Goal: Task Accomplishment & Management: Use online tool/utility

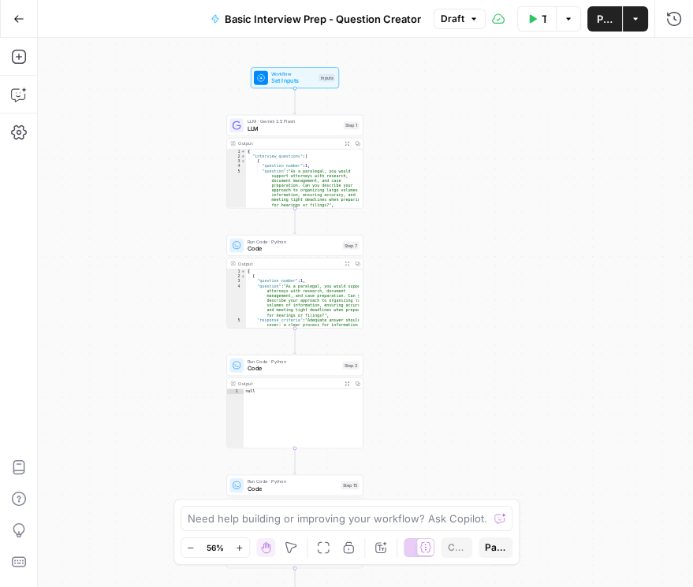
click at [458, 21] on span "Draft" at bounding box center [453, 19] width 24 height 14
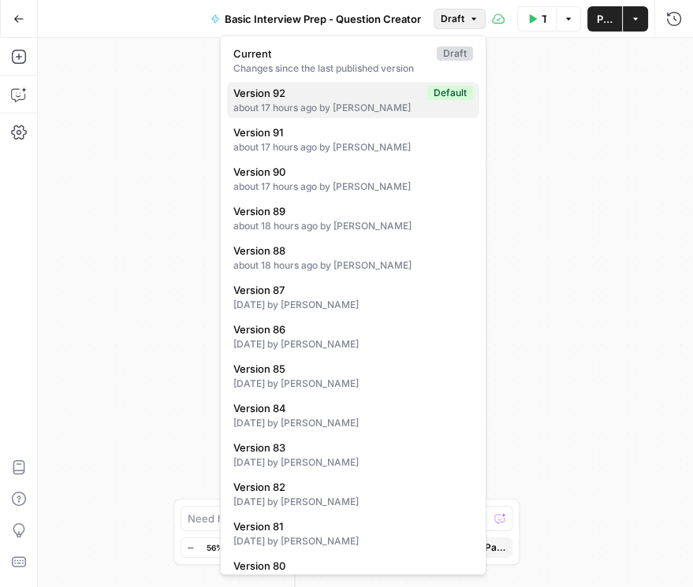
click at [325, 105] on div "about 17 hours ago by Daniel Scarr" at bounding box center [353, 108] width 240 height 14
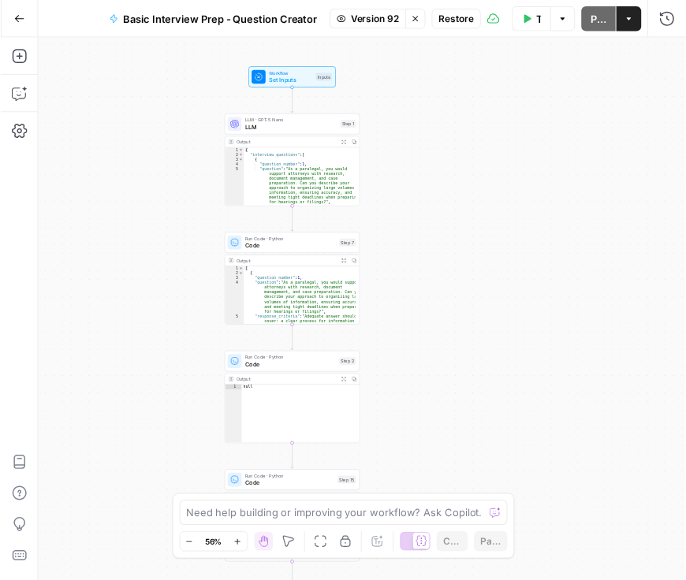
scroll to position [27, 0]
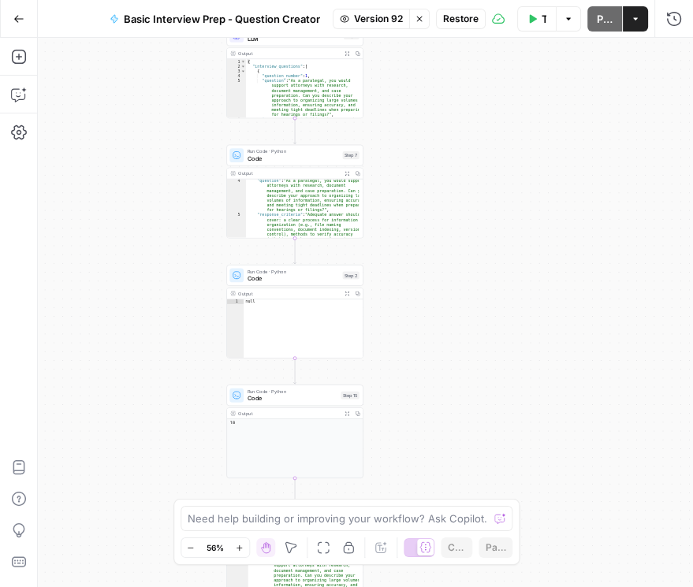
click at [474, 22] on span "Restore" at bounding box center [460, 19] width 35 height 14
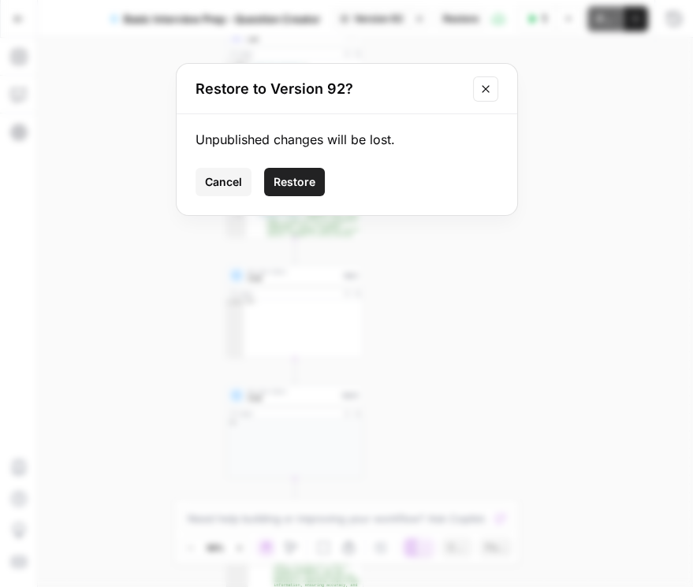
click at [307, 180] on span "Restore" at bounding box center [294, 182] width 42 height 16
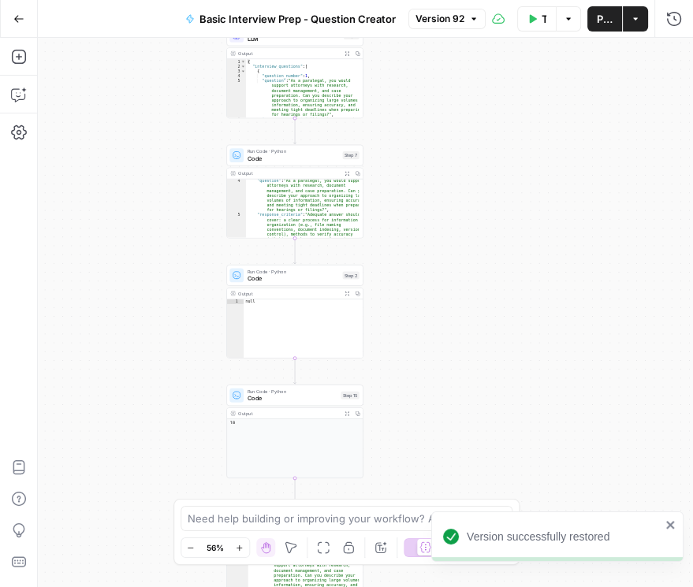
click at [607, 27] on button "Publish" at bounding box center [604, 18] width 35 height 25
click at [438, 20] on span "Version 93" at bounding box center [440, 19] width 50 height 14
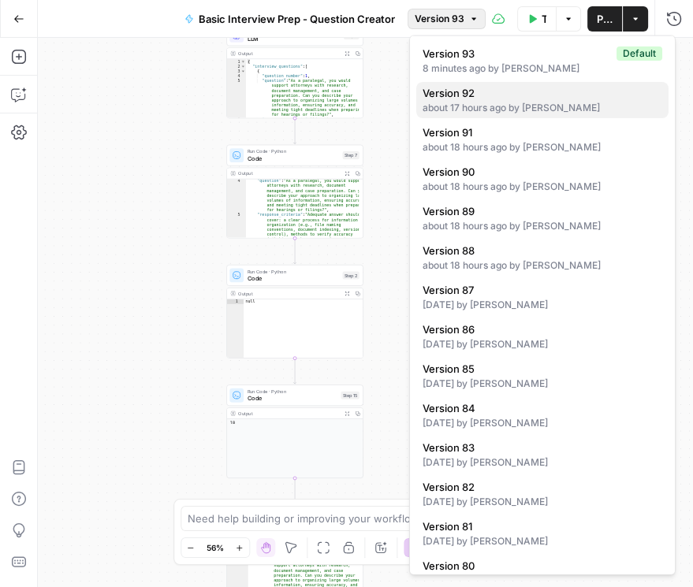
click at [452, 109] on div "about 17 hours ago by Daniel Scarr" at bounding box center [542, 108] width 240 height 14
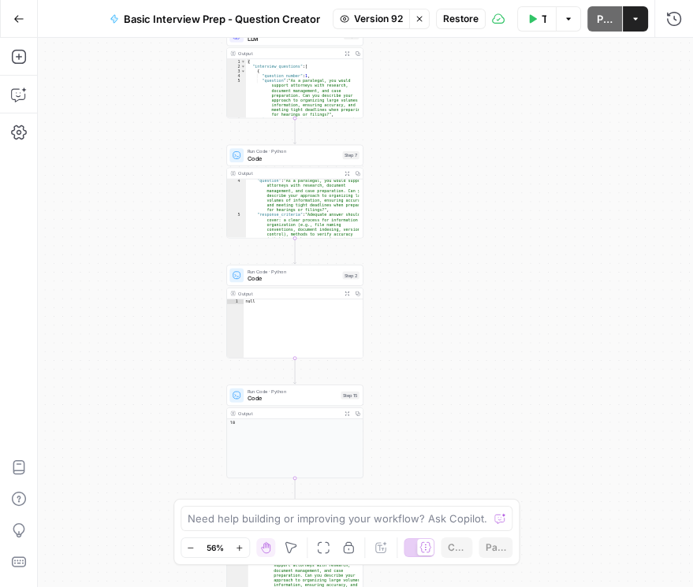
click at [459, 24] on span "Restore" at bounding box center [460, 19] width 35 height 14
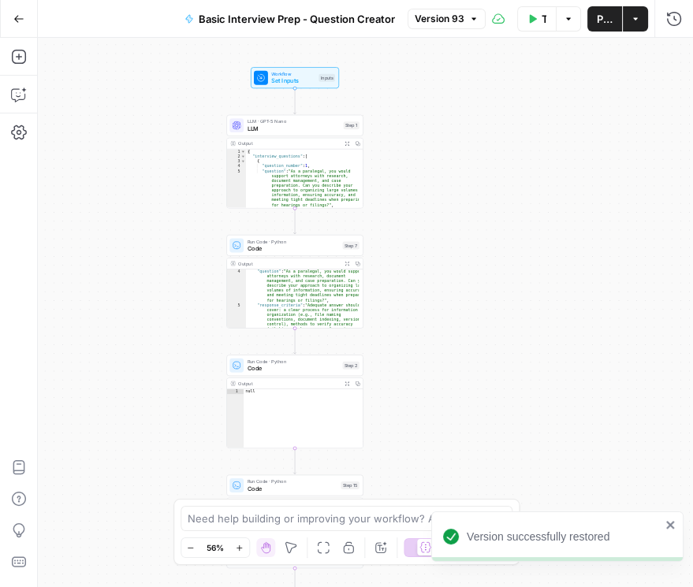
click at [437, 20] on span "Version 93" at bounding box center [440, 19] width 50 height 14
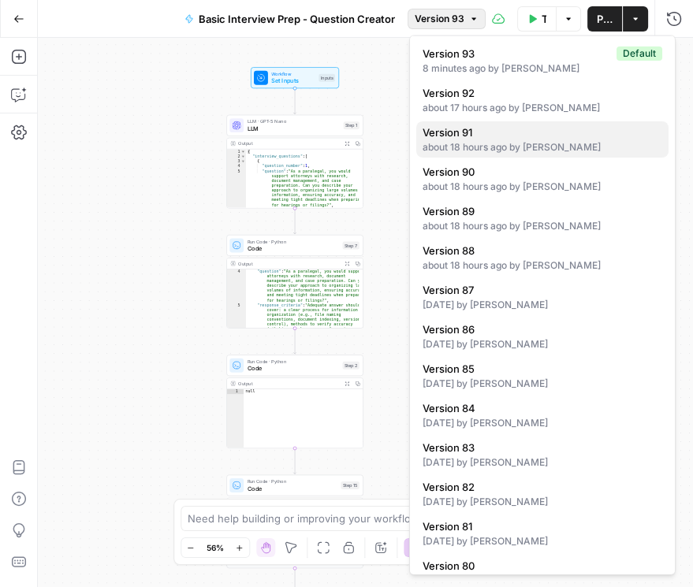
click at [513, 150] on div "about 18 hours ago by Daniel Scarr" at bounding box center [542, 147] width 240 height 14
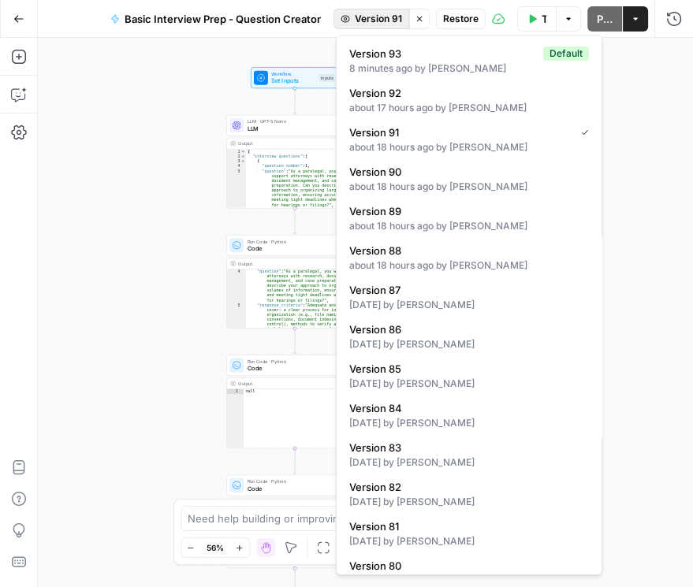
click at [386, 25] on button "Version 91" at bounding box center [371, 19] width 76 height 20
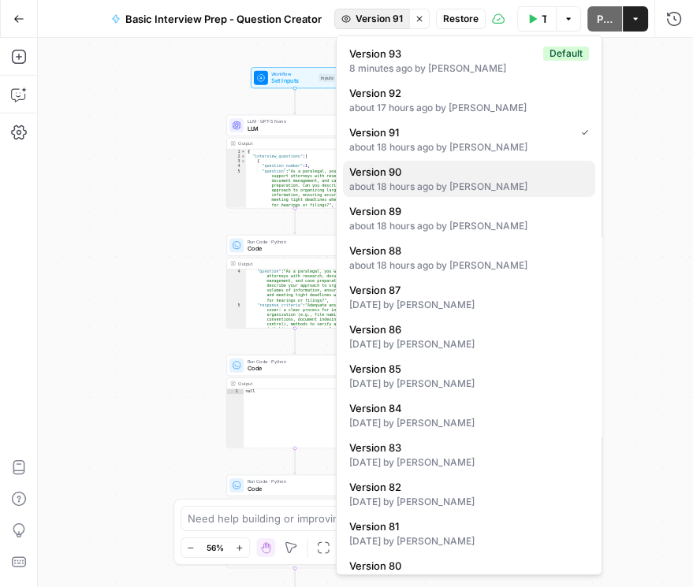
click at [447, 175] on span "Version 90" at bounding box center [465, 172] width 233 height 16
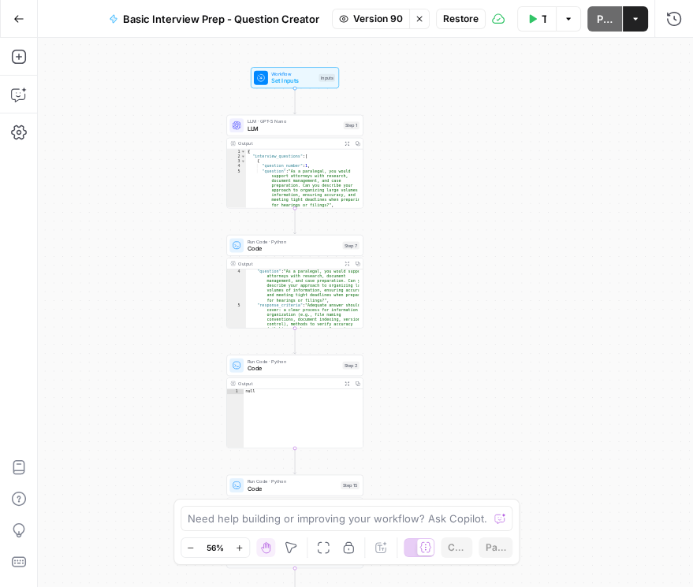
click at [389, 25] on span "Version 90" at bounding box center [378, 19] width 50 height 14
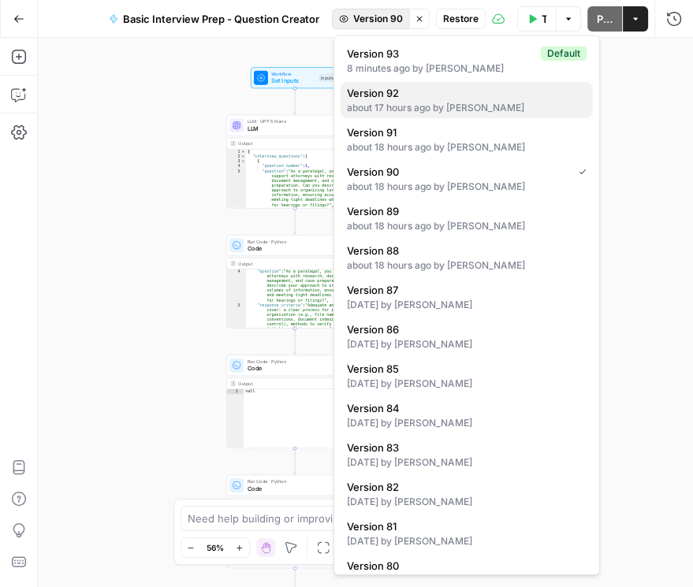
click at [418, 99] on span "Version 92" at bounding box center [463, 93] width 233 height 16
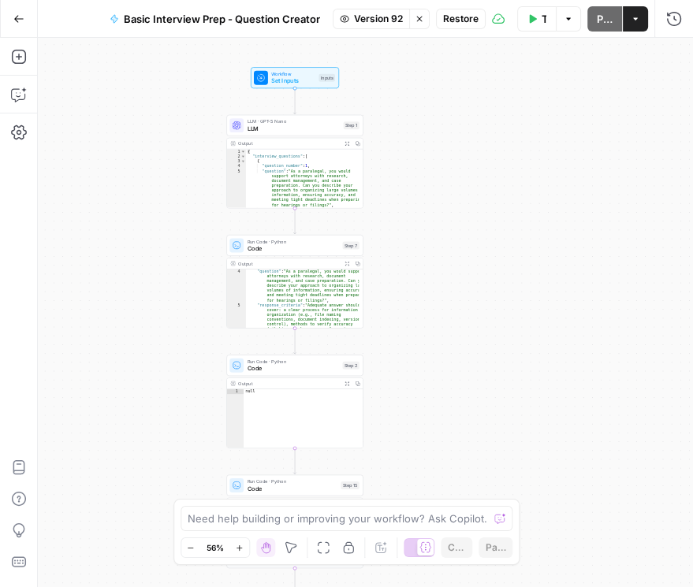
click at [377, 15] on span "Version 92" at bounding box center [378, 19] width 49 height 14
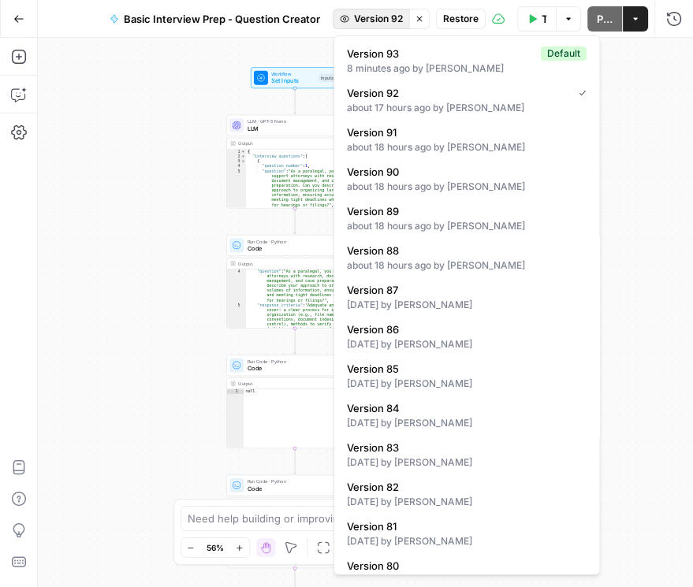
click at [427, 275] on div "Version 93 Default 8 minutes ago by Daniel Scarr Version 92 about 17 hours ago …" at bounding box center [466, 305] width 266 height 540
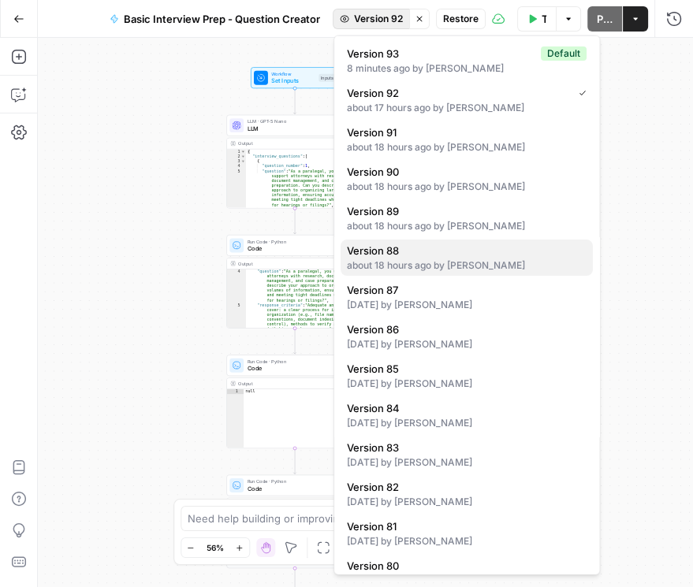
click at [429, 254] on span "Version 88" at bounding box center [463, 251] width 233 height 16
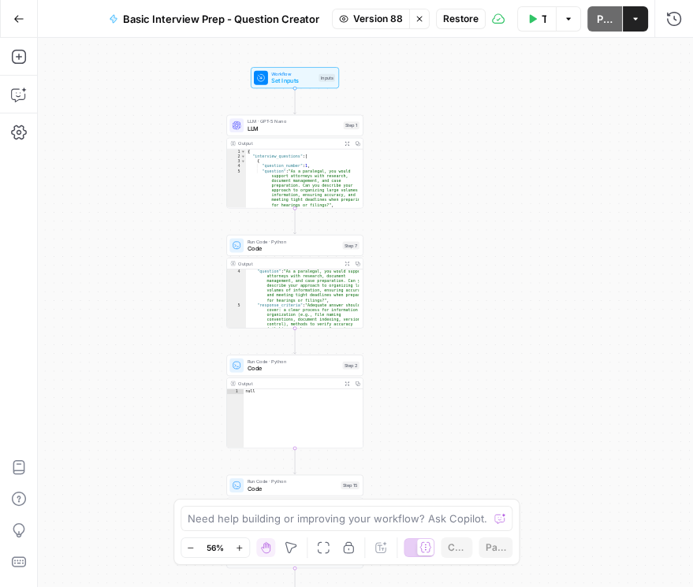
click at [385, 13] on span "Version 88" at bounding box center [378, 19] width 50 height 14
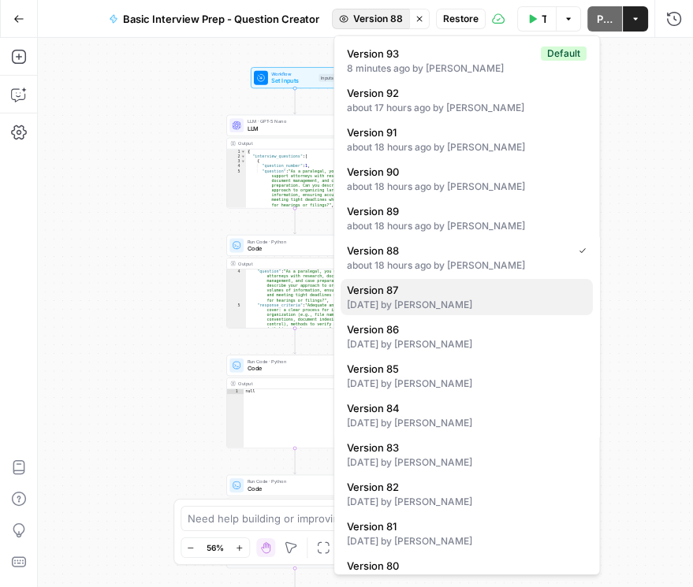
click at [440, 303] on div "5 days ago by Manny Pauley" at bounding box center [467, 305] width 240 height 14
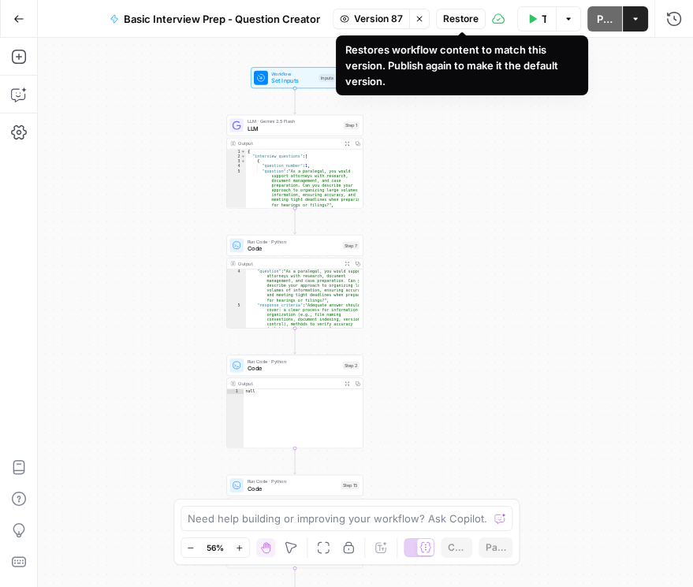
click at [461, 16] on span "Restore" at bounding box center [460, 19] width 35 height 14
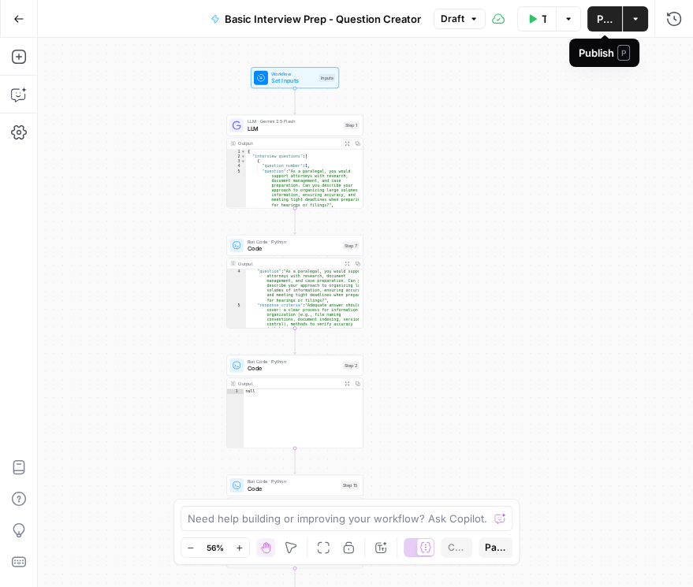
click at [599, 24] on span "Publish" at bounding box center [605, 19] width 16 height 16
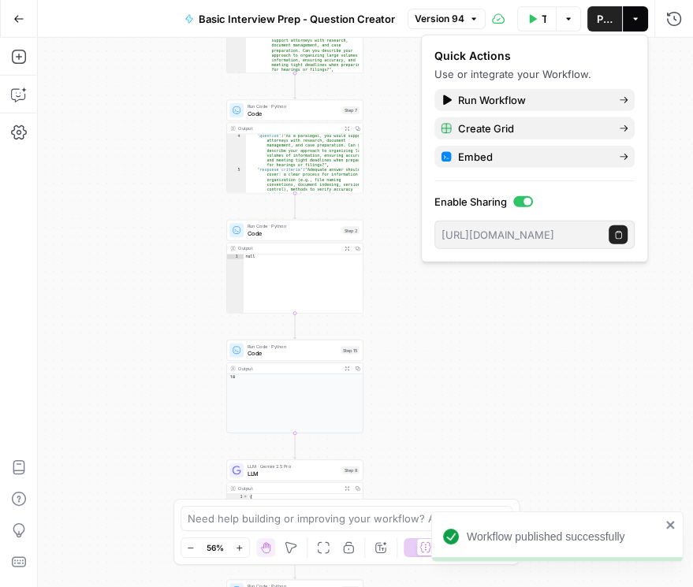
click at [624, 454] on div "Workflow Set Inputs Inputs LLM · Gemini 2.5 Flash LLM Step 1 Output Expand Outp…" at bounding box center [365, 312] width 655 height 549
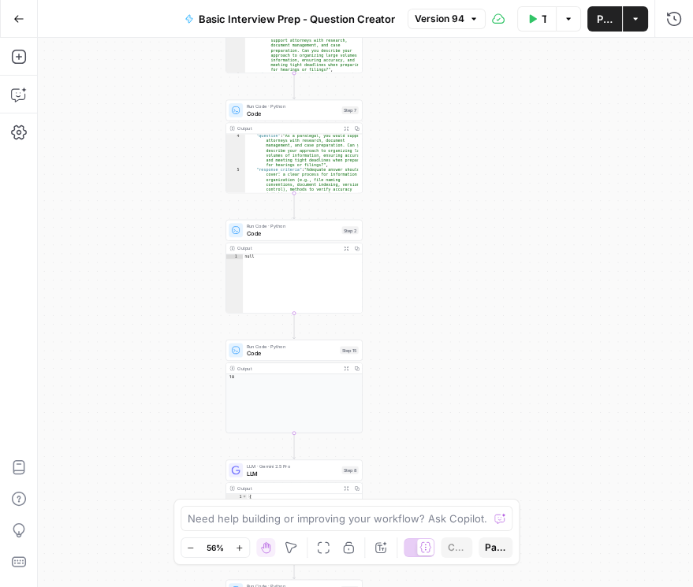
click at [608, 19] on span "Publish" at bounding box center [605, 19] width 16 height 16
click at [673, 30] on button "Run History" at bounding box center [673, 18] width 25 height 25
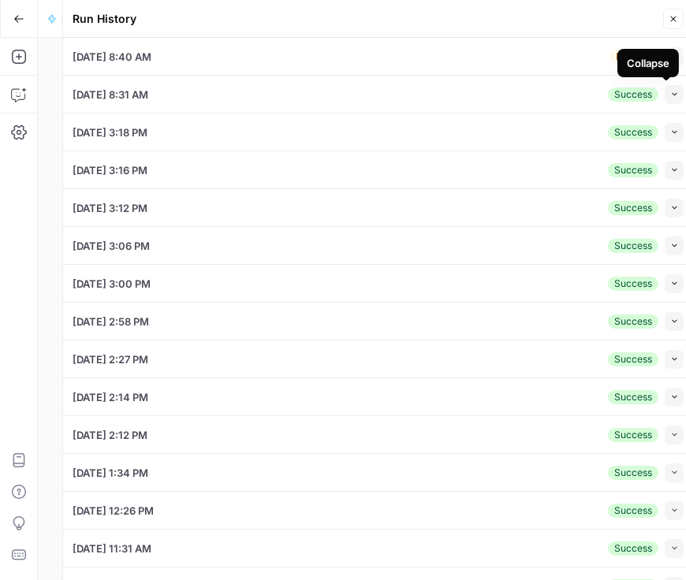
click at [671, 94] on icon "button" at bounding box center [673, 94] width 5 height 3
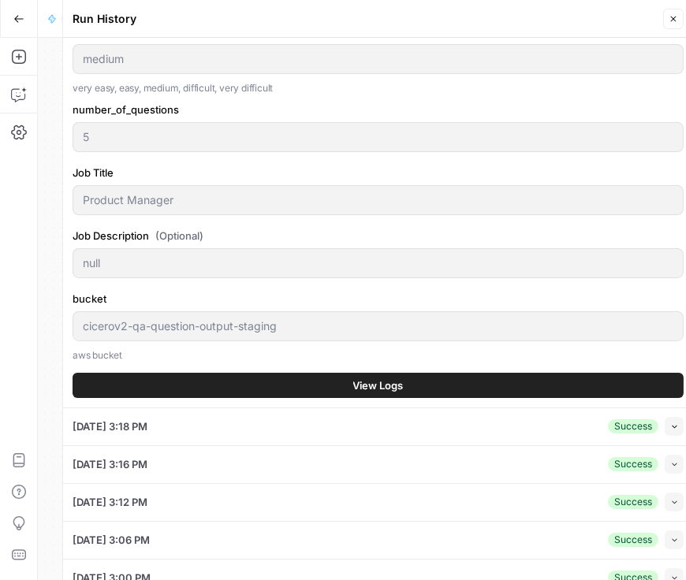
scroll to position [360, 0]
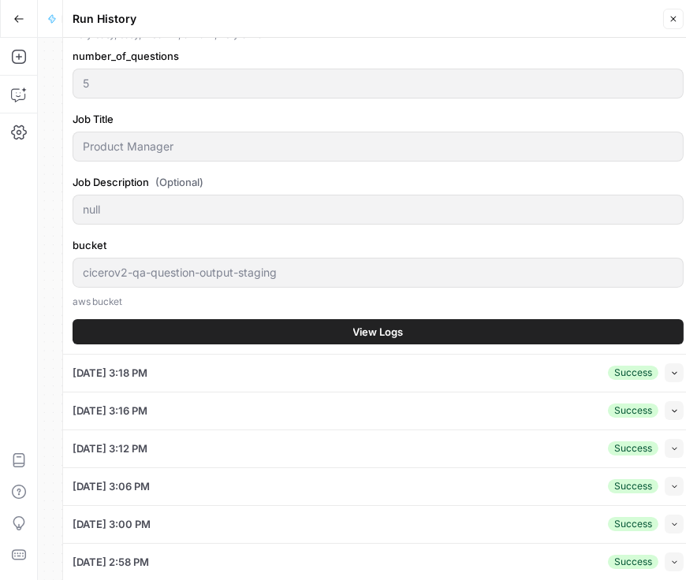
click at [254, 336] on button "View Logs" at bounding box center [377, 331] width 611 height 25
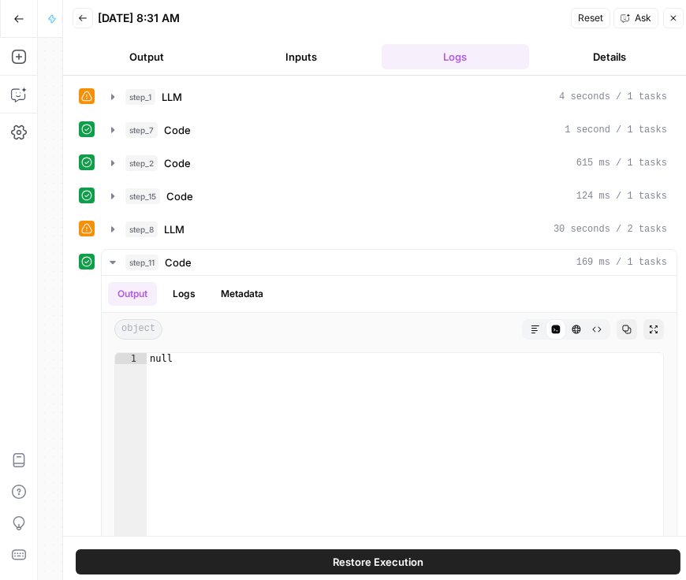
click at [669, 17] on icon "button" at bounding box center [672, 17] width 9 height 9
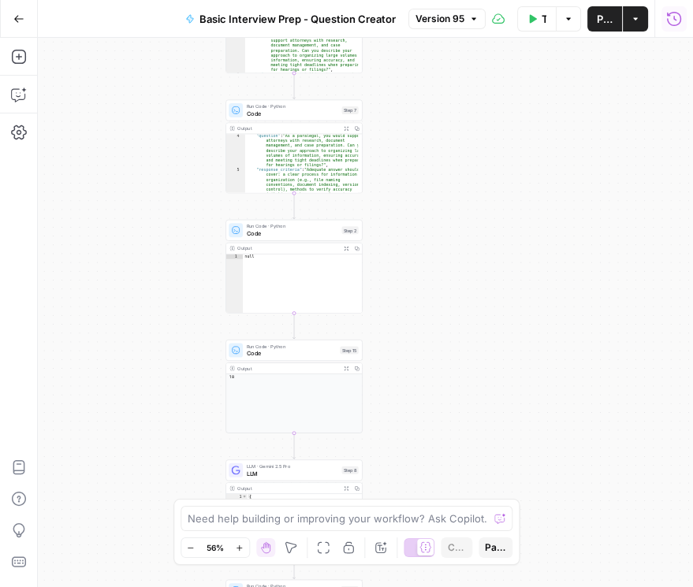
click at [662, 21] on button "Run History" at bounding box center [673, 18] width 25 height 25
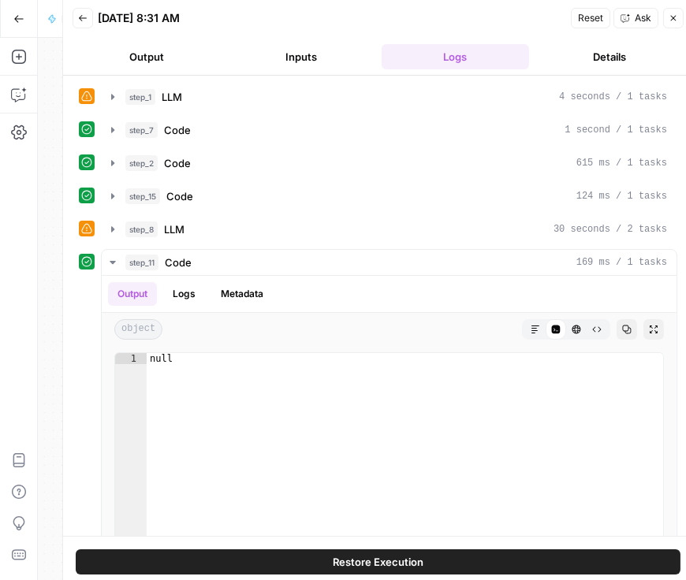
click at [93, 15] on div "Back 08/20/25 at 8:31 AM Reset Ask Close" at bounding box center [377, 18] width 611 height 24
drag, startPoint x: 87, startPoint y: 14, endPoint x: 76, endPoint y: 17, distance: 12.1
click at [80, 13] on button "Back" at bounding box center [82, 18] width 20 height 20
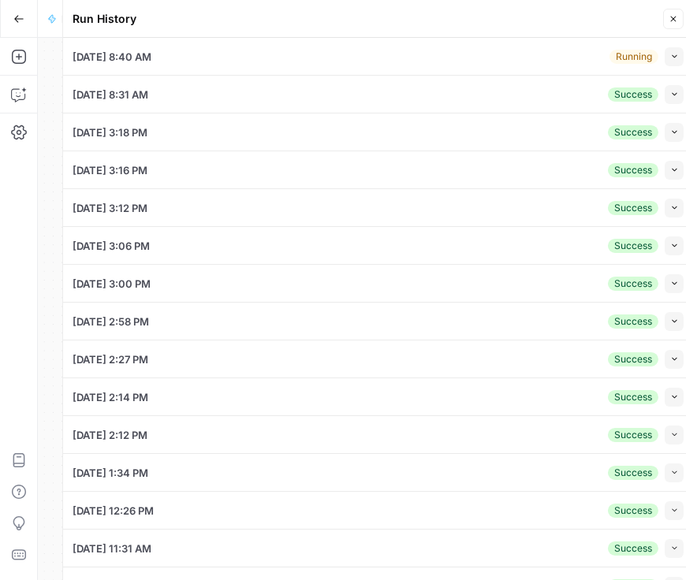
drag, startPoint x: 670, startPoint y: 57, endPoint x: 666, endPoint y: 65, distance: 8.8
click at [670, 57] on icon "button" at bounding box center [674, 56] width 9 height 9
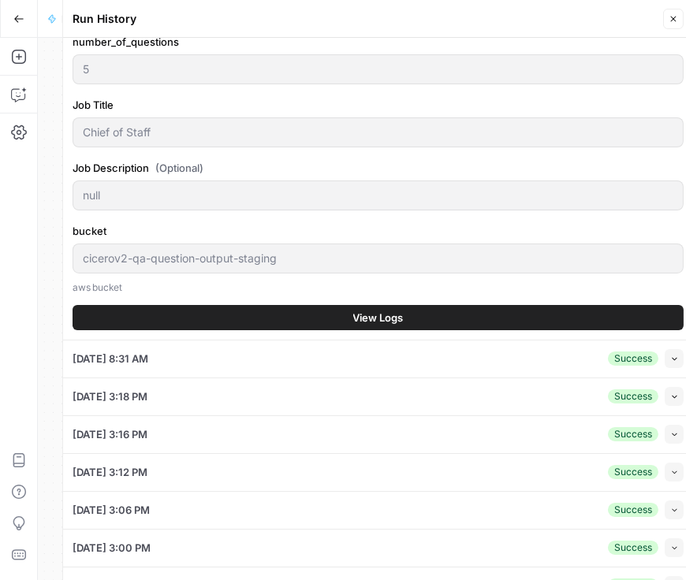
scroll to position [405, 0]
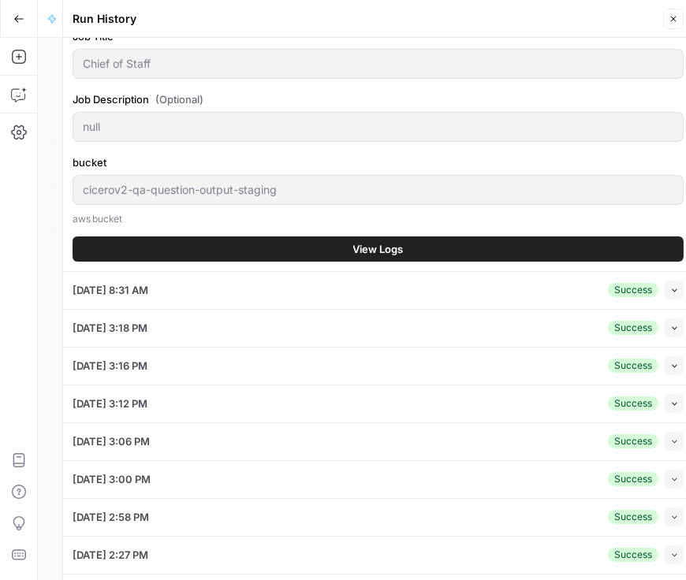
click at [381, 249] on span "View Logs" at bounding box center [378, 249] width 50 height 16
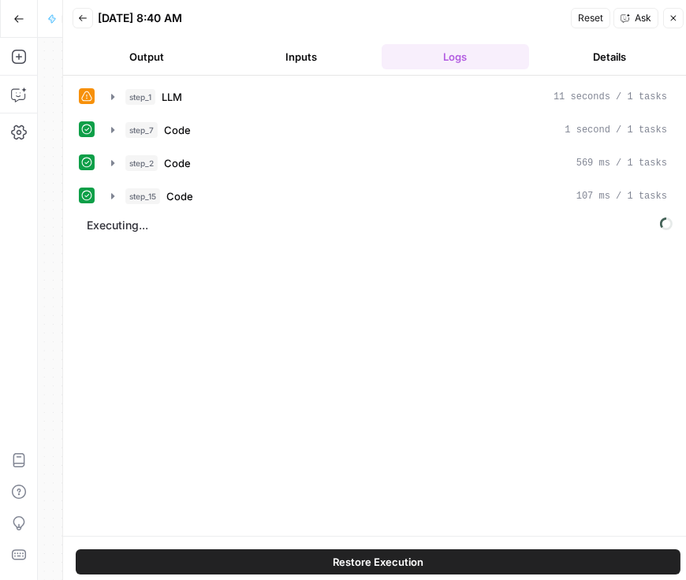
click at [673, 23] on button "Close" at bounding box center [673, 18] width 20 height 20
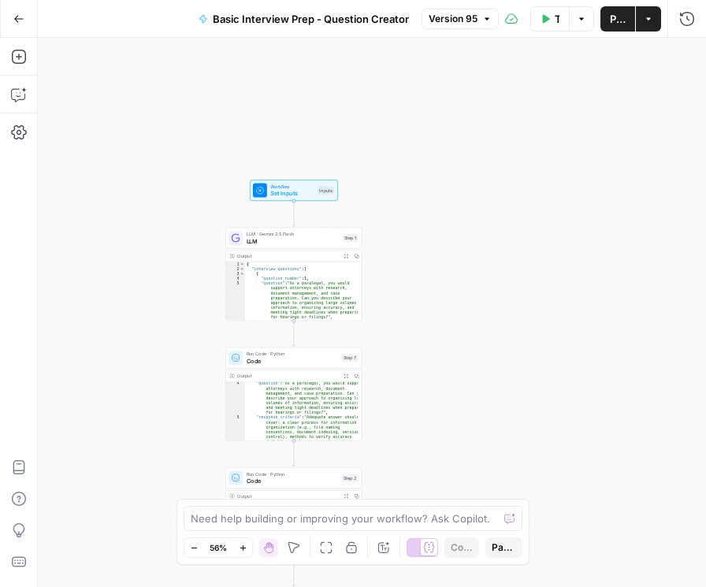
click at [288, 191] on span "Set Inputs" at bounding box center [291, 193] width 43 height 9
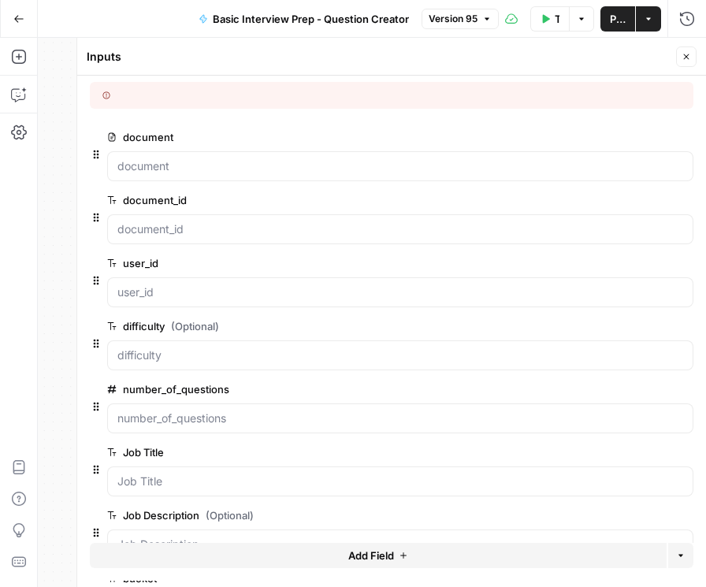
click at [688, 55] on icon "button" at bounding box center [686, 56] width 9 height 9
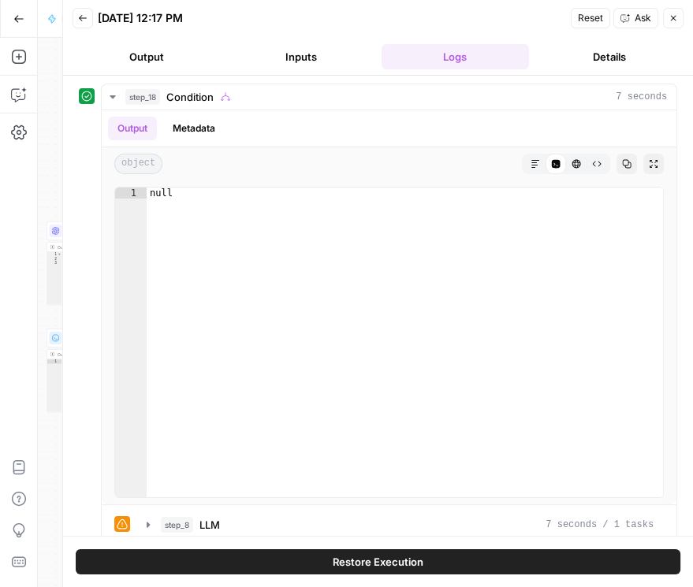
click at [675, 18] on icon "button" at bounding box center [672, 17] width 9 height 9
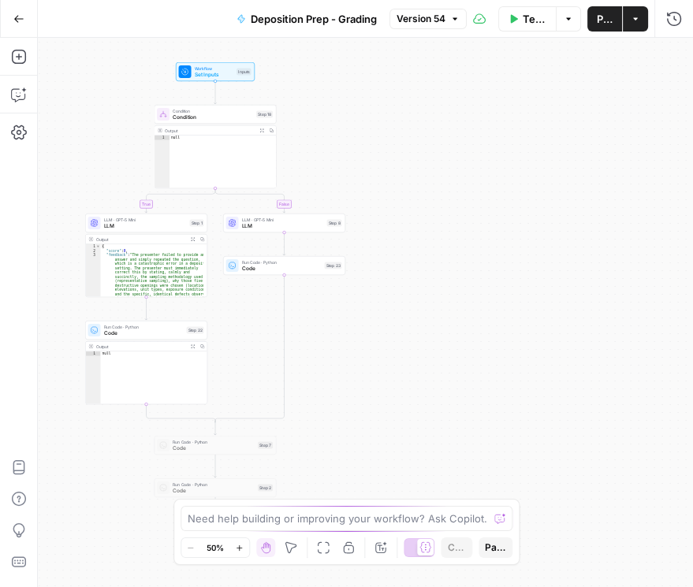
drag, startPoint x: 371, startPoint y: 170, endPoint x: 410, endPoint y: 162, distance: 39.4
click at [410, 162] on div "true false Workflow Set Inputs Inputs Condition Condition Step 18 Output Expand…" at bounding box center [365, 312] width 655 height 549
click at [671, 19] on icon "button" at bounding box center [674, 19] width 16 height 16
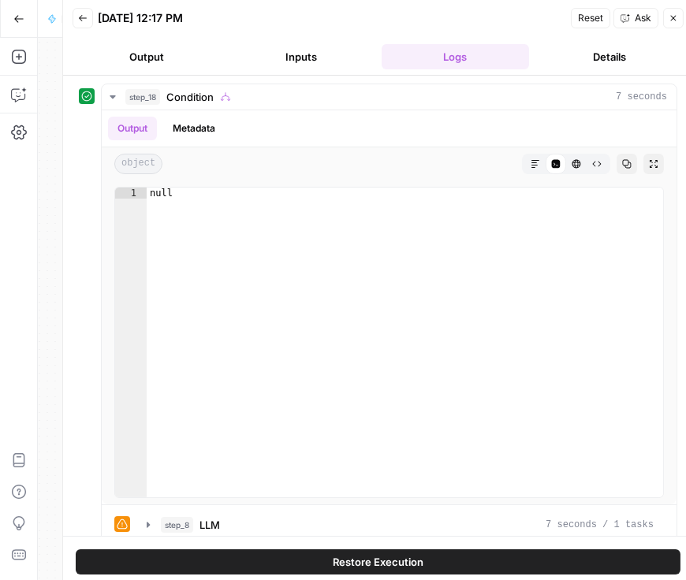
click at [156, 50] on button "Output" at bounding box center [146, 56] width 148 height 25
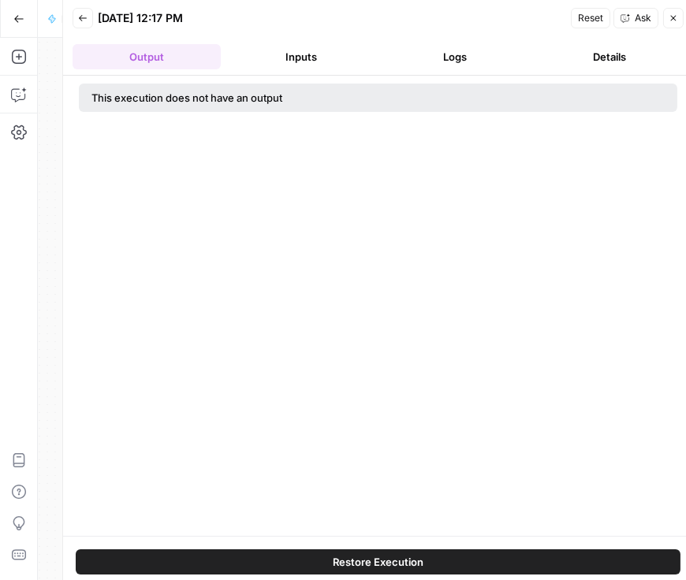
click at [328, 61] on button "Inputs" at bounding box center [301, 56] width 148 height 25
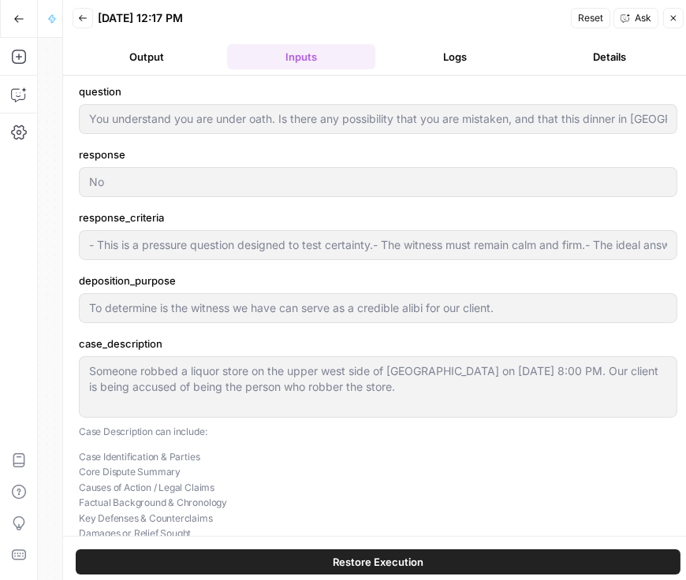
click at [81, 16] on icon "button" at bounding box center [82, 17] width 9 height 9
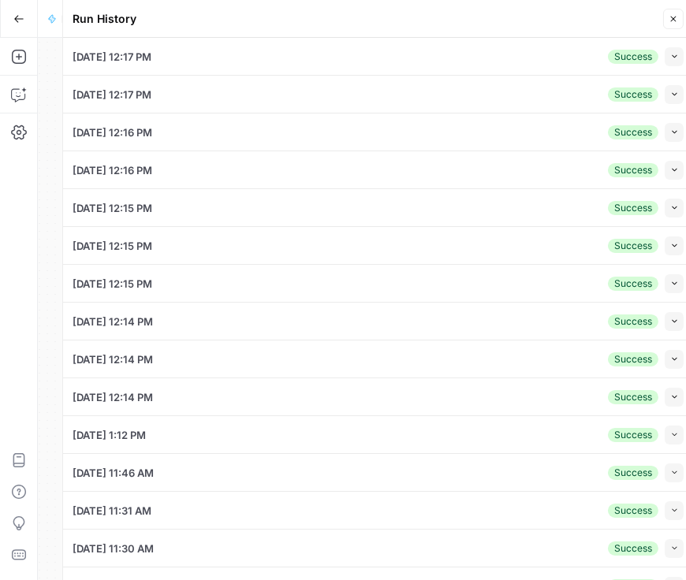
click at [675, 19] on icon "button" at bounding box center [672, 18] width 9 height 9
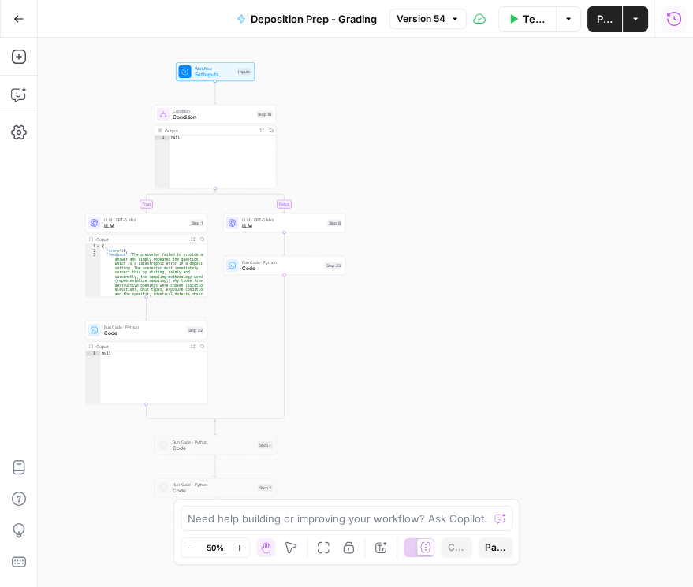
click at [670, 20] on icon "button" at bounding box center [674, 19] width 16 height 16
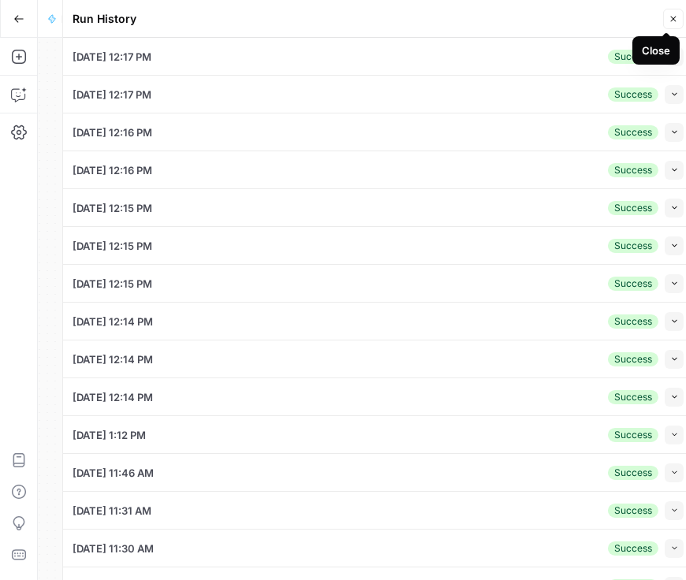
click at [669, 27] on button "Close" at bounding box center [673, 19] width 20 height 20
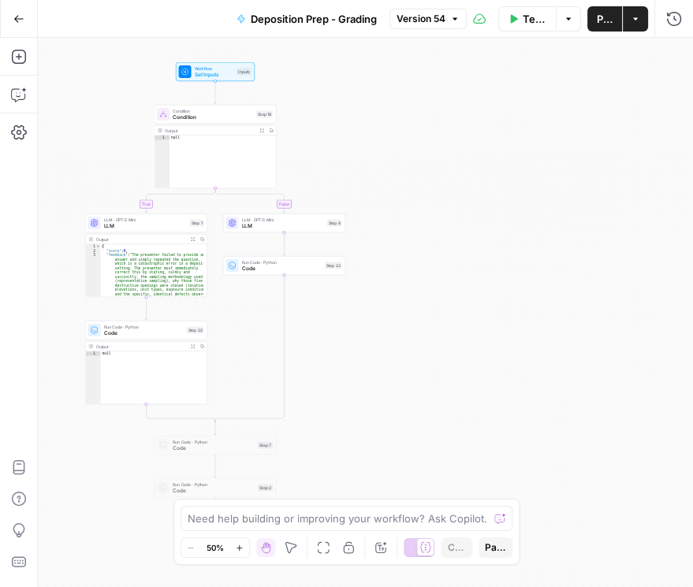
click at [17, 20] on icon "button" at bounding box center [18, 18] width 11 height 11
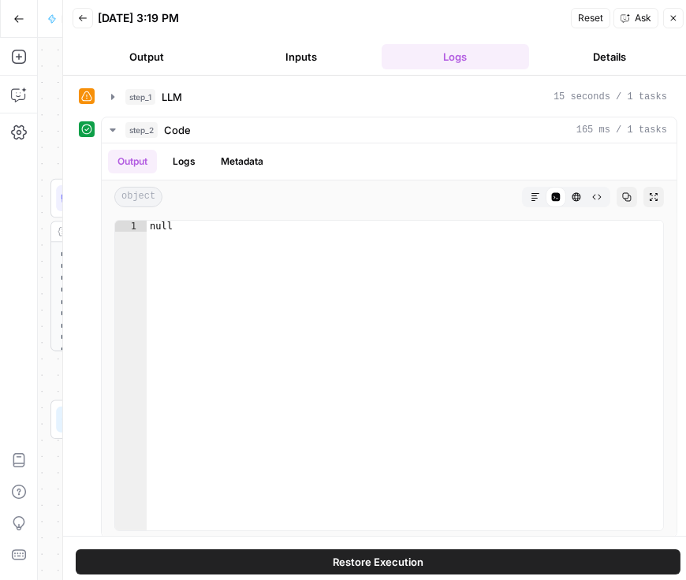
click at [671, 16] on icon "button" at bounding box center [674, 19] width 6 height 6
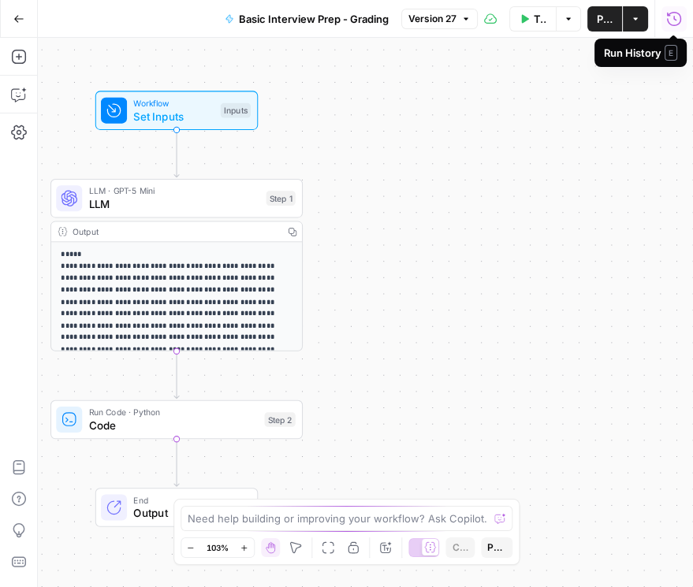
click at [678, 24] on icon "button" at bounding box center [674, 19] width 16 height 16
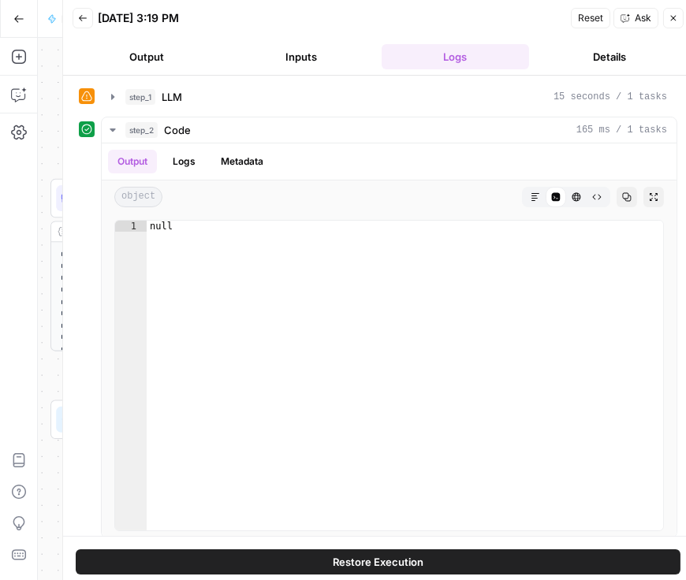
click at [78, 20] on icon "button" at bounding box center [82, 17] width 9 height 9
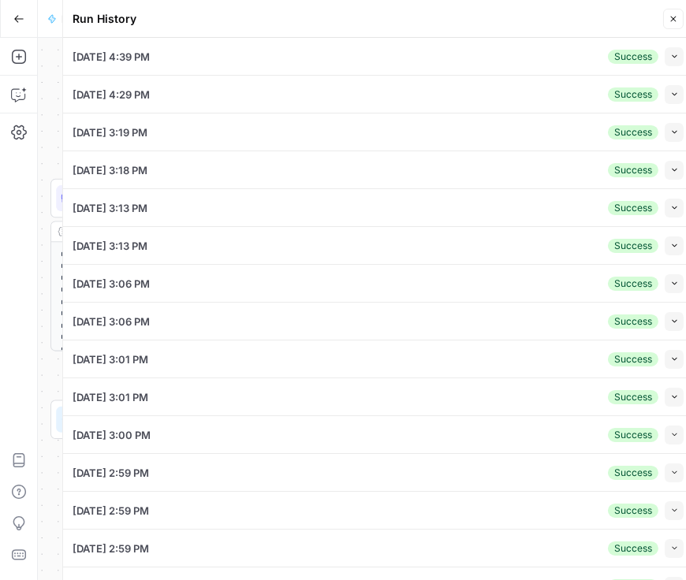
click at [669, 24] on button "Close" at bounding box center [673, 19] width 20 height 20
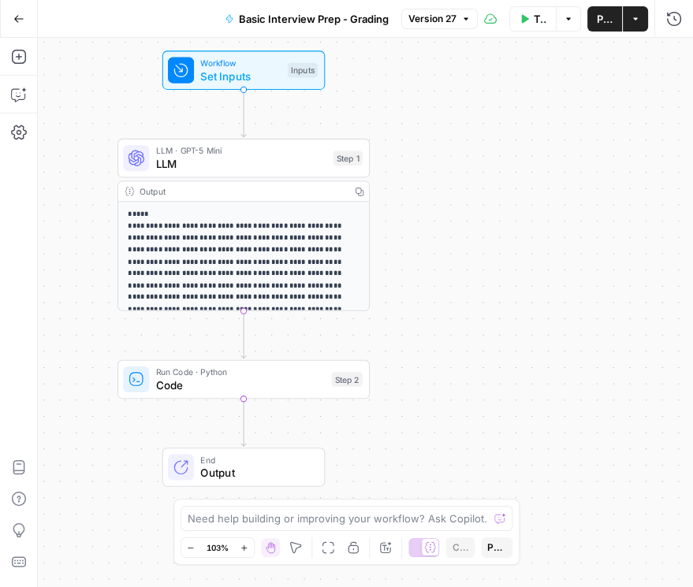
drag, startPoint x: 411, startPoint y: 224, endPoint x: 474, endPoint y: 186, distance: 73.5
click at [474, 186] on div "**********" at bounding box center [365, 312] width 655 height 549
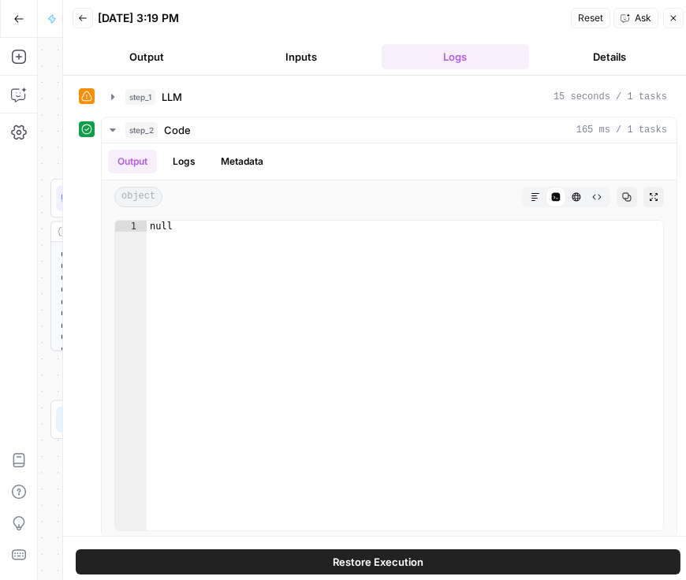
click at [85, 15] on icon "button" at bounding box center [82, 17] width 9 height 9
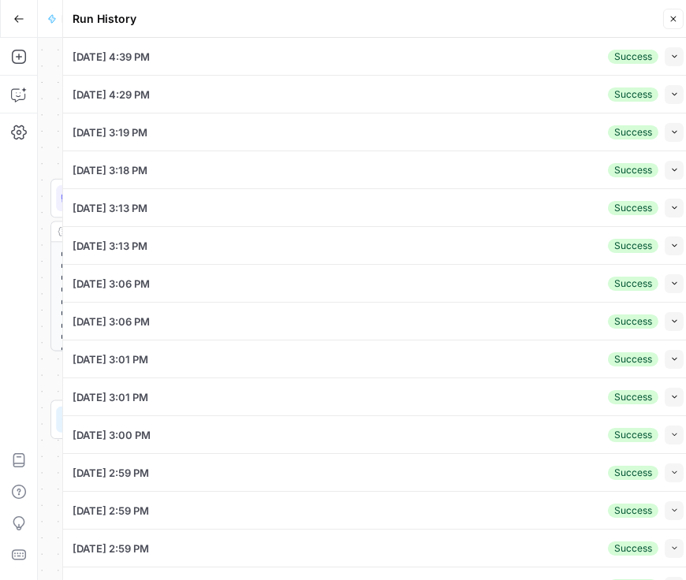
click at [676, 20] on icon "button" at bounding box center [672, 18] width 9 height 9
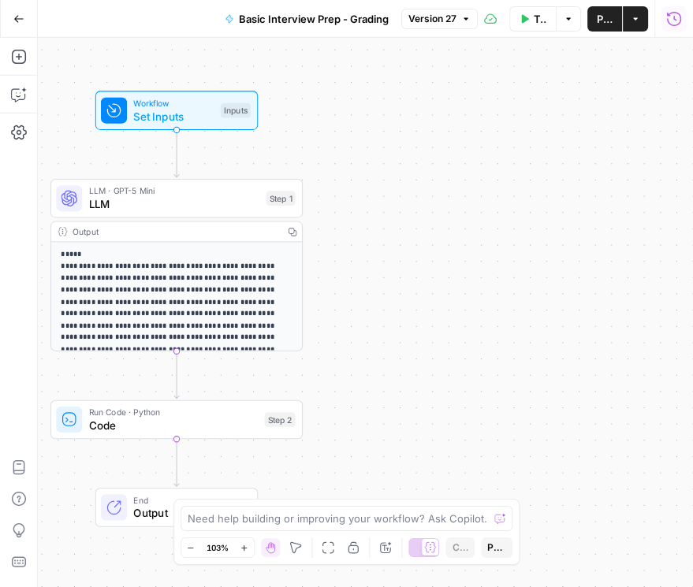
click at [668, 23] on icon "button" at bounding box center [674, 18] width 14 height 14
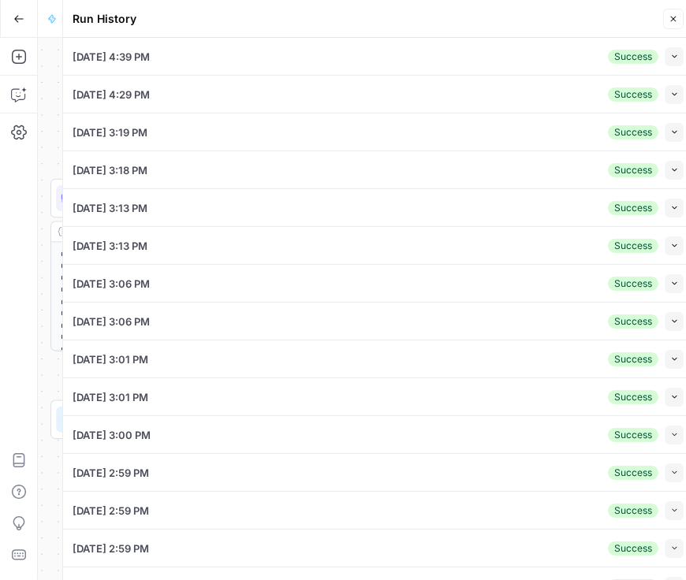
click at [671, 23] on icon "button" at bounding box center [672, 18] width 9 height 9
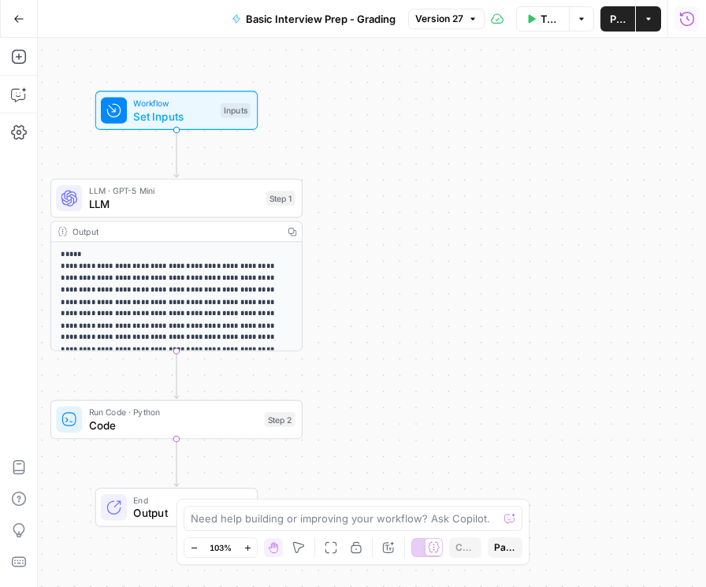
click at [692, 23] on icon "button" at bounding box center [687, 19] width 16 height 16
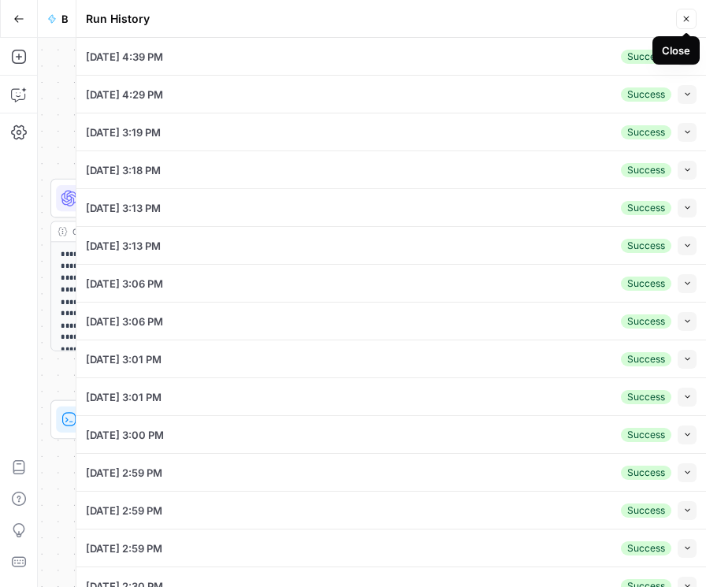
click at [692, 21] on button "Close" at bounding box center [686, 19] width 20 height 20
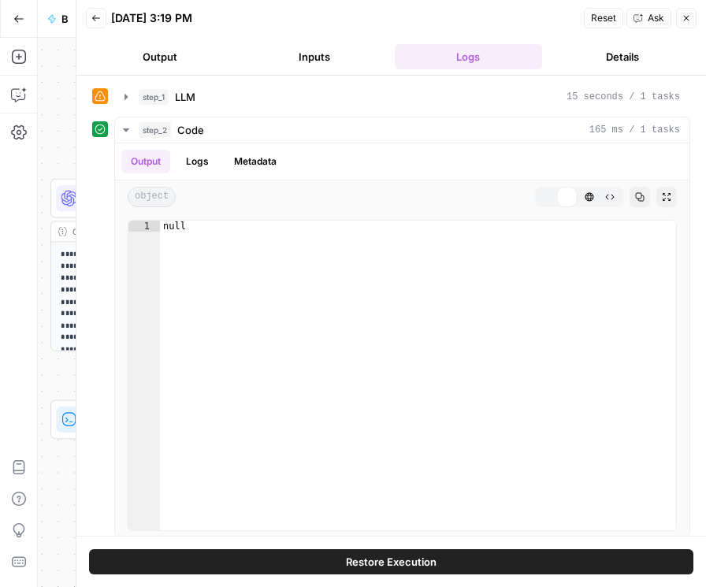
click at [687, 24] on button "Close" at bounding box center [686, 18] width 20 height 20
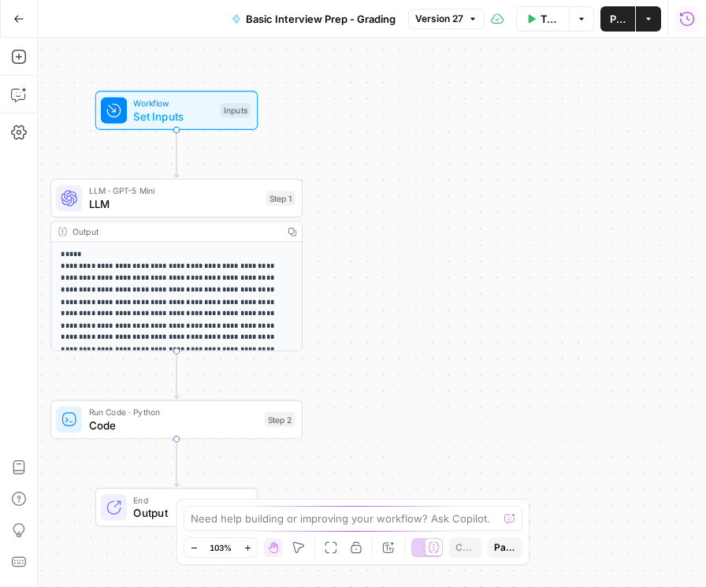
click at [680, 17] on icon "button" at bounding box center [687, 19] width 16 height 16
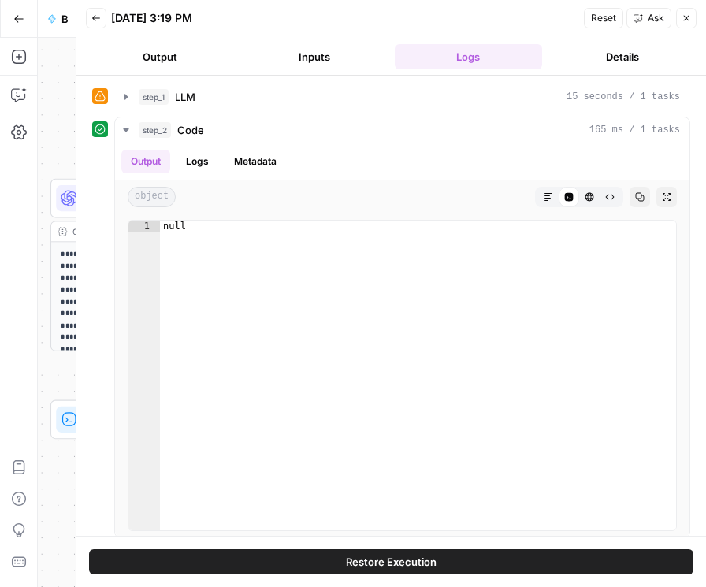
click at [100, 20] on icon "button" at bounding box center [95, 17] width 9 height 9
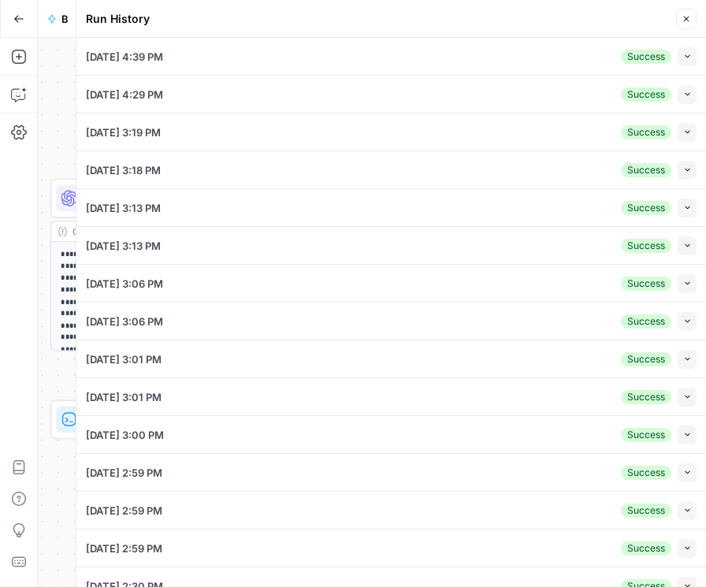
click at [678, 58] on button "Collapse" at bounding box center [687, 56] width 19 height 19
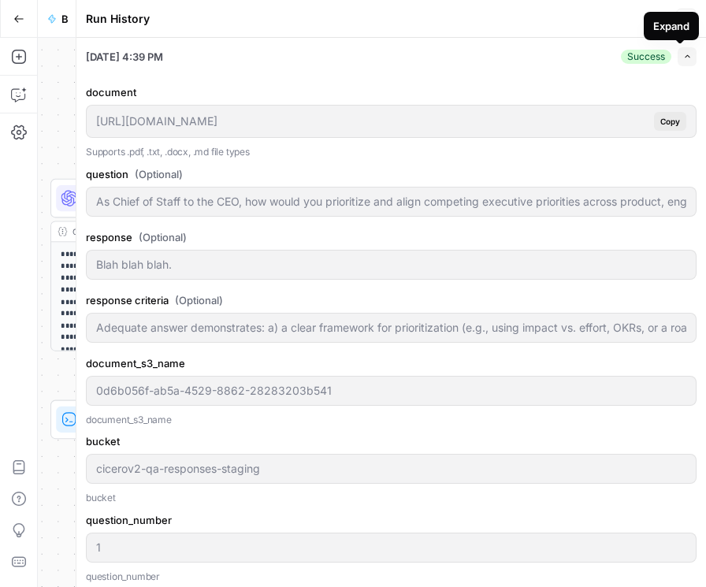
click at [683, 59] on icon "button" at bounding box center [687, 56] width 9 height 9
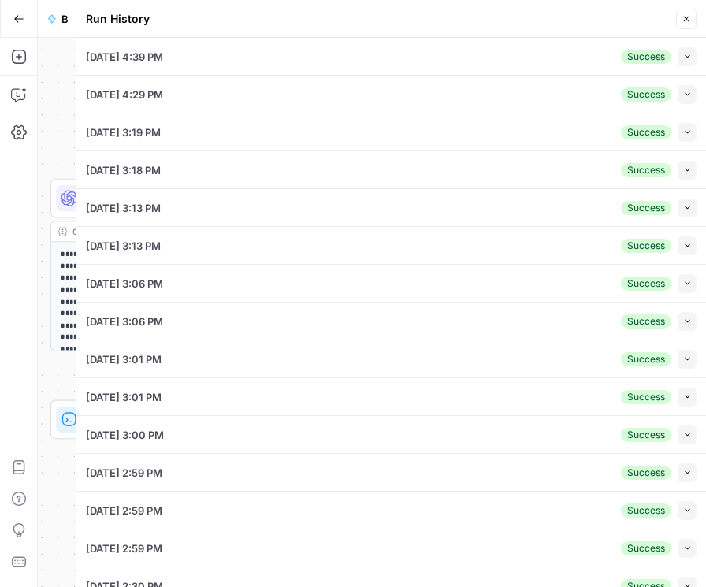
click at [685, 18] on icon "button" at bounding box center [687, 20] width 6 height 6
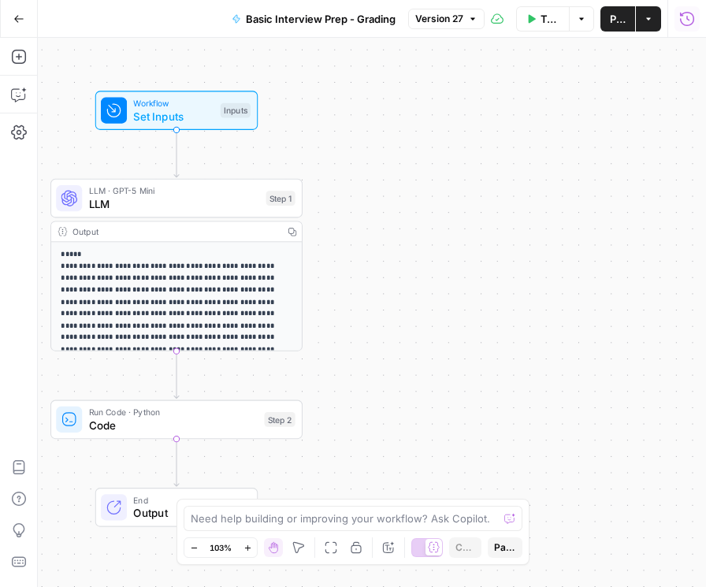
click at [683, 18] on icon "button" at bounding box center [687, 19] width 16 height 16
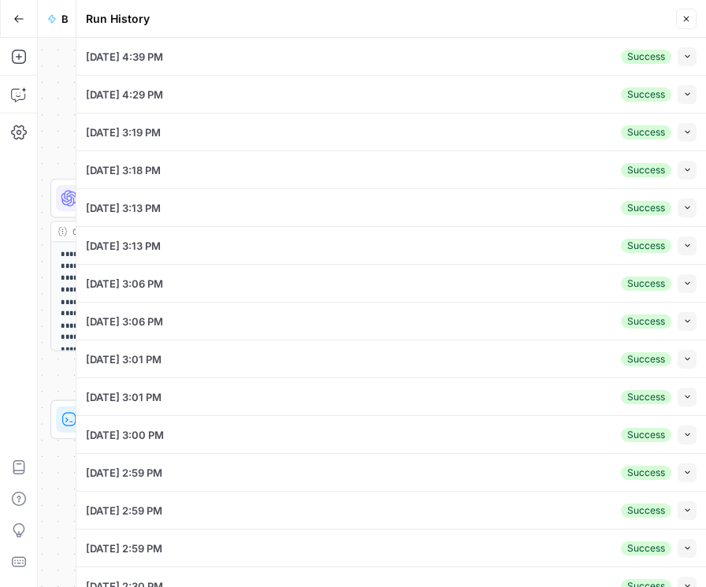
click at [683, 59] on icon "button" at bounding box center [687, 56] width 9 height 9
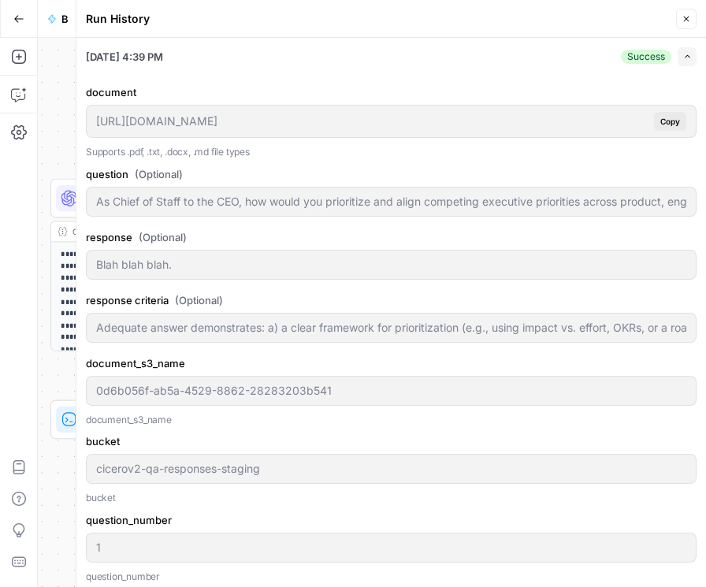
click at [686, 23] on icon "button" at bounding box center [686, 18] width 9 height 9
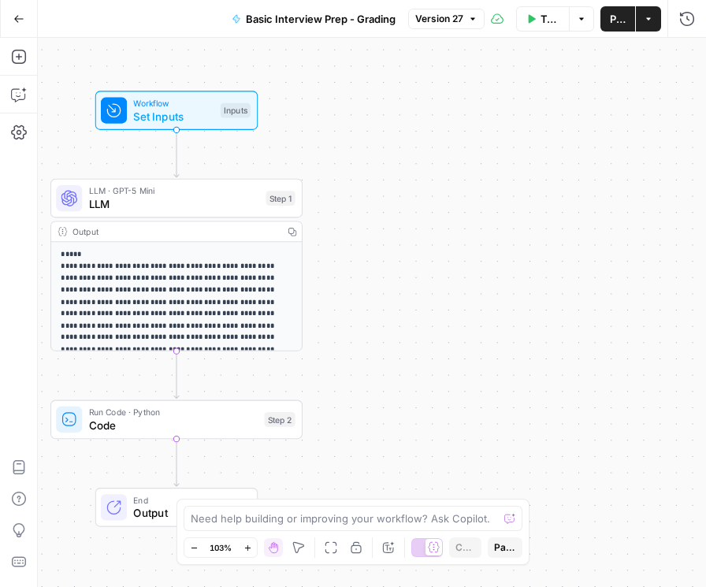
click at [696, 29] on button "Run History" at bounding box center [687, 18] width 25 height 25
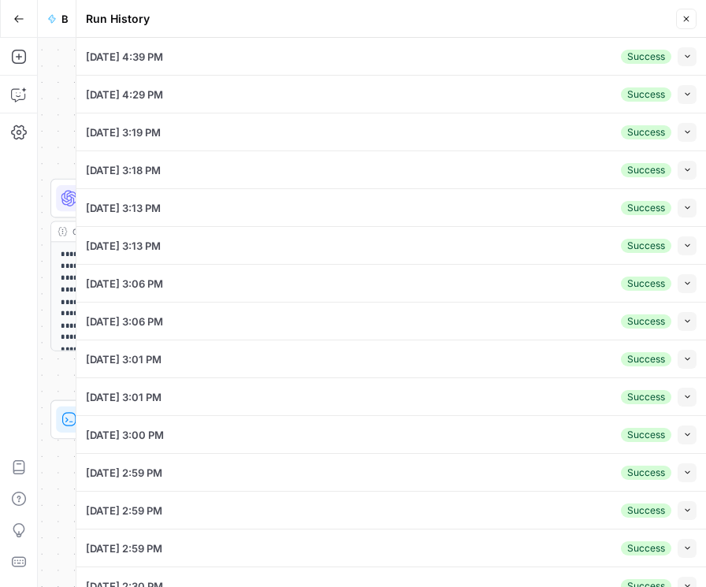
click at [679, 24] on button "Close" at bounding box center [686, 19] width 20 height 20
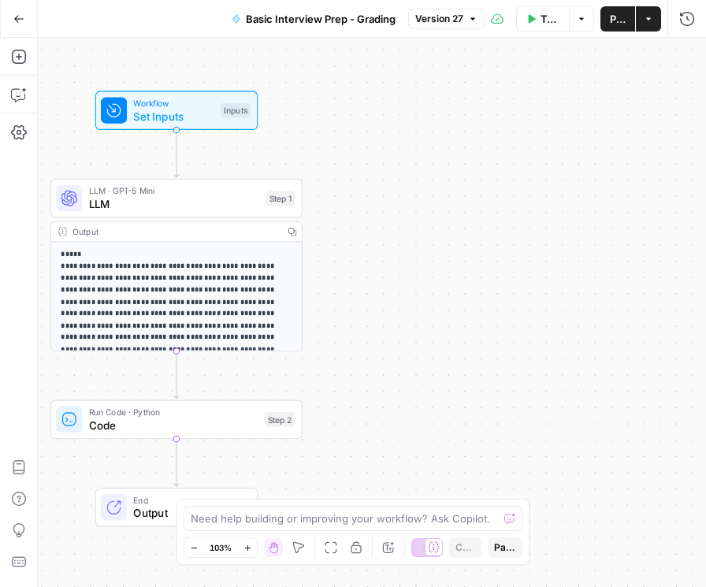
click at [675, 20] on button "Run History" at bounding box center [687, 18] width 25 height 25
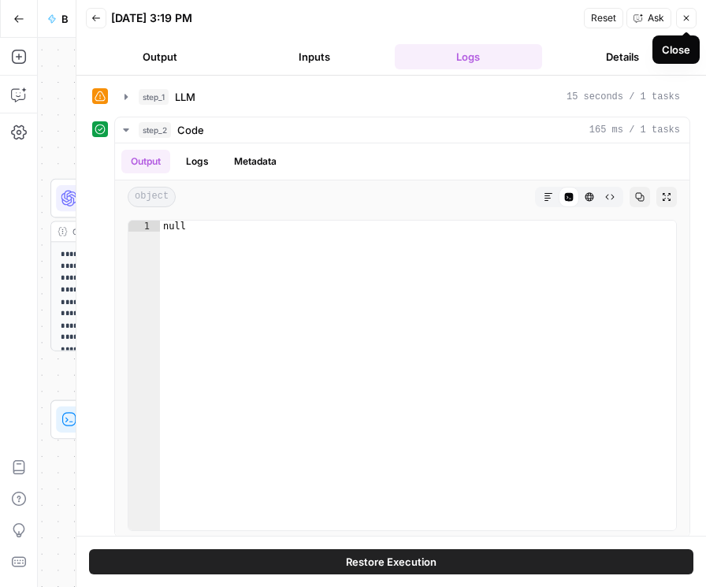
click at [91, 16] on icon "button" at bounding box center [95, 17] width 9 height 9
click at [690, 24] on button "Close" at bounding box center [686, 18] width 20 height 20
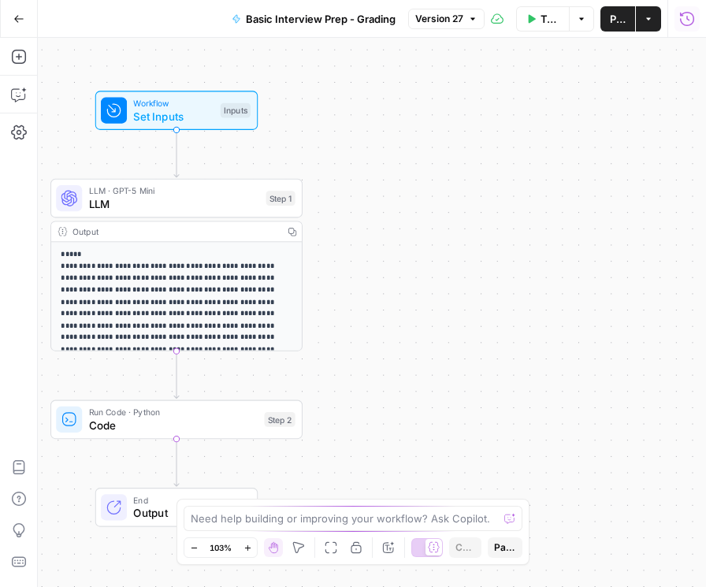
click at [690, 14] on icon "button" at bounding box center [687, 19] width 16 height 16
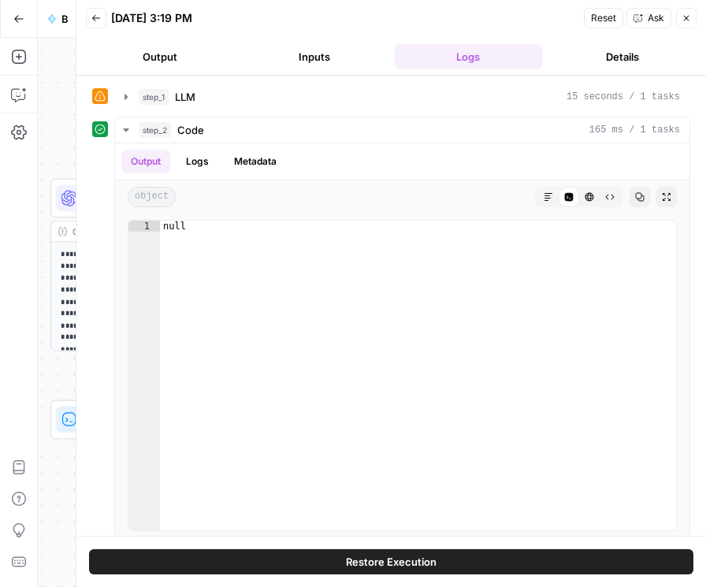
click at [97, 20] on icon "button" at bounding box center [95, 17] width 9 height 9
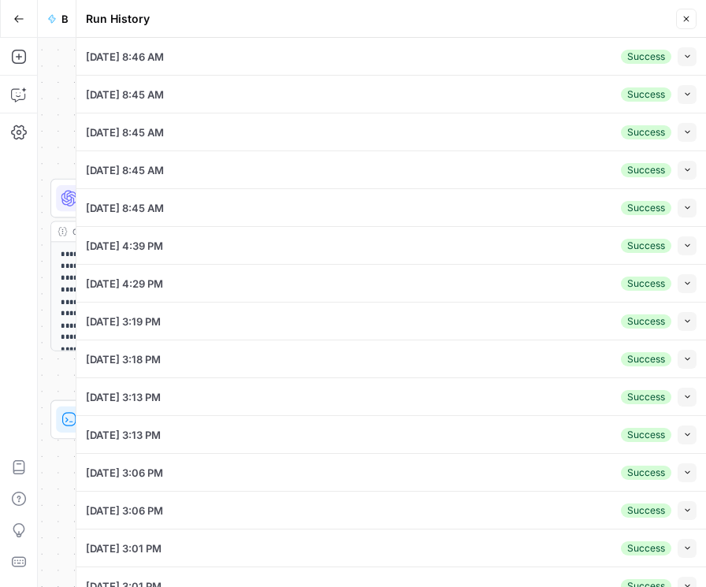
click at [682, 176] on button "Collapse" at bounding box center [687, 170] width 19 height 19
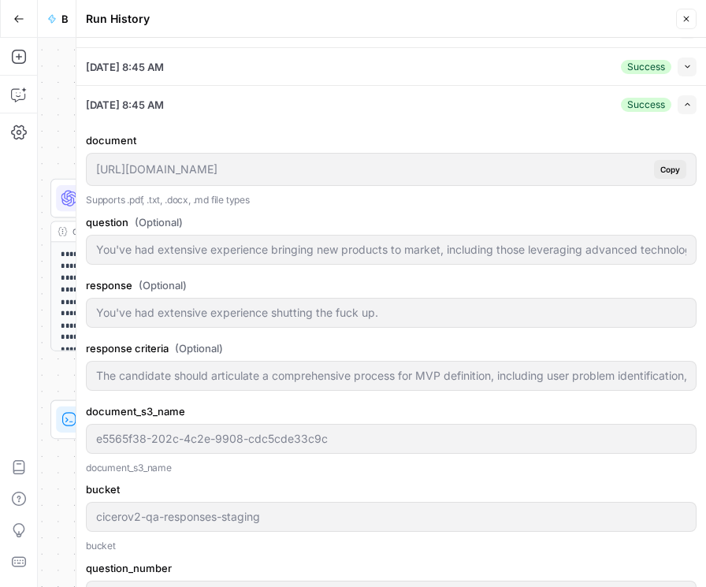
scroll to position [315, 0]
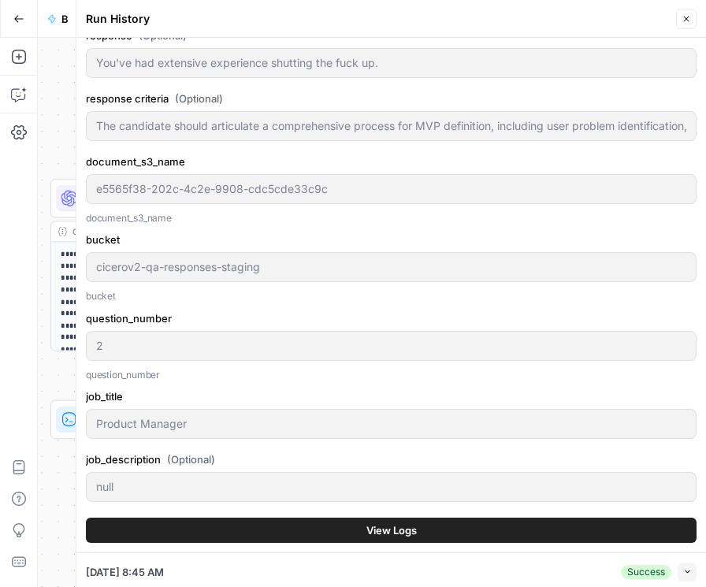
click at [458, 529] on button "View Logs" at bounding box center [391, 530] width 611 height 25
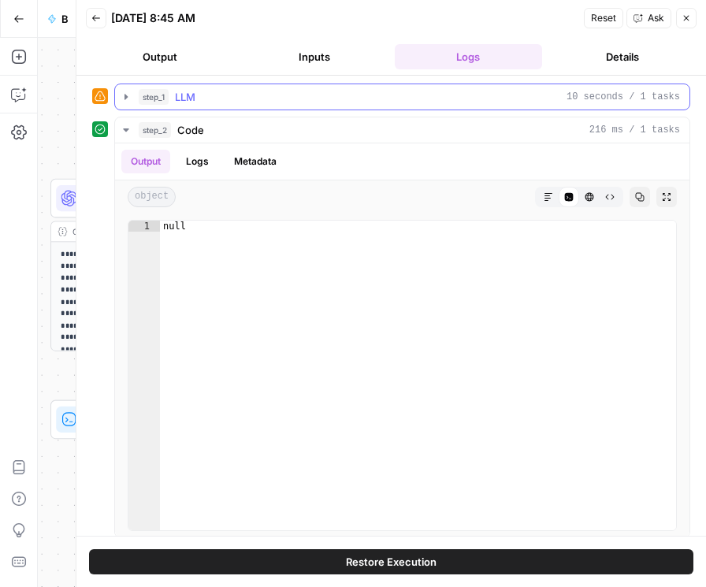
click at [127, 91] on icon "button" at bounding box center [126, 97] width 13 height 13
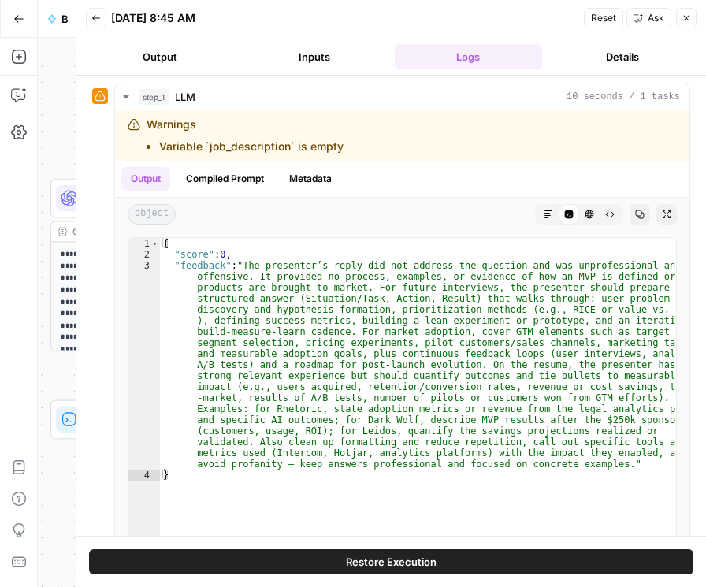
click at [98, 22] on icon "button" at bounding box center [95, 17] width 9 height 9
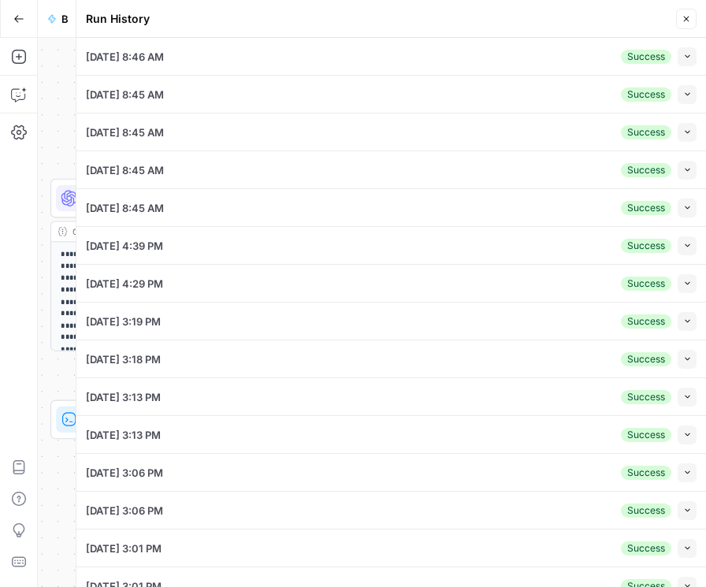
click at [690, 90] on li "08/20/25 at 8:45 AM Success Collapse View Logs" at bounding box center [391, 95] width 630 height 38
click at [686, 91] on button "Collapse" at bounding box center [687, 94] width 19 height 19
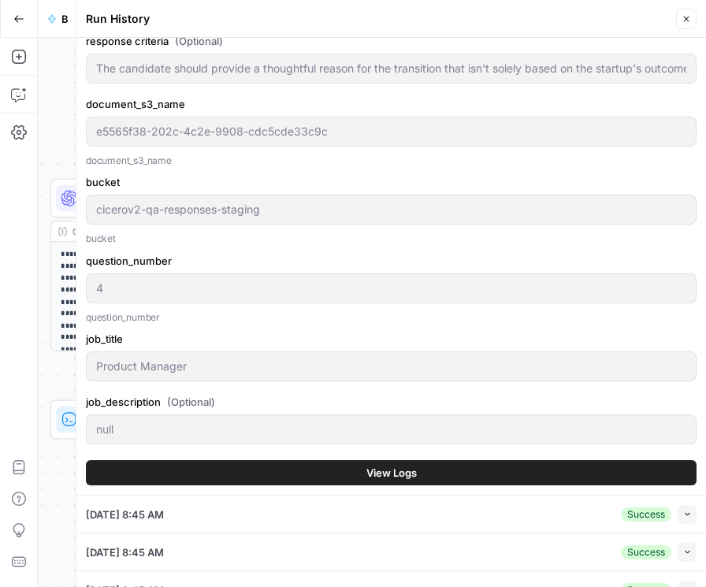
scroll to position [315, 0]
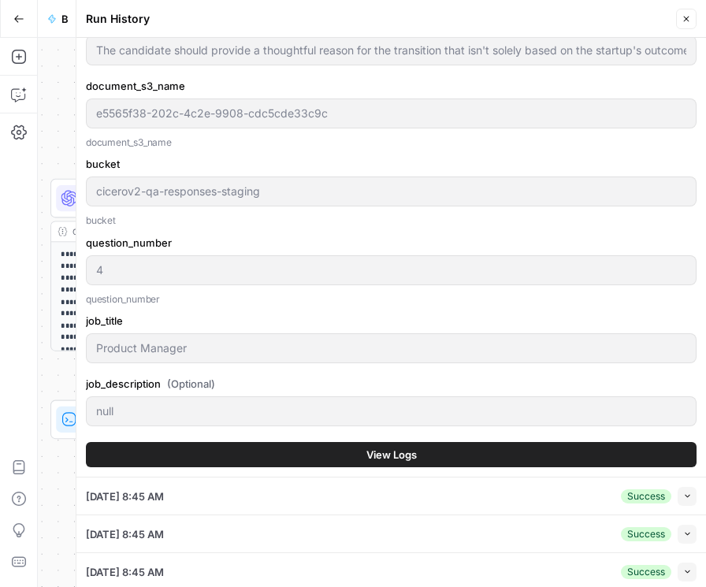
click at [257, 452] on button "View Logs" at bounding box center [391, 454] width 611 height 25
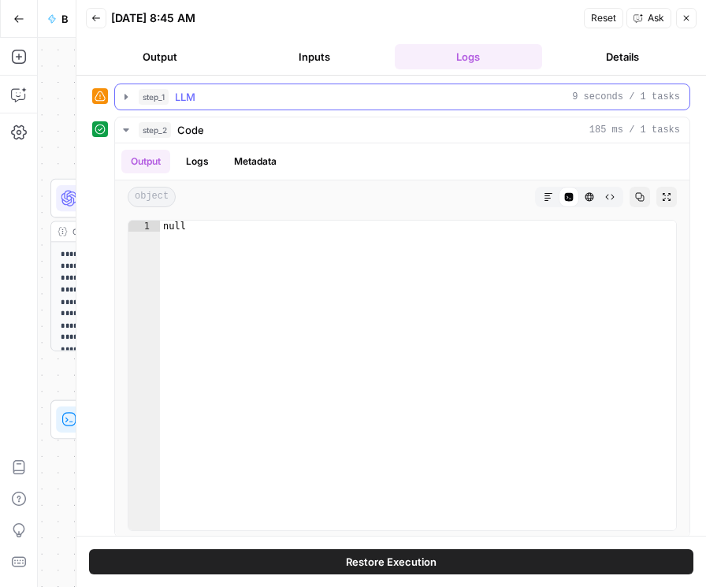
click at [125, 99] on icon "button" at bounding box center [126, 97] width 13 height 13
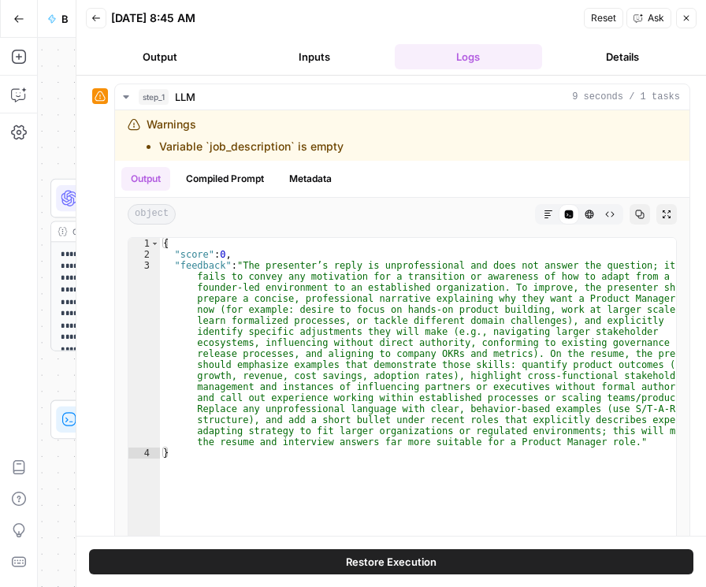
click at [687, 20] on icon "button" at bounding box center [686, 17] width 9 height 9
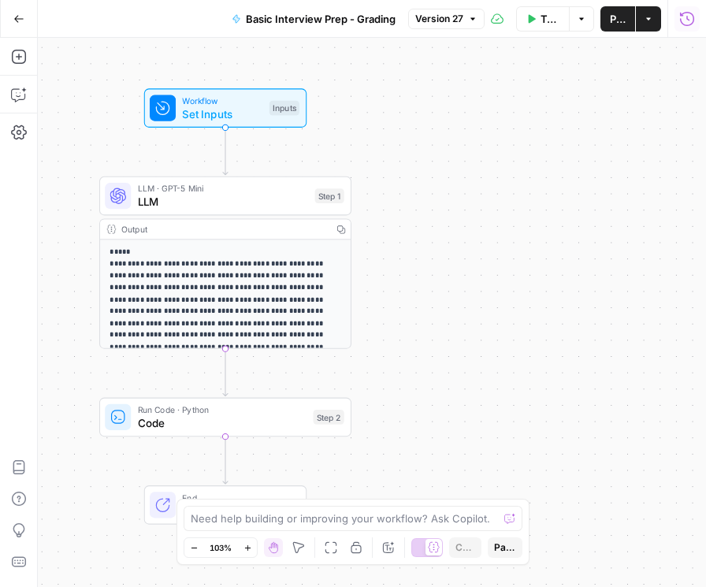
drag, startPoint x: 351, startPoint y: 87, endPoint x: 400, endPoint y: 84, distance: 48.9
click at [400, 84] on div "**********" at bounding box center [372, 312] width 668 height 549
click at [22, 49] on icon "button" at bounding box center [19, 57] width 16 height 16
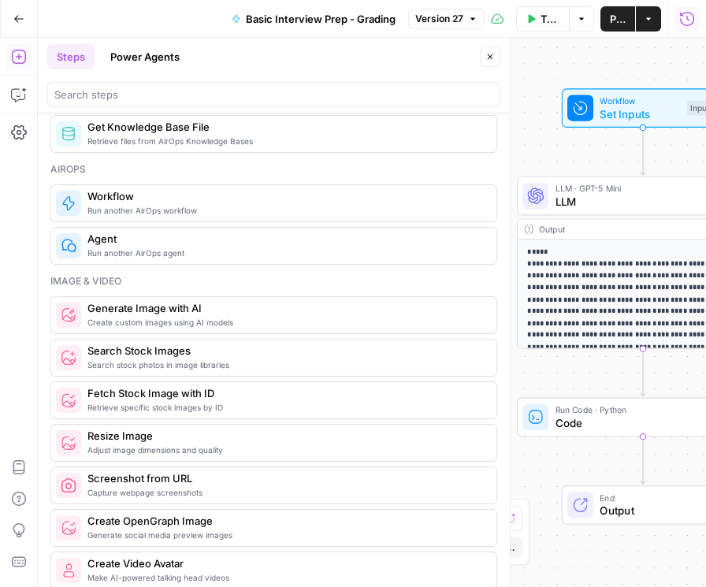
scroll to position [855, 0]
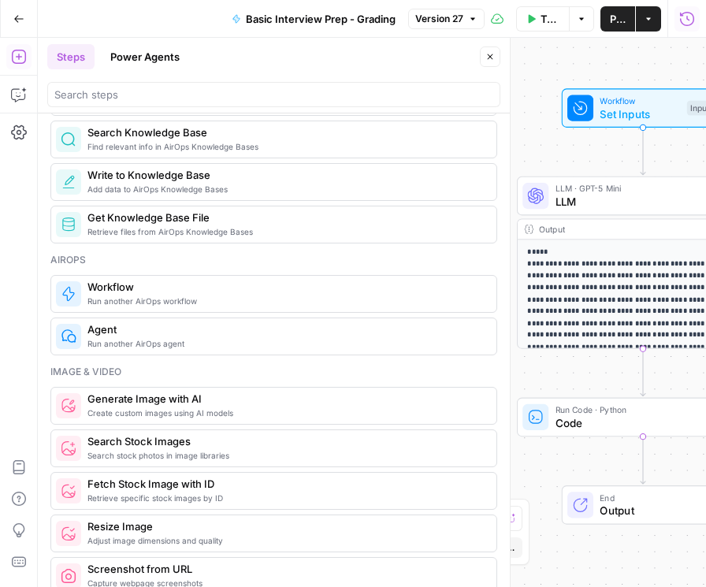
click at [11, 17] on button "Go Back" at bounding box center [19, 19] width 28 height 28
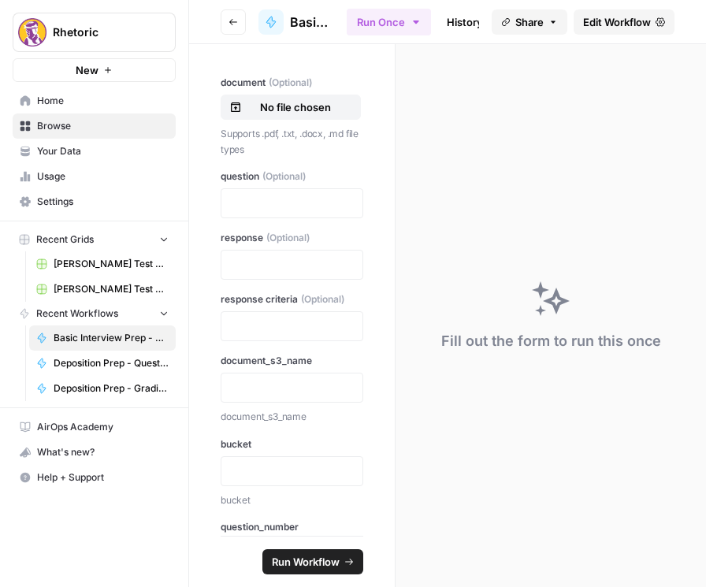
click at [147, 125] on span "Browse" at bounding box center [103, 126] width 132 height 14
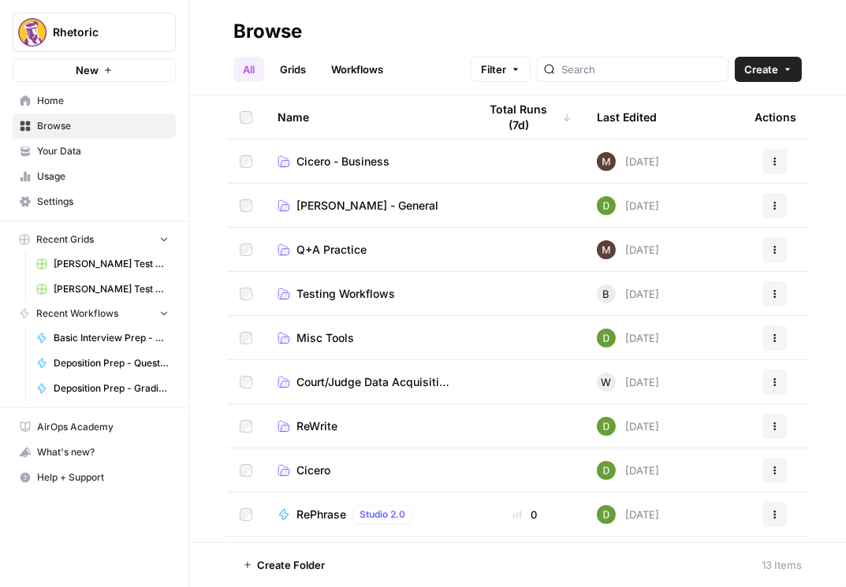
click at [316, 469] on span "Cicero" at bounding box center [313, 471] width 34 height 16
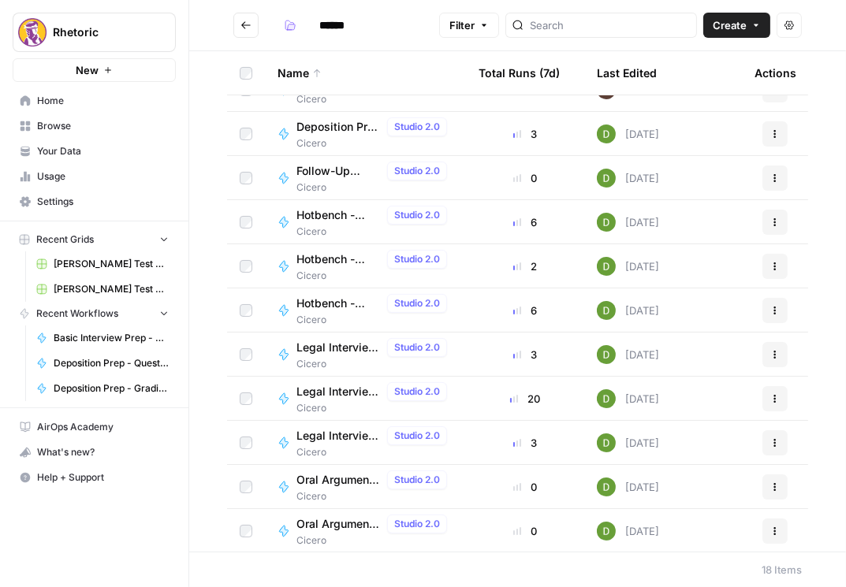
scroll to position [337, 0]
click at [65, 110] on link "Home" at bounding box center [94, 100] width 163 height 25
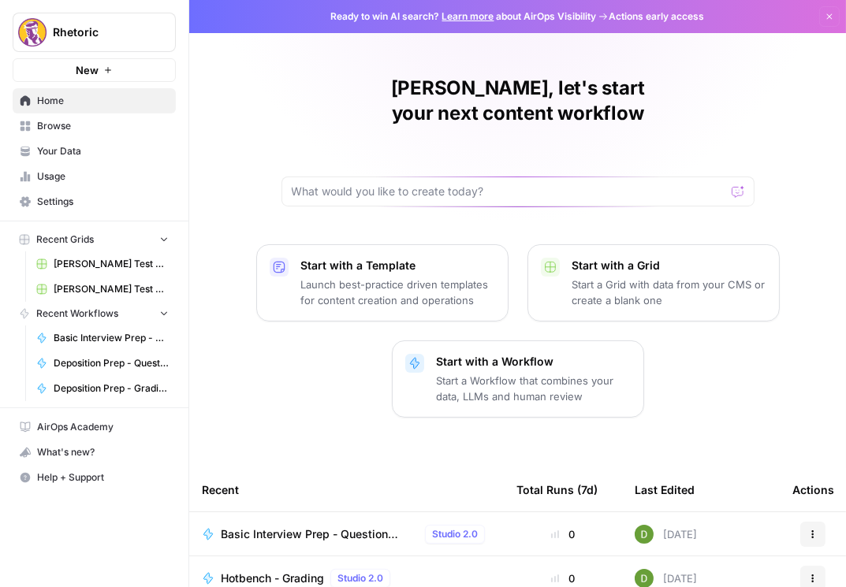
click at [338, 277] on p "Launch best-practice driven templates for content creation and operations" at bounding box center [398, 293] width 194 height 32
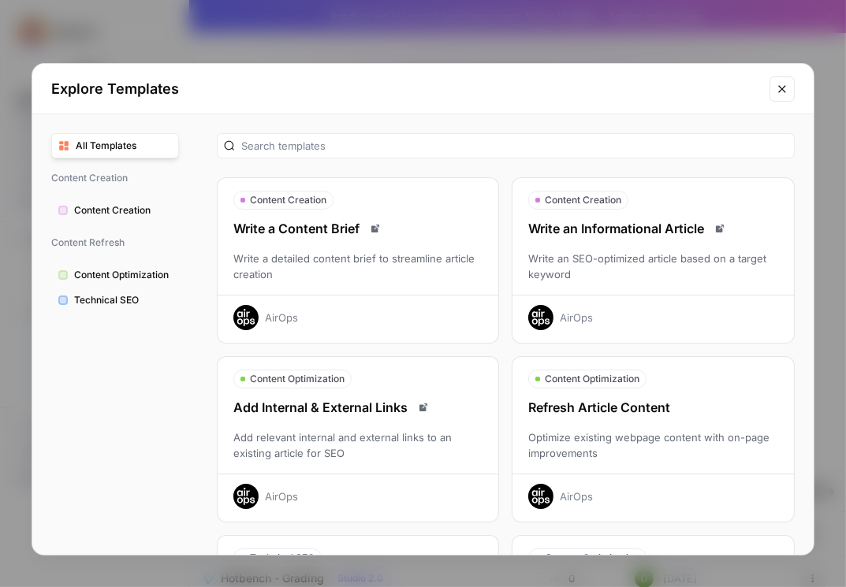
click at [705, 95] on button "Close modal" at bounding box center [781, 88] width 25 height 25
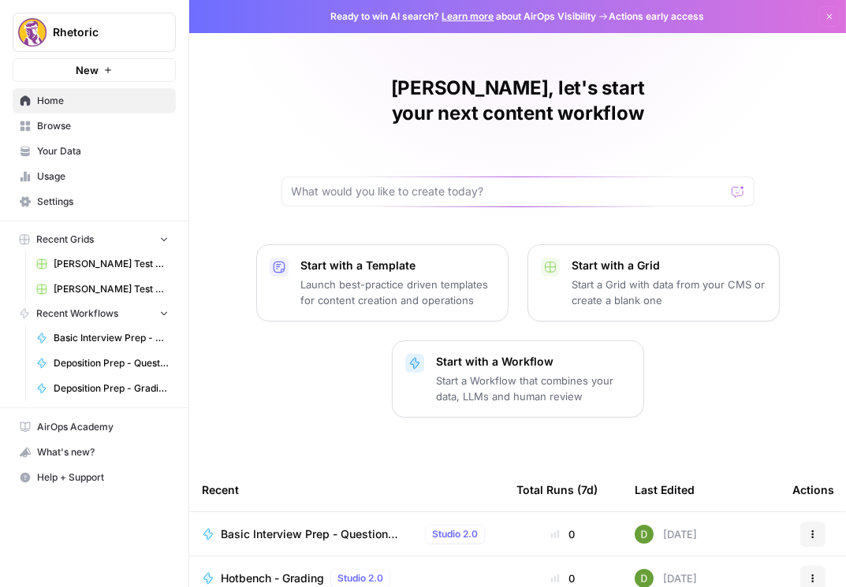
click at [526, 373] on p "Start a Workflow that combines your data, LLMs and human review" at bounding box center [534, 389] width 194 height 32
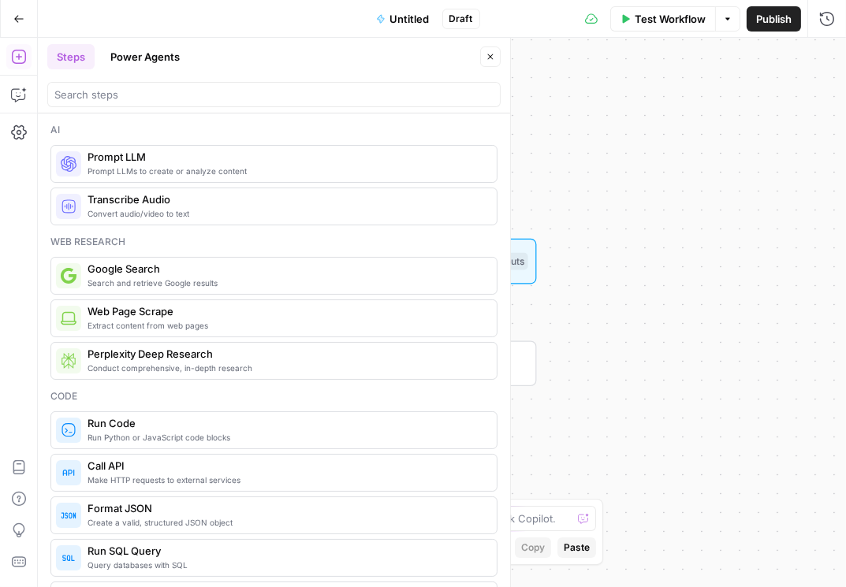
click at [167, 65] on button "Power Agents" at bounding box center [145, 56] width 88 height 25
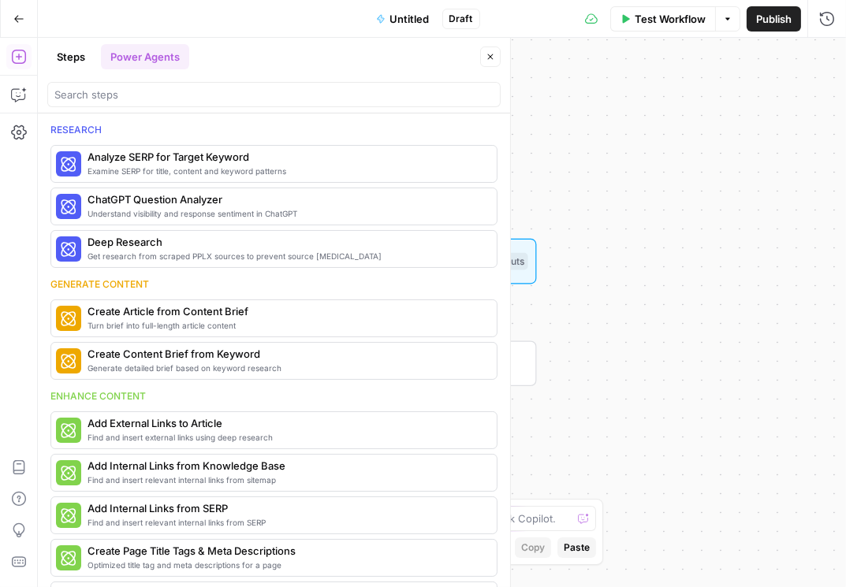
click at [86, 60] on button "Steps" at bounding box center [70, 56] width 47 height 25
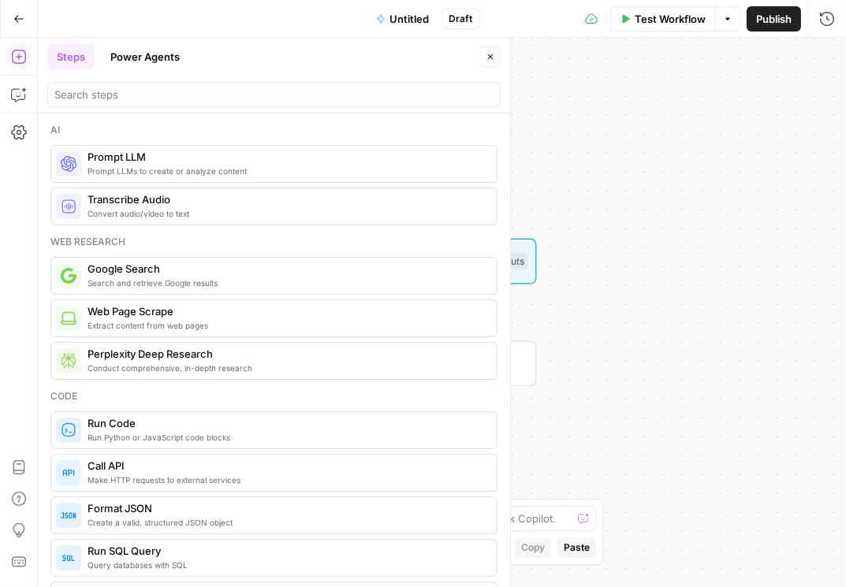
click at [147, 169] on span "Prompt LLMs to create or analyze content" at bounding box center [285, 171] width 396 height 13
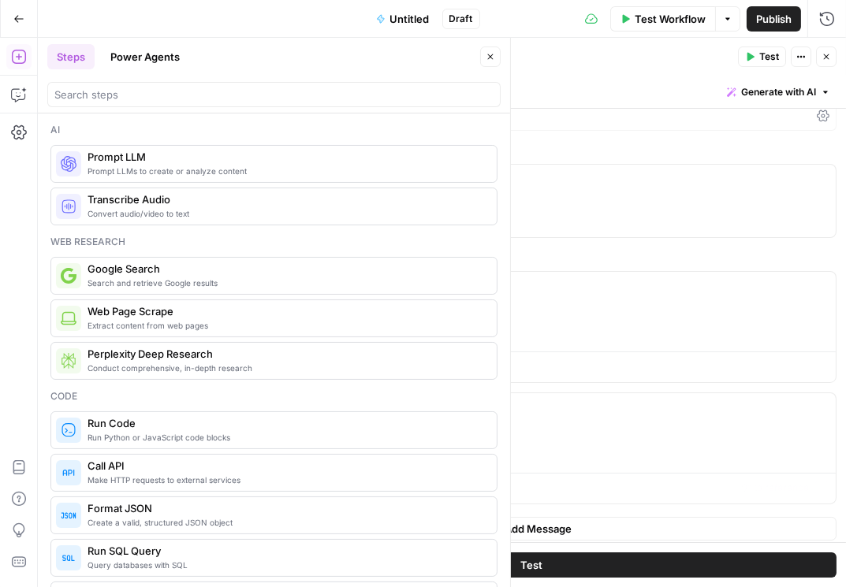
scroll to position [23, 0]
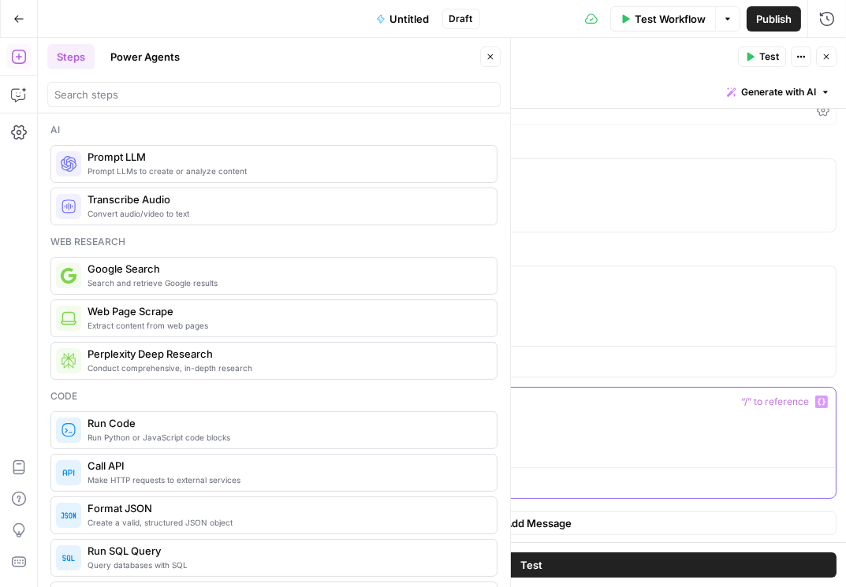
click at [308, 428] on button "Delete" at bounding box center [285, 424] width 66 height 17
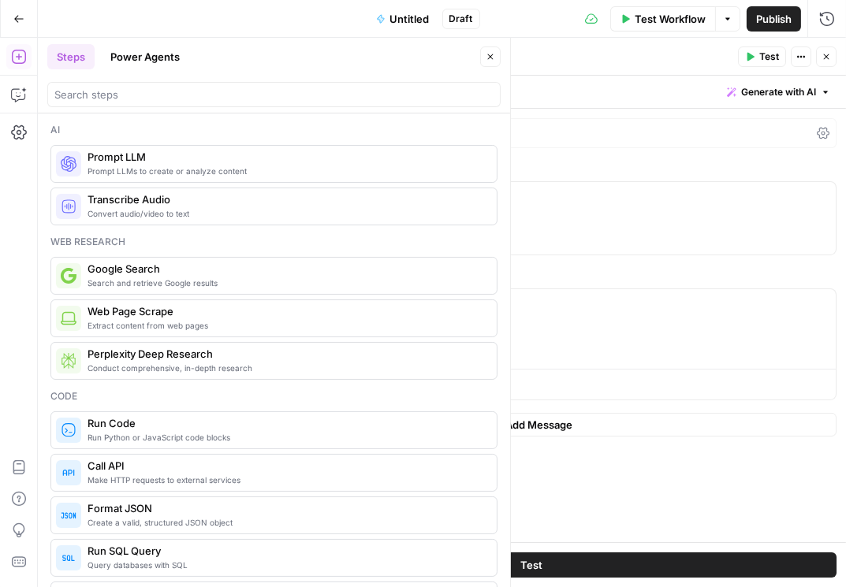
click at [705, 58] on icon "button" at bounding box center [825, 56] width 9 height 9
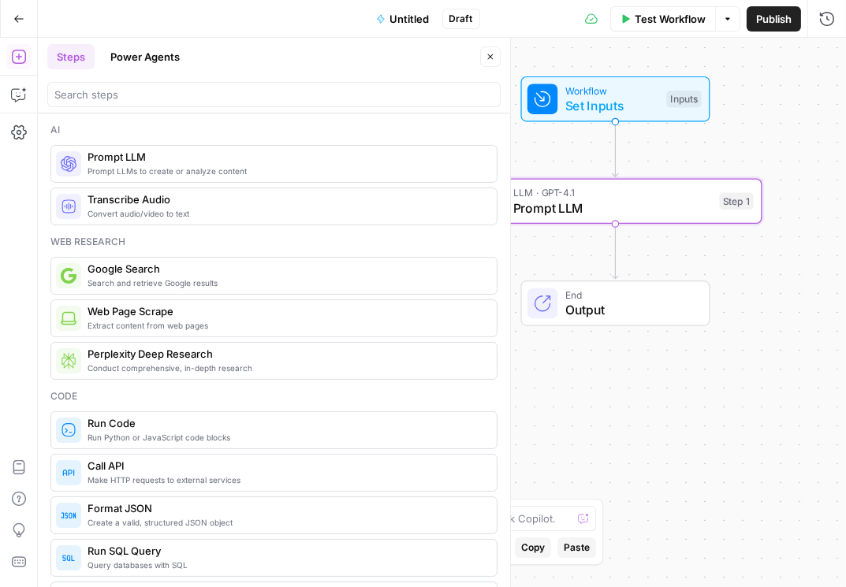
drag, startPoint x: 637, startPoint y: 256, endPoint x: 699, endPoint y: 174, distance: 102.9
click at [705, 102] on div "Workflow Set Inputs Inputs LLM · GPT-4.1 Prompt LLM Step 1 End Output" at bounding box center [442, 312] width 808 height 549
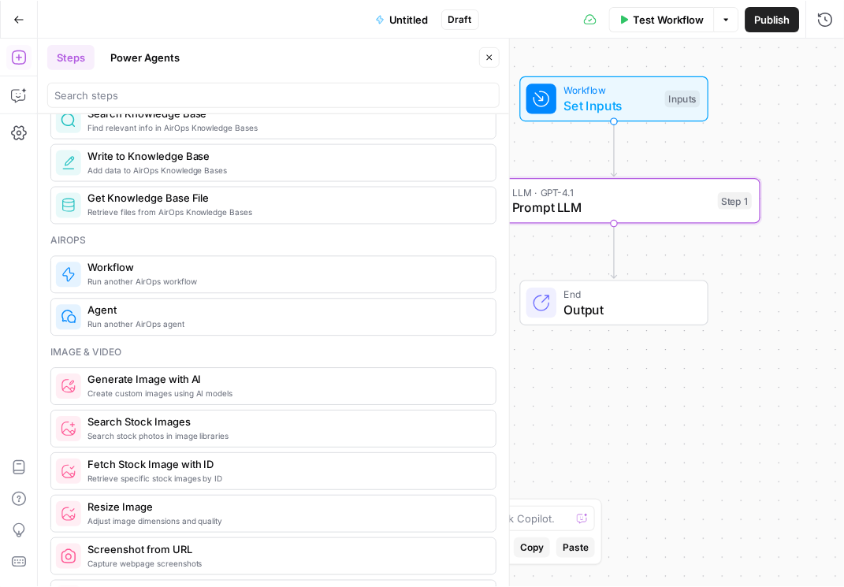
scroll to position [991, 0]
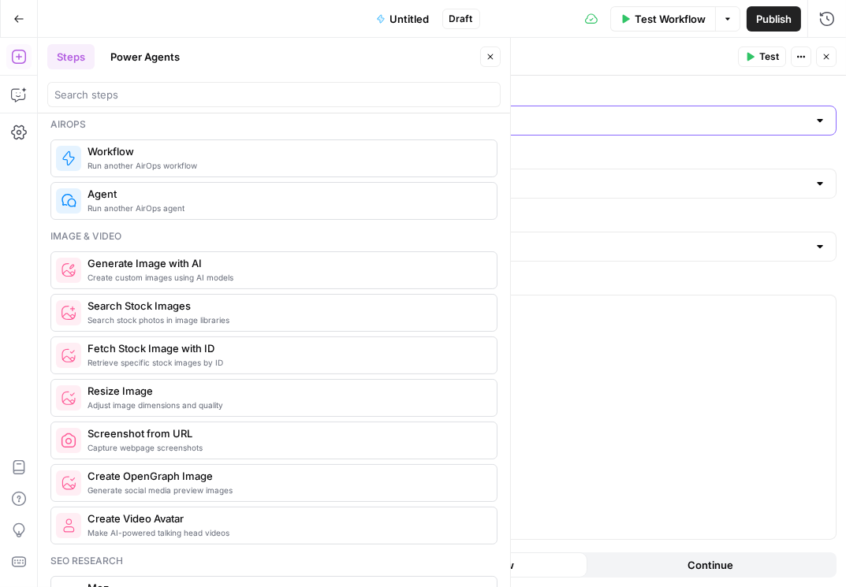
click at [402, 123] on input "Action" at bounding box center [521, 121] width 571 height 16
click at [403, 121] on input "Action" at bounding box center [521, 121] width 571 height 16
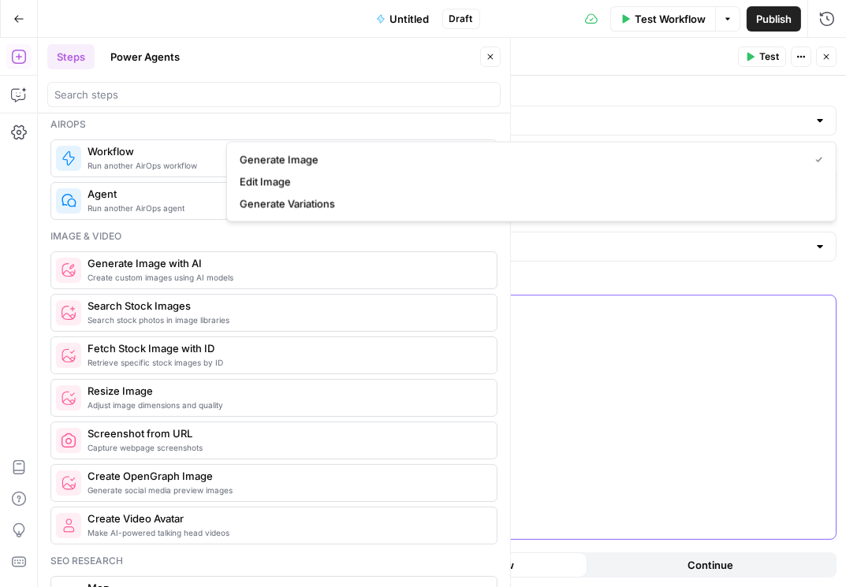
type input "Generate Image"
drag, startPoint x: 600, startPoint y: 400, endPoint x: 595, endPoint y: 387, distance: 13.5
click at [599, 400] on div at bounding box center [531, 418] width 608 height 244
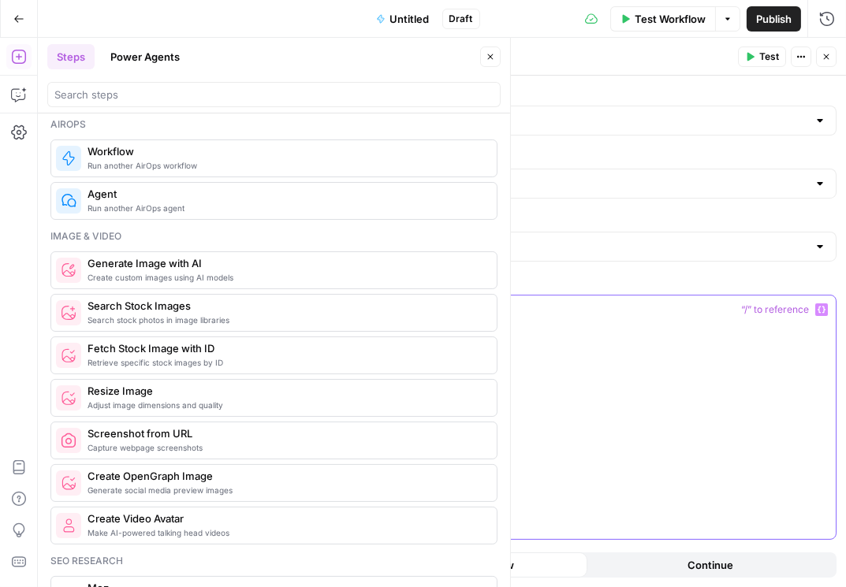
click at [422, 191] on input "AI Model" at bounding box center [521, 184] width 571 height 16
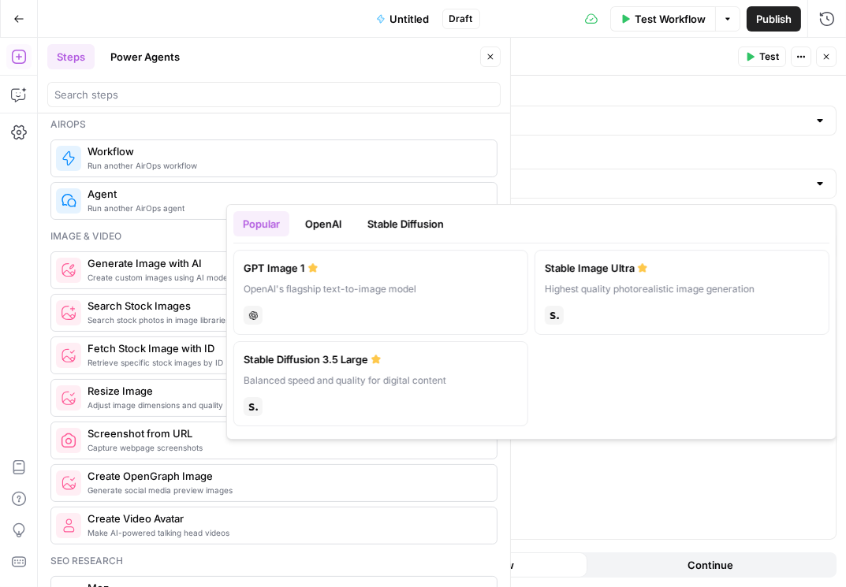
click at [333, 221] on button "OpenAI" at bounding box center [324, 223] width 56 height 25
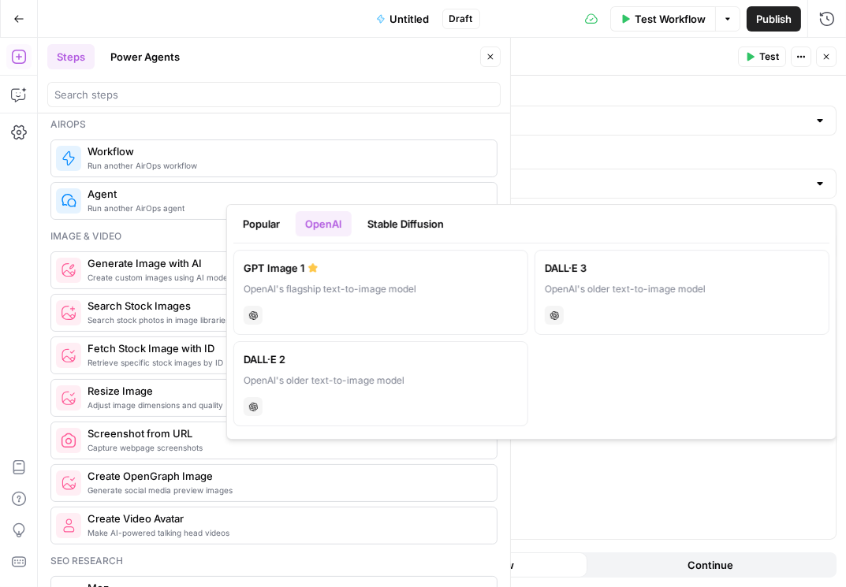
click at [382, 223] on button "Stable Diffusion" at bounding box center [405, 223] width 95 height 25
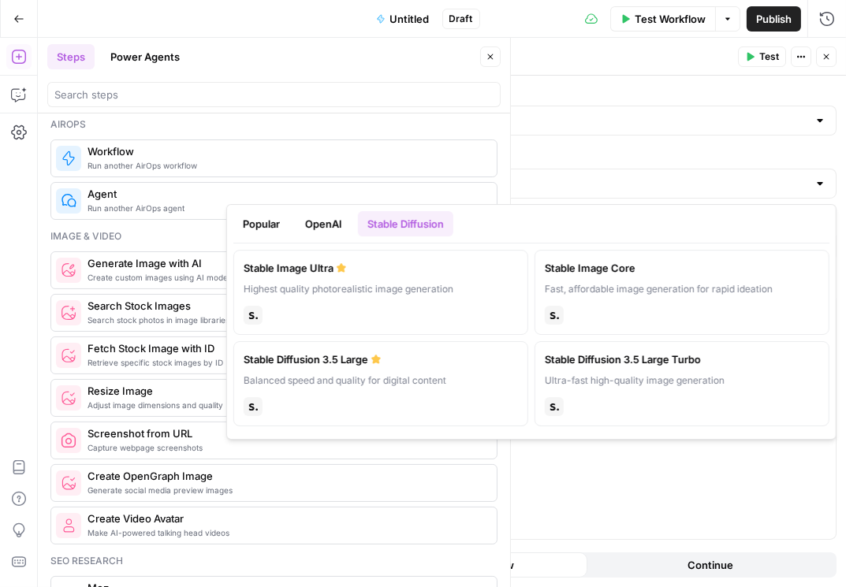
click at [278, 217] on button "Popular" at bounding box center [261, 223] width 56 height 25
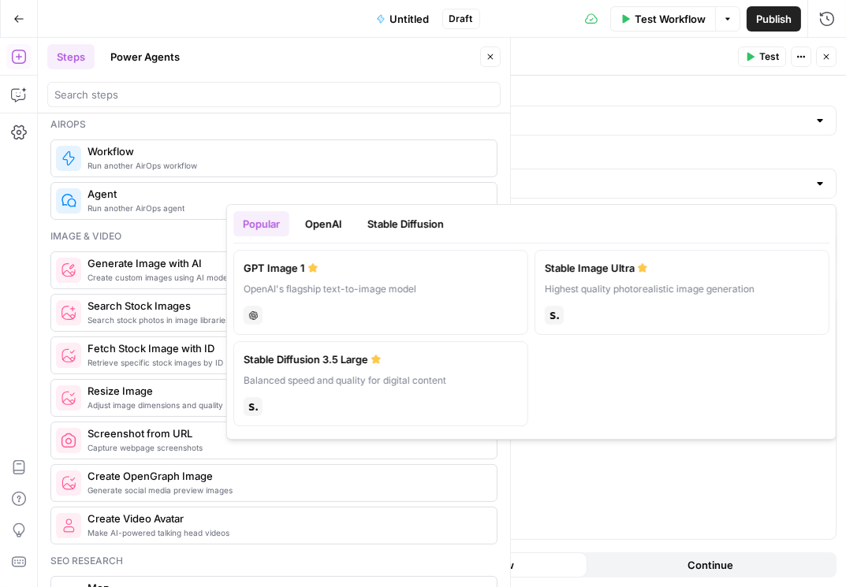
click at [426, 292] on div "OpenAI's flagship text-to-image model" at bounding box center [381, 289] width 274 height 14
type input "GPT Image 1"
type input "1024×1024"
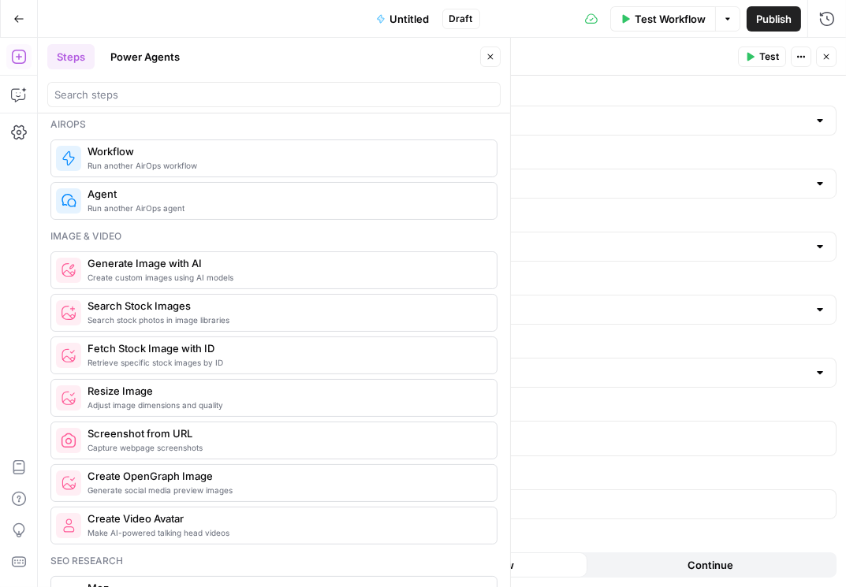
click at [560, 255] on div "Medium" at bounding box center [531, 247] width 610 height 30
type input "Medium"
click at [593, 213] on label "Quality" at bounding box center [531, 219] width 610 height 16
click at [593, 239] on input "Medium" at bounding box center [521, 247] width 571 height 16
type input "Medium"
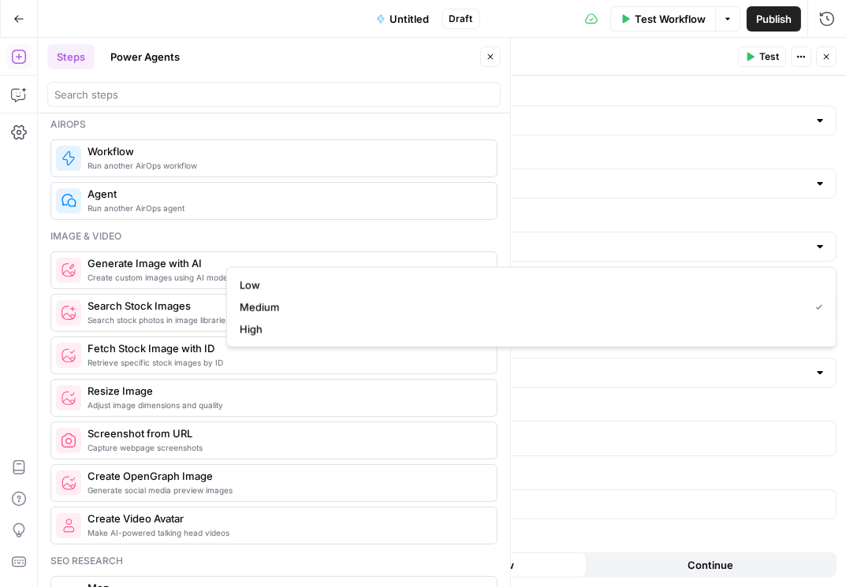
click at [577, 215] on label "Quality" at bounding box center [531, 219] width 610 height 16
click at [577, 239] on input "Medium" at bounding box center [521, 247] width 571 height 16
type input "Medium"
click at [580, 206] on div "Action Generate Image AI Model GPT Image 1 Quality Medium Image Size 1024×1024 …" at bounding box center [531, 331] width 629 height 511
click at [457, 315] on div at bounding box center [531, 310] width 610 height 30
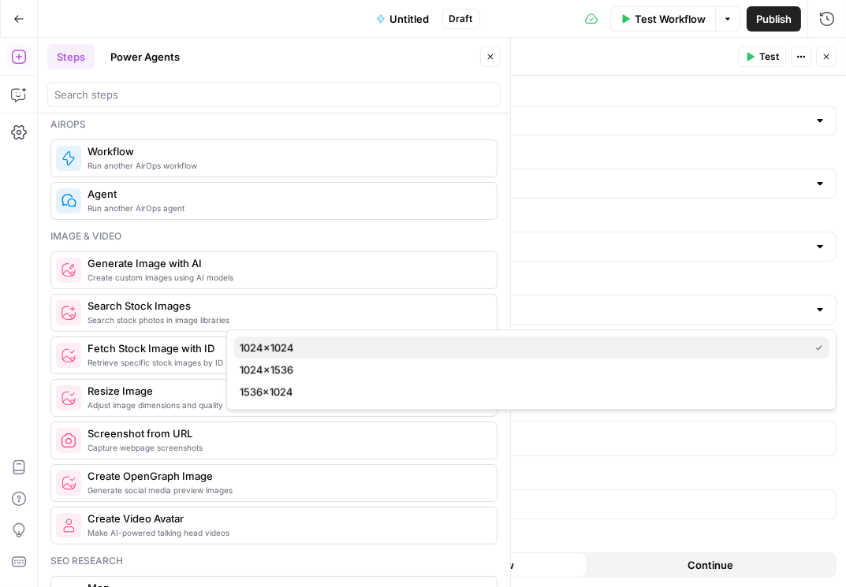
click at [415, 349] on span "1024×1024" at bounding box center [521, 348] width 563 height 16
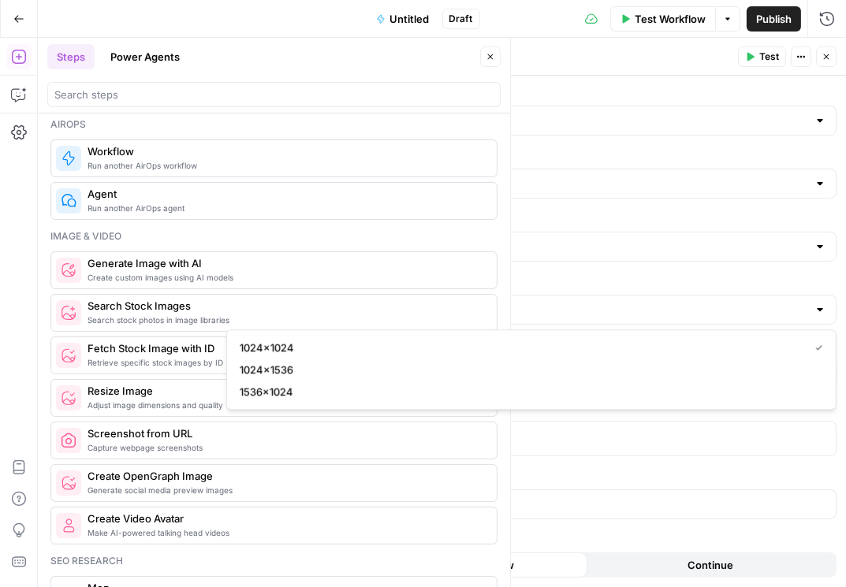
type input "1024×1024"
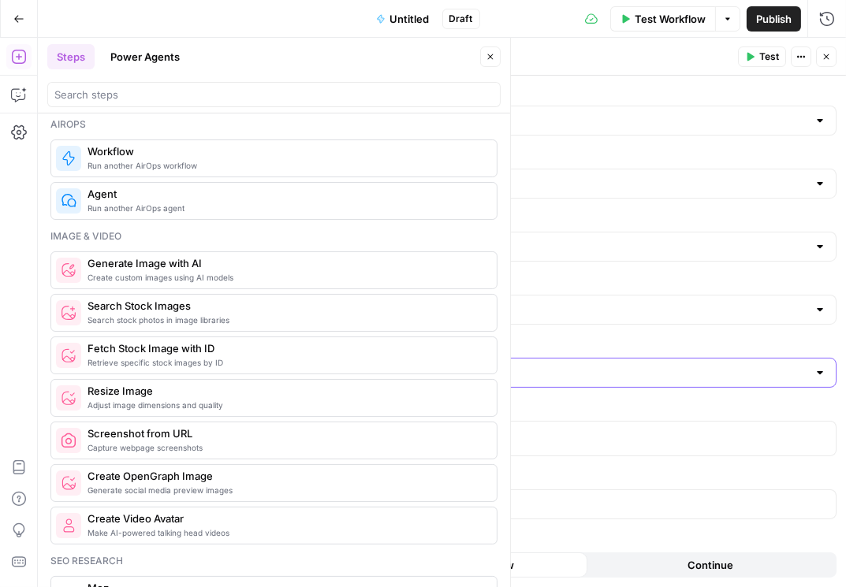
click at [422, 374] on input "Image Format" at bounding box center [521, 373] width 571 height 16
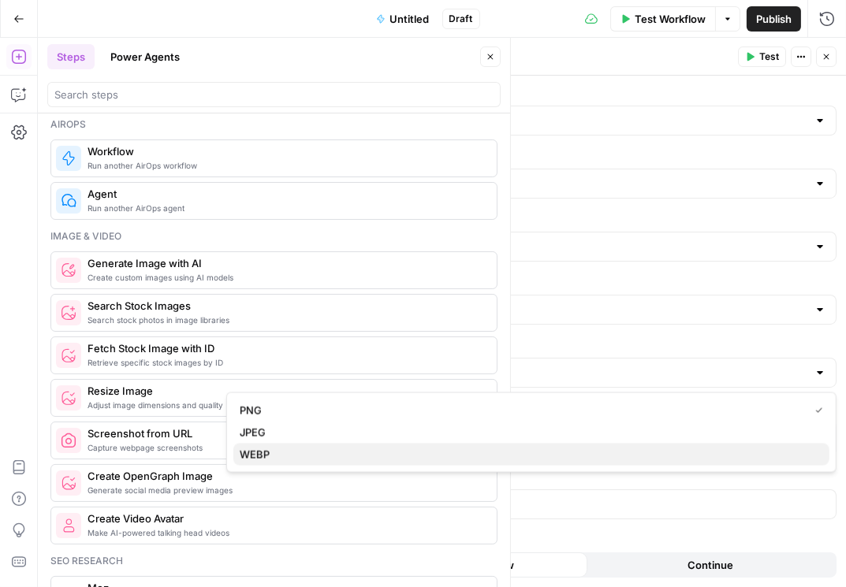
click at [340, 453] on span "WEBP" at bounding box center [528, 455] width 577 height 16
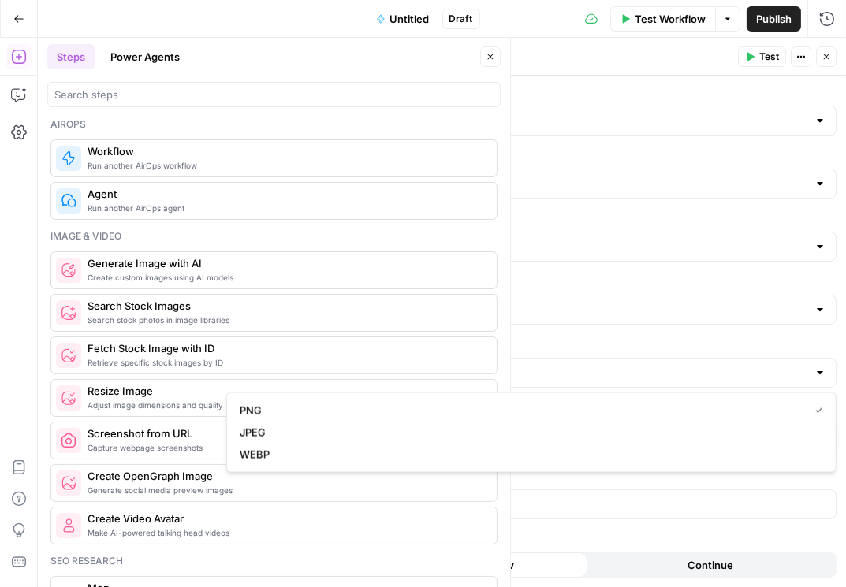
type input "WEBP"
click at [496, 428] on p at bounding box center [530, 436] width 589 height 16
click at [496, 55] on button "Close" at bounding box center [490, 56] width 20 height 20
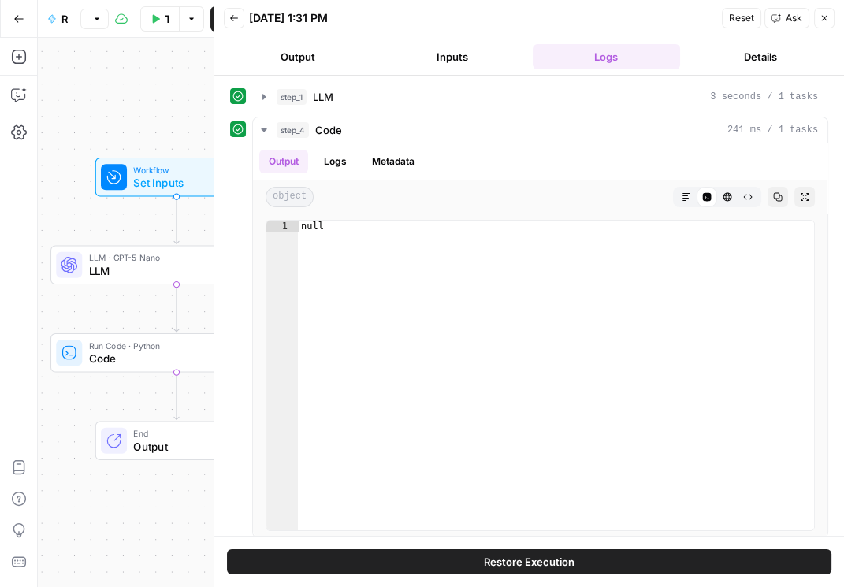
click at [176, 79] on div "Workflow Set Inputs Inputs LLM · GPT-5 Nano LLM Step 1 Run Code · Python Code S…" at bounding box center [177, 312] width 278 height 549
click at [13, 17] on button "Go Back" at bounding box center [19, 19] width 28 height 28
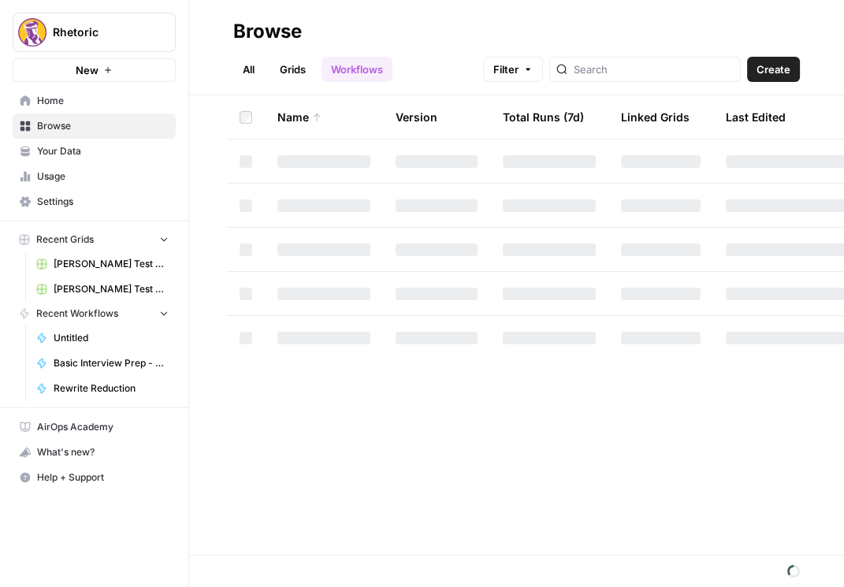
click at [91, 105] on span "Home" at bounding box center [103, 101] width 132 height 14
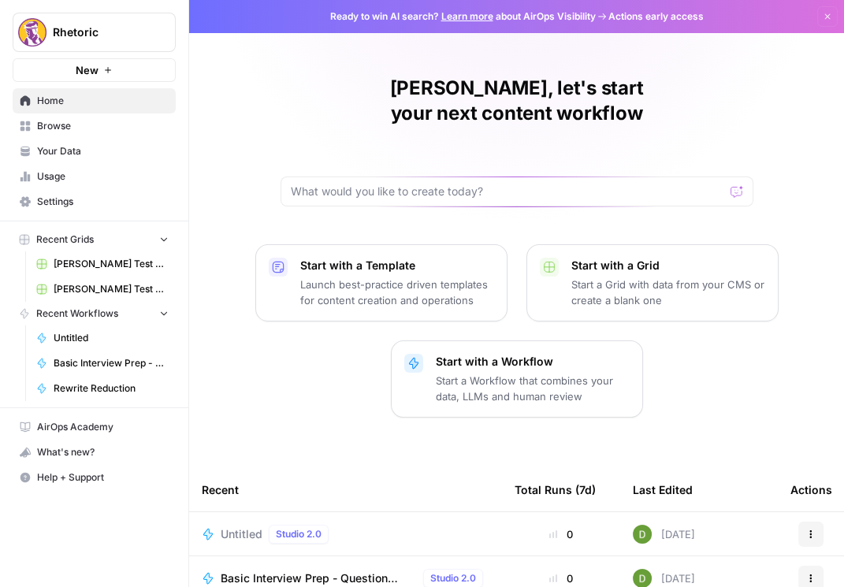
click at [93, 132] on span "Browse" at bounding box center [103, 126] width 132 height 14
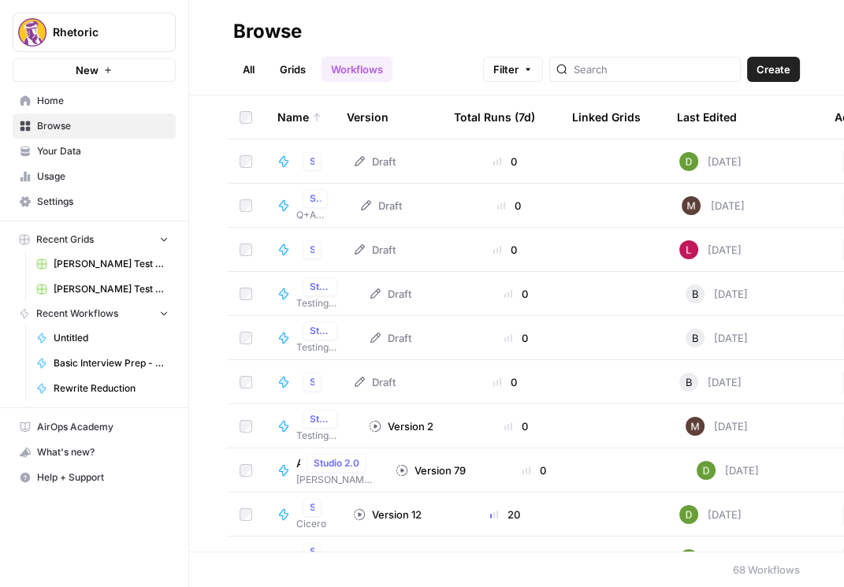
click at [701, 162] on div "[DATE]" at bounding box center [710, 161] width 62 height 19
click at [293, 162] on div "Untitled Studio 2.0" at bounding box center [302, 161] width 50 height 19
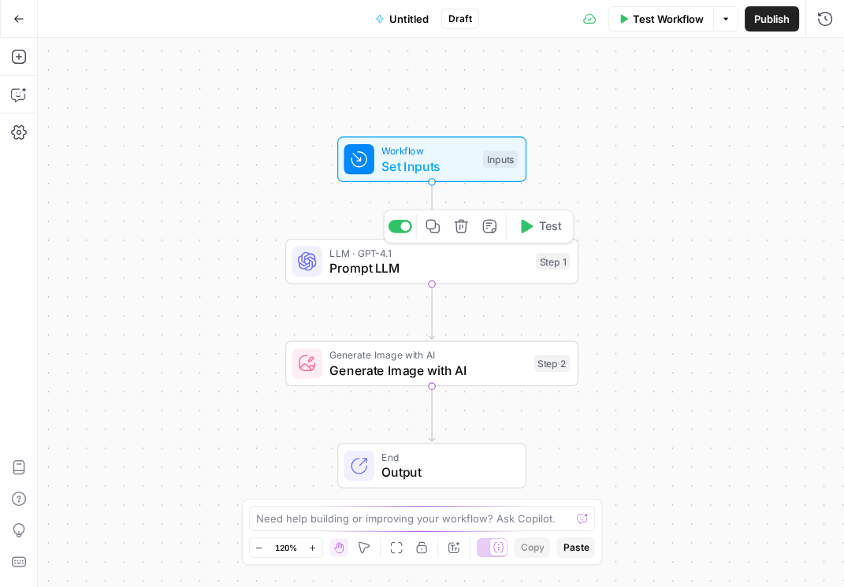
click at [393, 265] on span "Prompt LLM" at bounding box center [428, 267] width 199 height 19
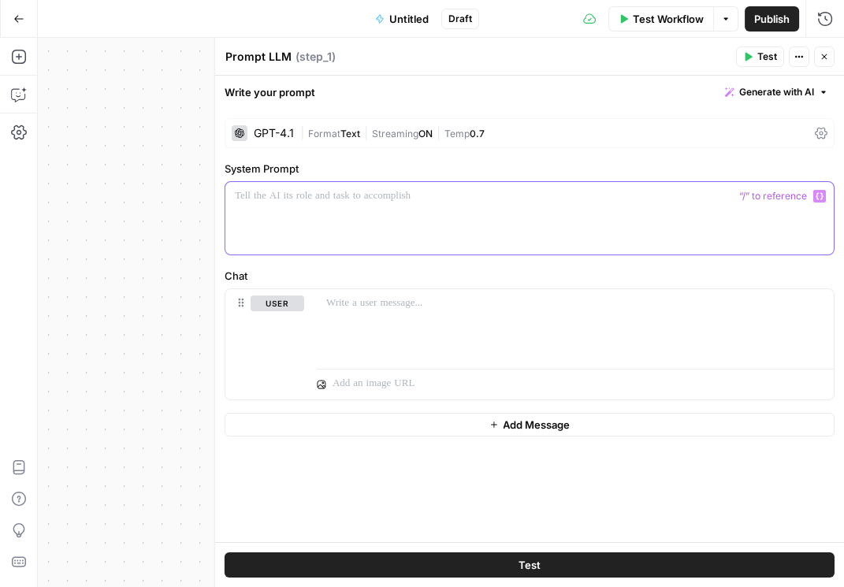
click at [388, 219] on div at bounding box center [529, 218] width 608 height 72
click at [324, 194] on p at bounding box center [530, 196] width 590 height 16
paste div
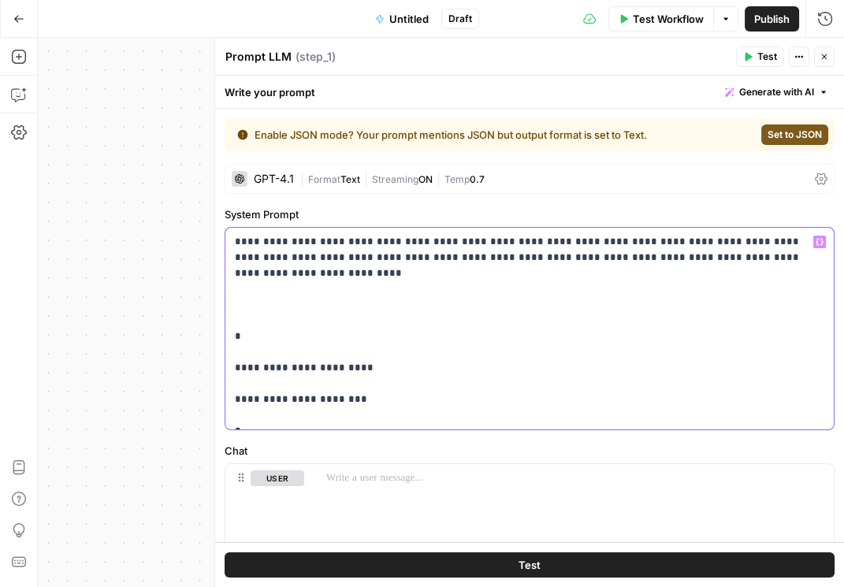
click at [236, 241] on p "**********" at bounding box center [526, 328] width 583 height 189
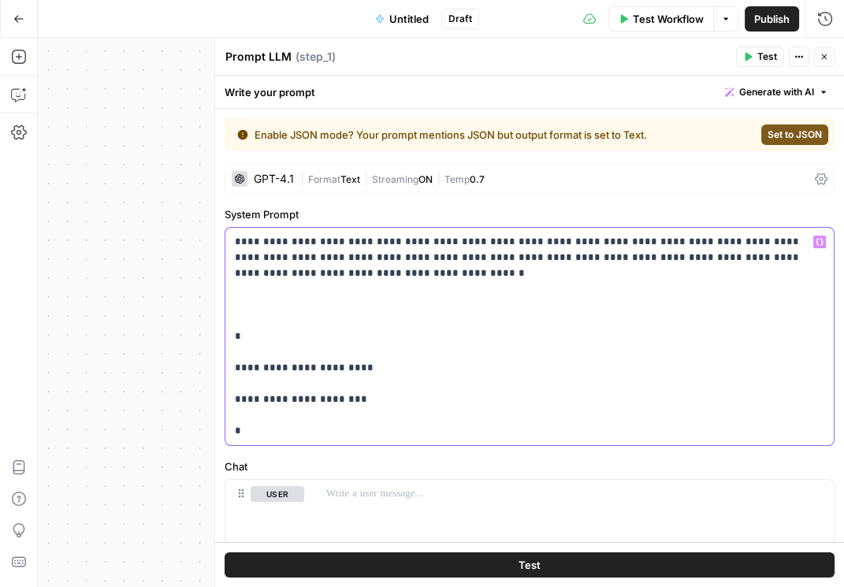
drag, startPoint x: 349, startPoint y: 242, endPoint x: 332, endPoint y: 244, distance: 17.4
click at [332, 244] on p "**********" at bounding box center [526, 336] width 583 height 205
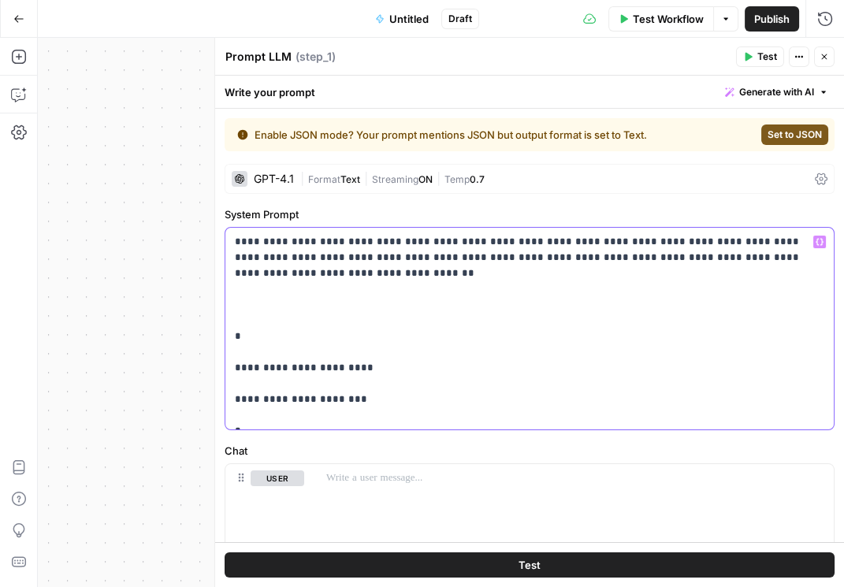
drag, startPoint x: 734, startPoint y: 262, endPoint x: 676, endPoint y: 292, distance: 65.2
click at [671, 292] on p "**********" at bounding box center [526, 328] width 583 height 189
drag, startPoint x: 820, startPoint y: 259, endPoint x: 810, endPoint y: 255, distance: 10.2
click at [819, 260] on div "**********" at bounding box center [529, 329] width 608 height 202
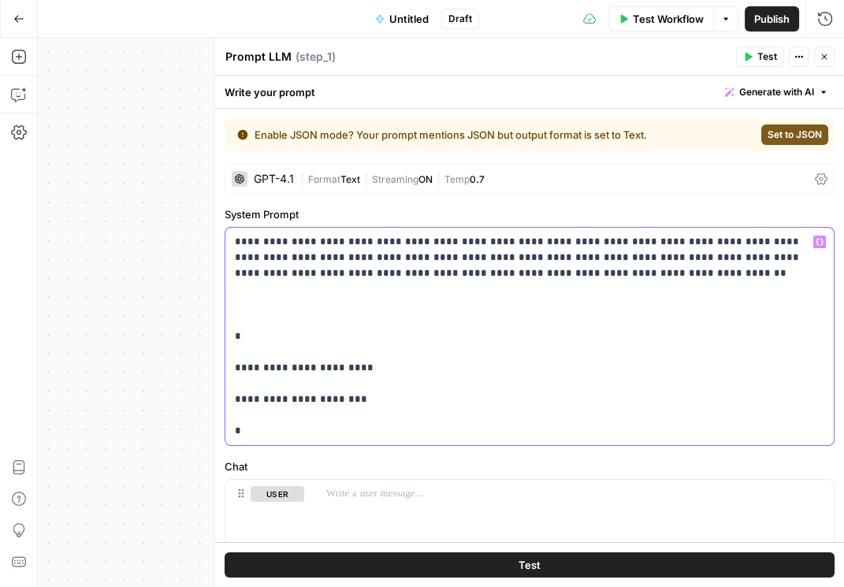
click at [285, 274] on p "**********" at bounding box center [526, 336] width 583 height 205
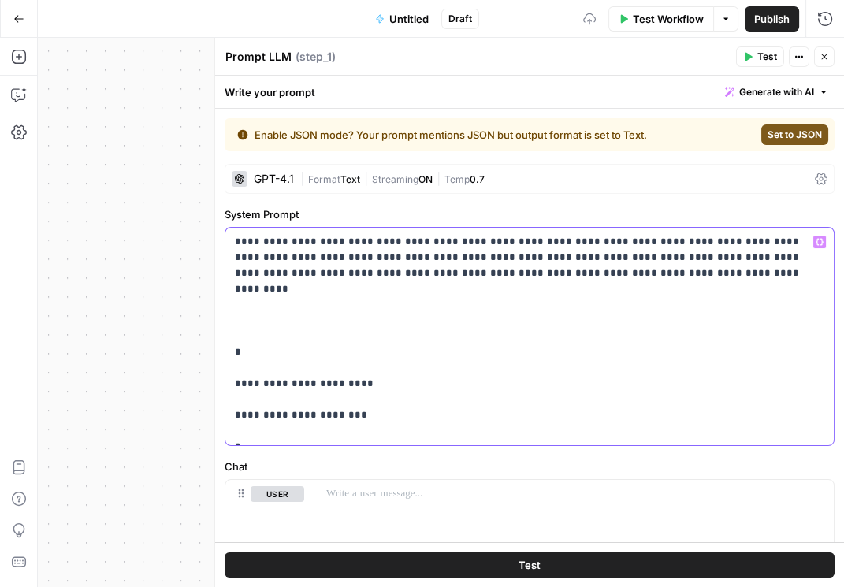
click at [325, 284] on p "**********" at bounding box center [526, 336] width 583 height 205
click at [567, 281] on p "**********" at bounding box center [526, 336] width 583 height 205
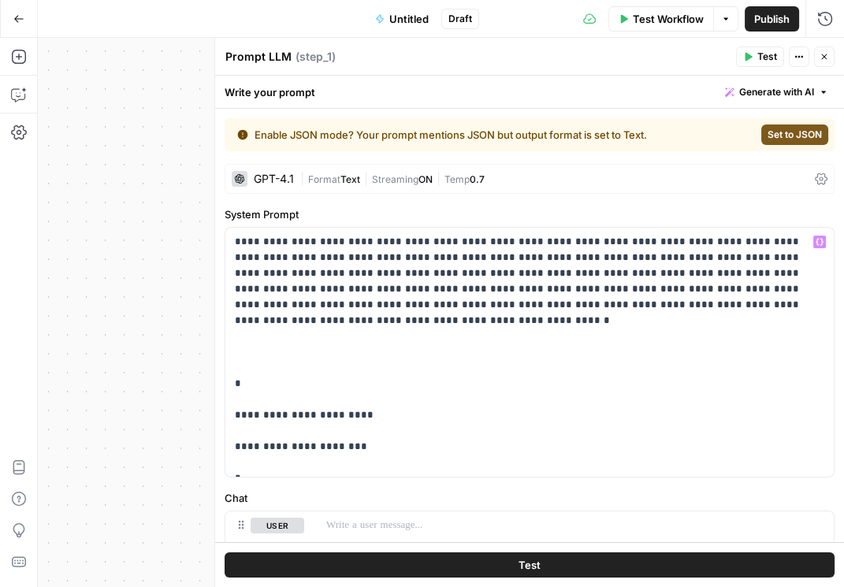
click at [818, 181] on icon at bounding box center [821, 179] width 13 height 13
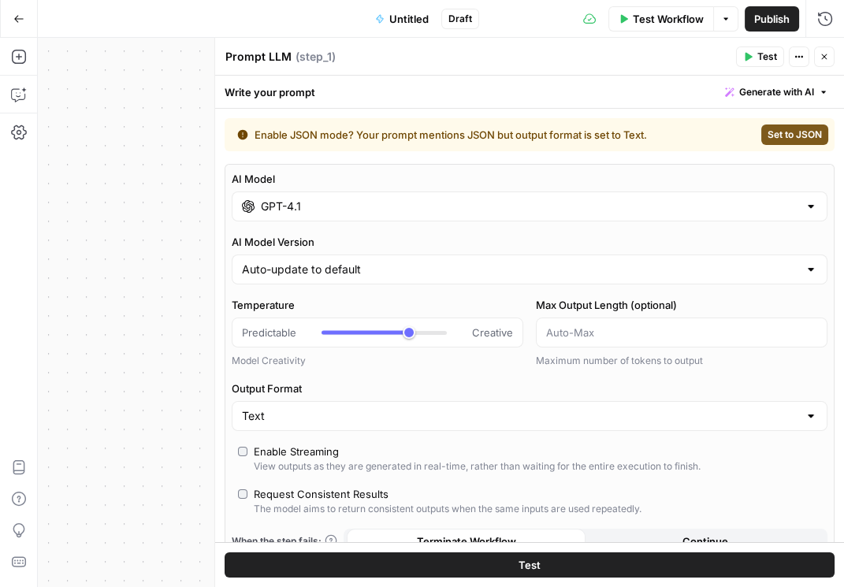
click at [813, 179] on label "AI Model" at bounding box center [530, 179] width 596 height 16
click at [798, 199] on input "GPT-4.1" at bounding box center [529, 207] width 537 height 16
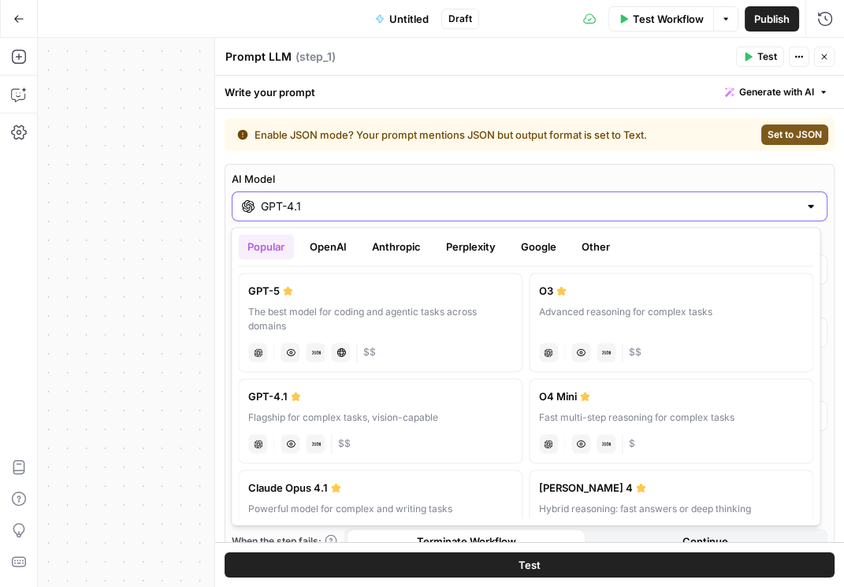
click at [812, 179] on label "AI Model" at bounding box center [530, 179] width 596 height 16
click at [798, 199] on input "GPT-4.1" at bounding box center [529, 207] width 537 height 16
click at [813, 177] on label "AI Model" at bounding box center [530, 179] width 596 height 16
click at [798, 199] on input "GPT-4.1" at bounding box center [529, 207] width 537 height 16
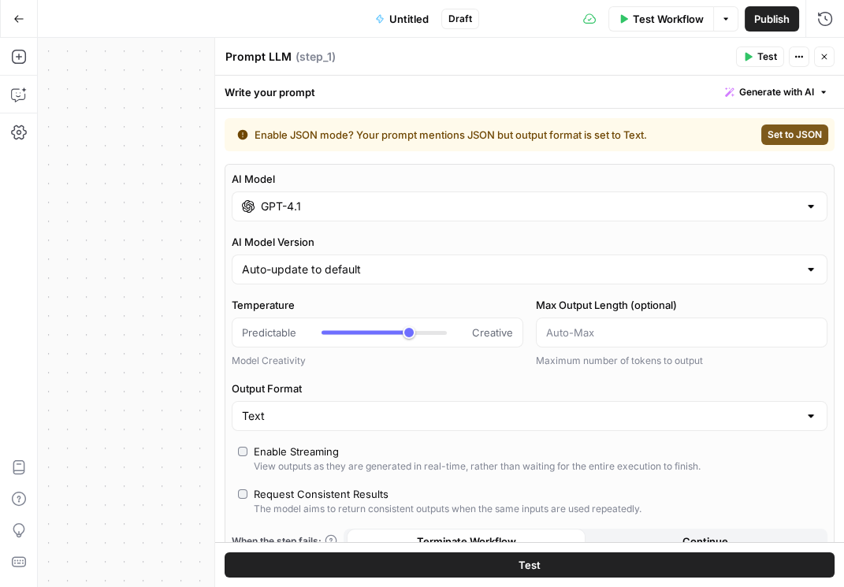
click at [810, 137] on span "Set to JSON" at bounding box center [795, 135] width 54 height 14
type input "JSON"
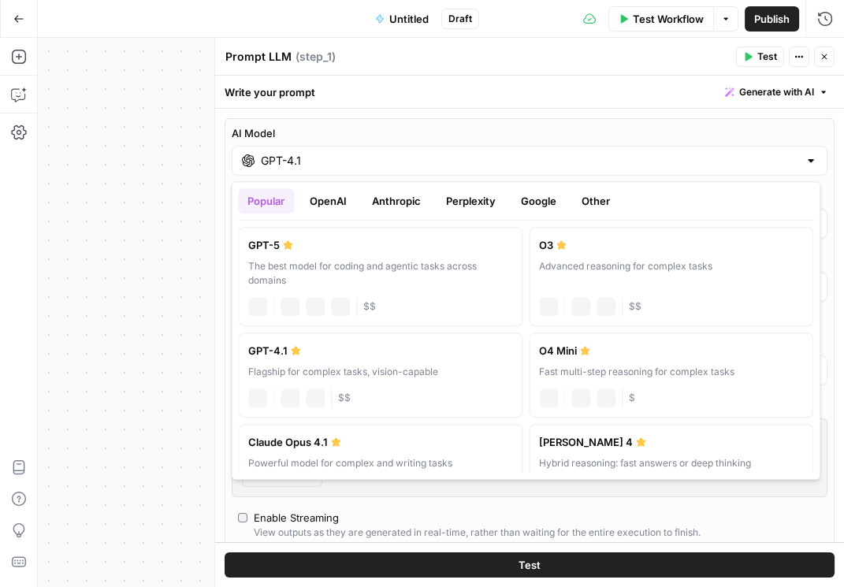
click at [759, 156] on input "GPT-4.1" at bounding box center [529, 161] width 537 height 16
click at [317, 258] on label "GPT-5 The best model for coding and agentic tasks across domains chat Vision Ca…" at bounding box center [380, 276] width 284 height 99
type input "GPT-5"
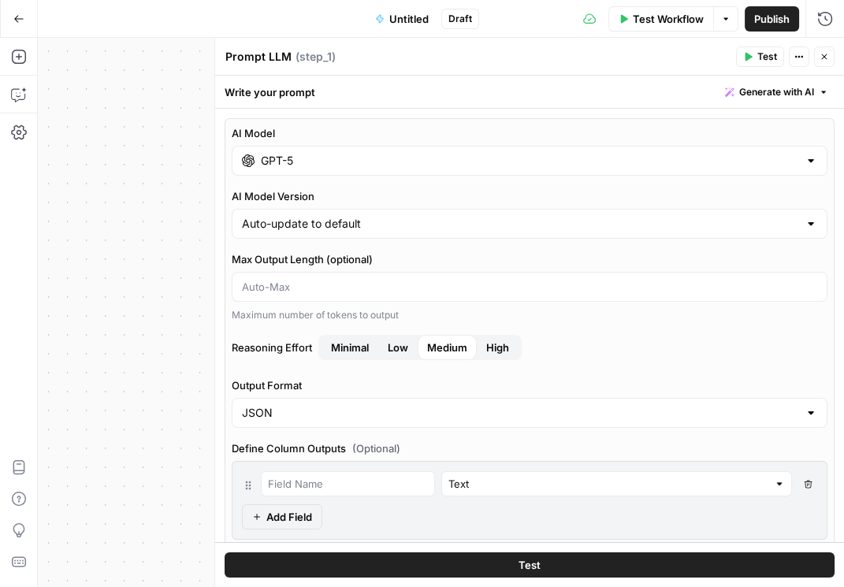
click at [494, 345] on span "High" at bounding box center [497, 348] width 23 height 16
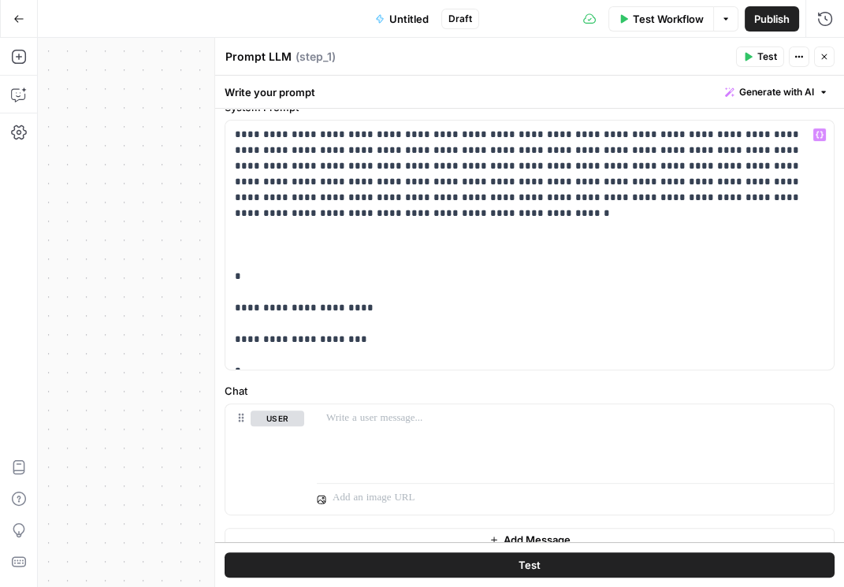
scroll to position [635, 0]
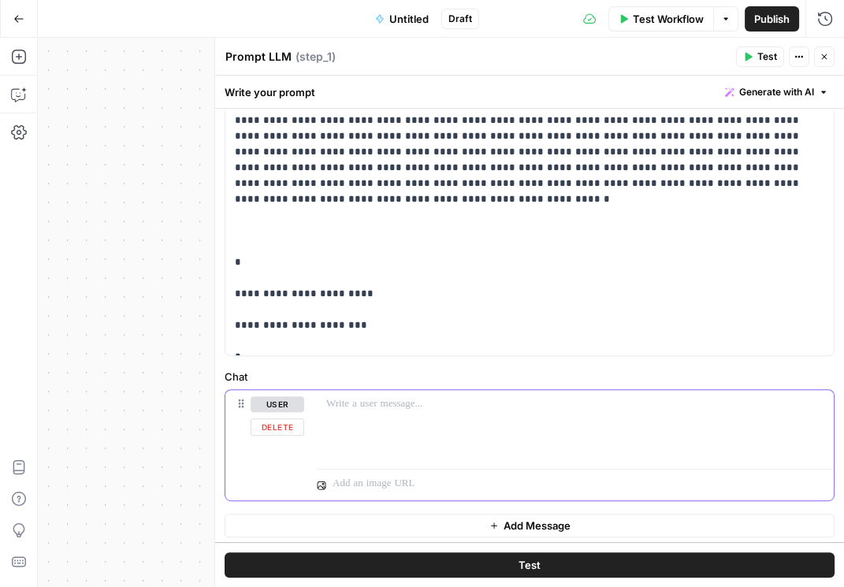
click at [291, 425] on button "Delete" at bounding box center [278, 426] width 54 height 17
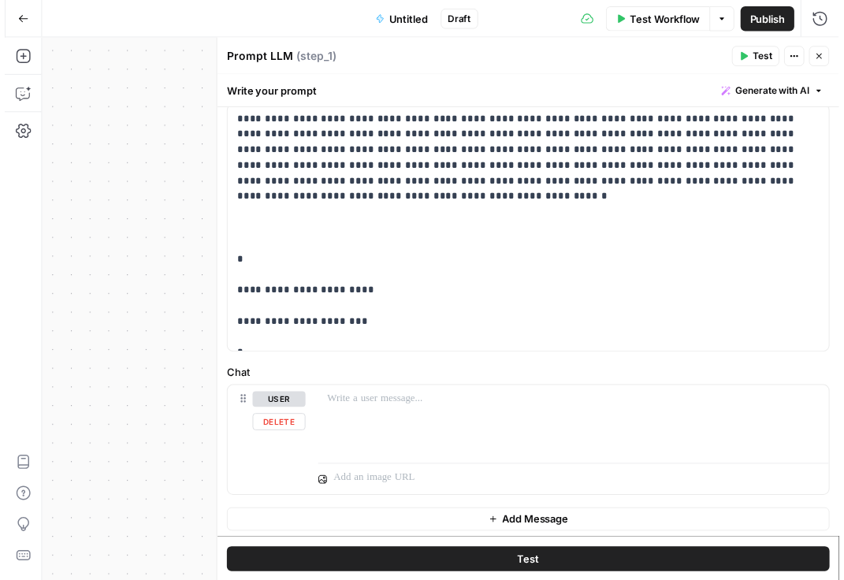
scroll to position [524, 0]
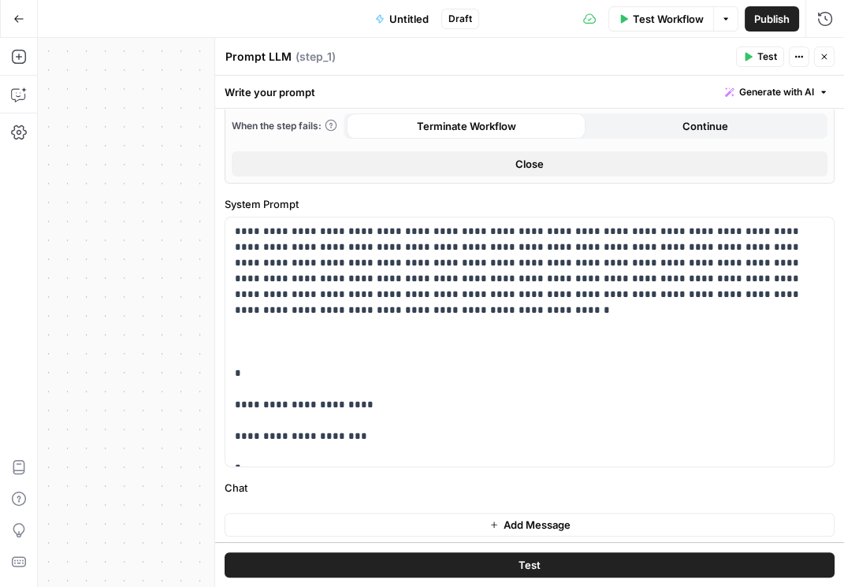
click at [823, 57] on icon "button" at bounding box center [824, 56] width 9 height 9
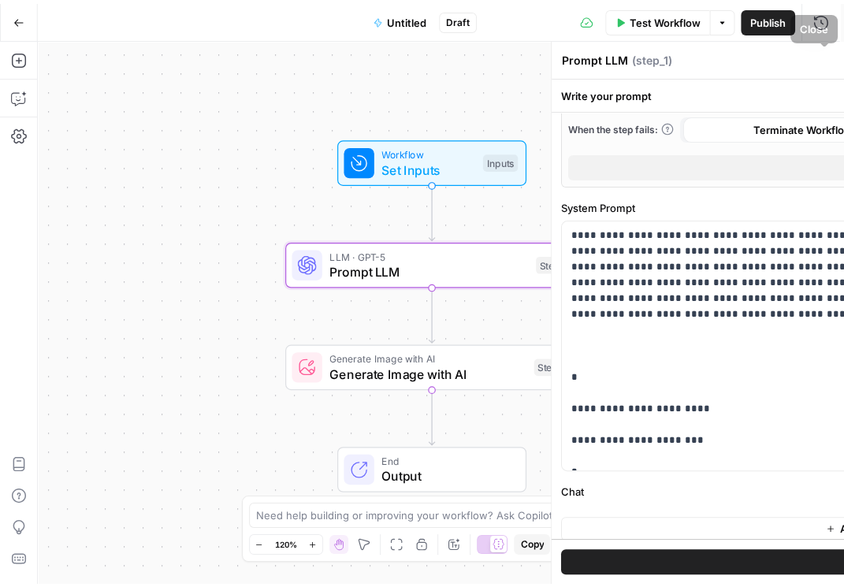
scroll to position [531, 0]
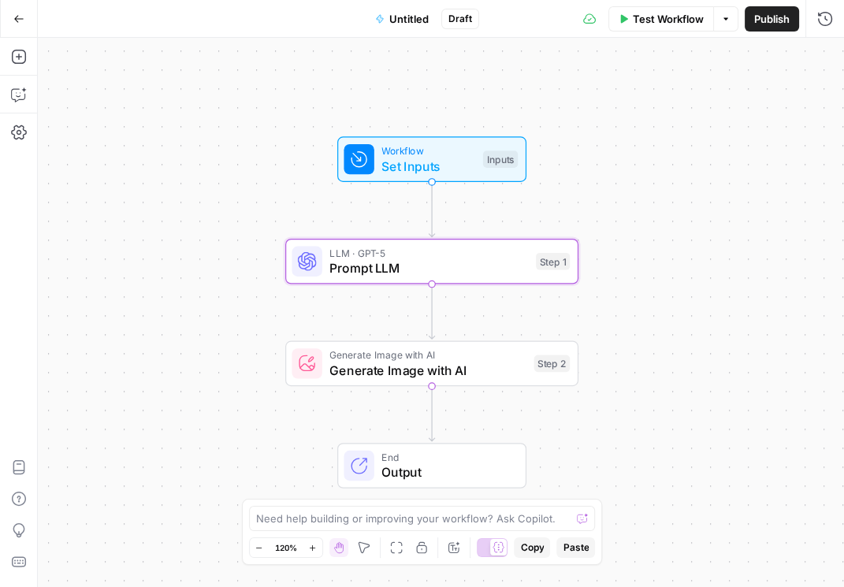
click at [487, 370] on span "Generate Image with AI" at bounding box center [427, 370] width 197 height 19
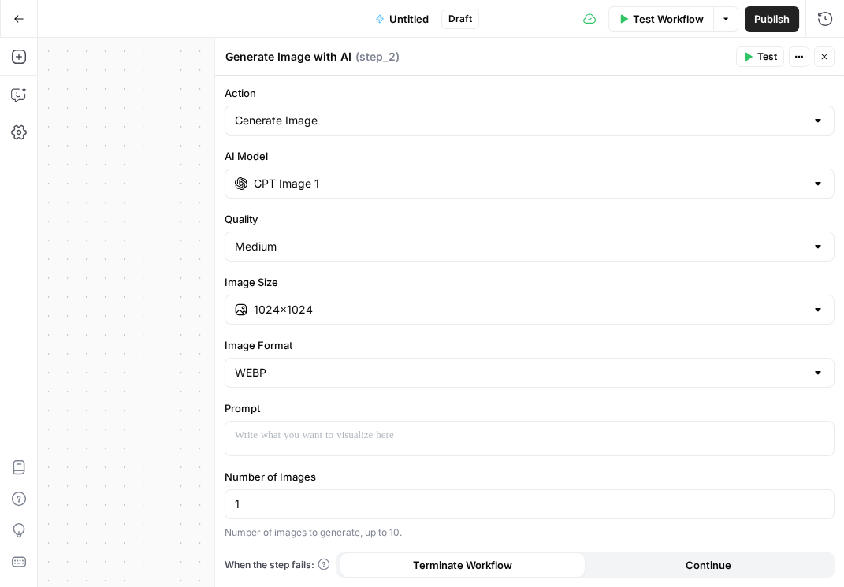
click at [820, 58] on icon "button" at bounding box center [824, 56] width 9 height 9
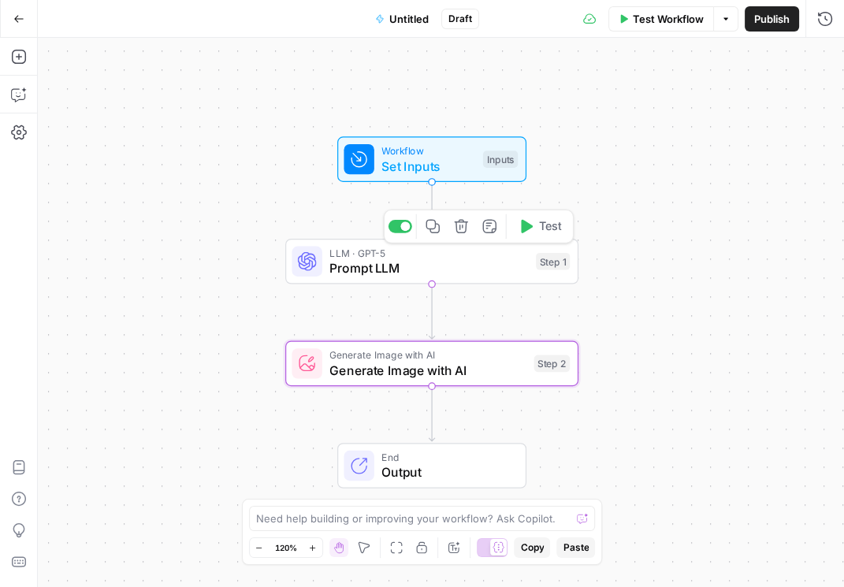
click at [459, 273] on span "Prompt LLM" at bounding box center [428, 267] width 199 height 19
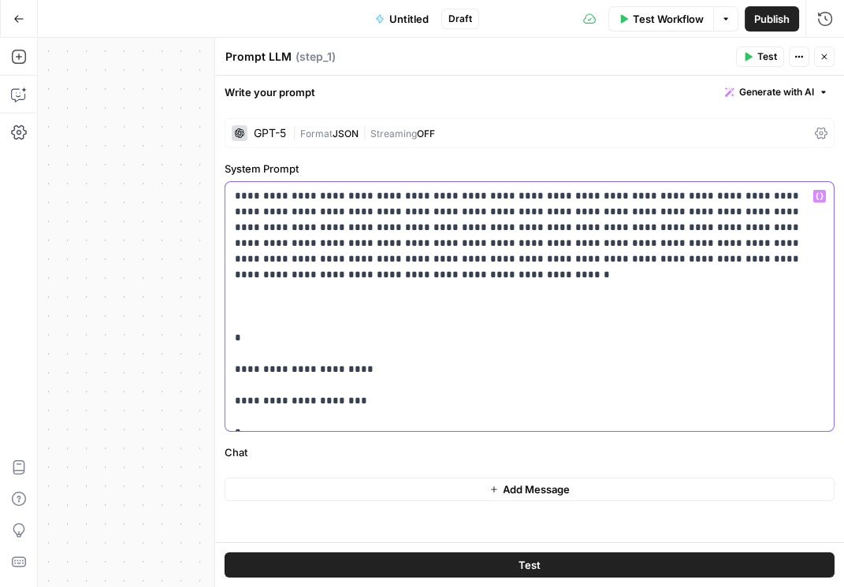
drag, startPoint x: 394, startPoint y: 362, endPoint x: 234, endPoint y: 347, distance: 160.7
click at [235, 347] on p "**********" at bounding box center [530, 306] width 590 height 236
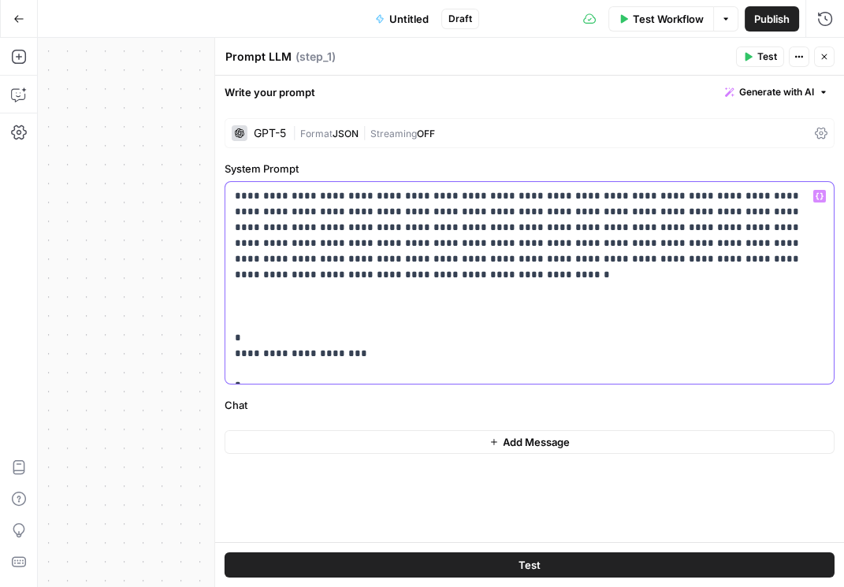
click at [261, 350] on p "**********" at bounding box center [530, 282] width 590 height 189
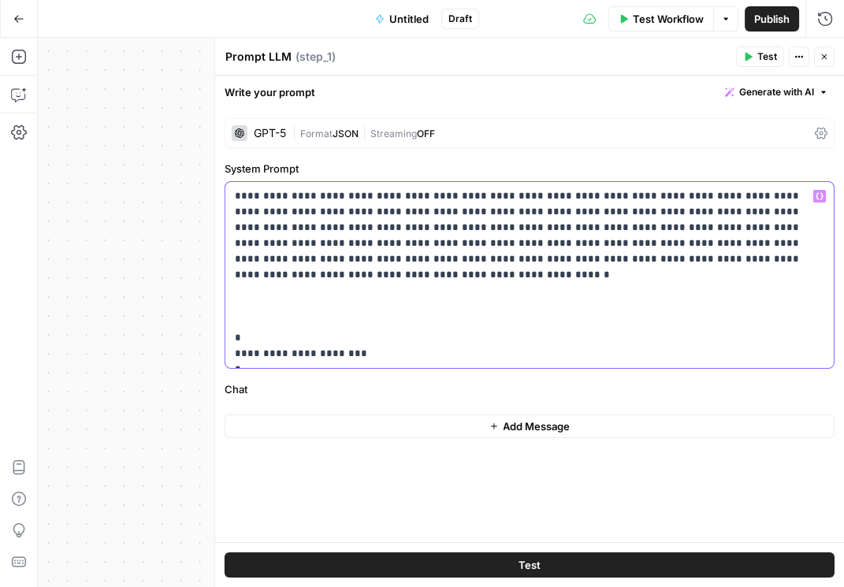
click at [381, 291] on p "**********" at bounding box center [530, 274] width 590 height 173
click at [287, 322] on p "**********" at bounding box center [530, 274] width 590 height 173
click at [273, 359] on p "**********" at bounding box center [530, 274] width 590 height 173
click at [814, 134] on div "GPT-5 | Format JSON | Streaming OFF" at bounding box center [530, 133] width 610 height 30
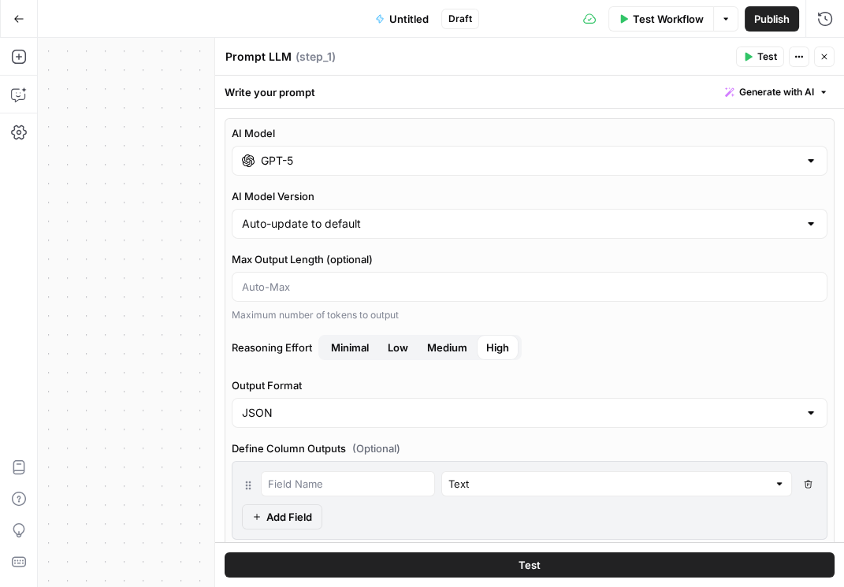
click at [335, 421] on div "JSON" at bounding box center [530, 413] width 596 height 30
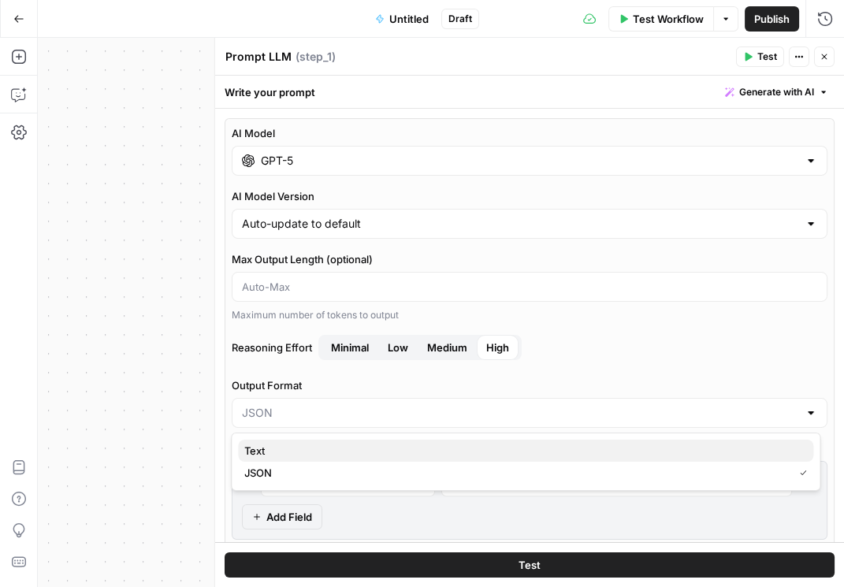
click at [289, 453] on span "Text" at bounding box center [522, 451] width 556 height 16
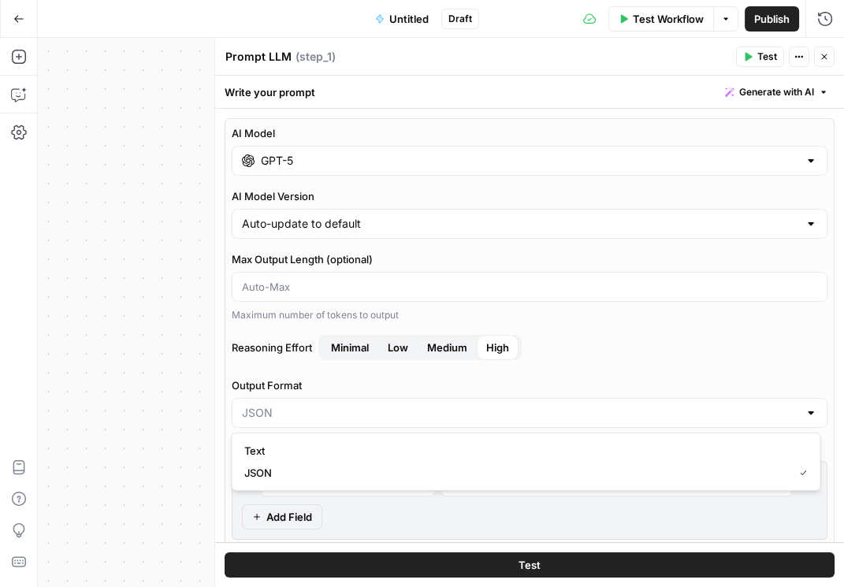
type input "Text"
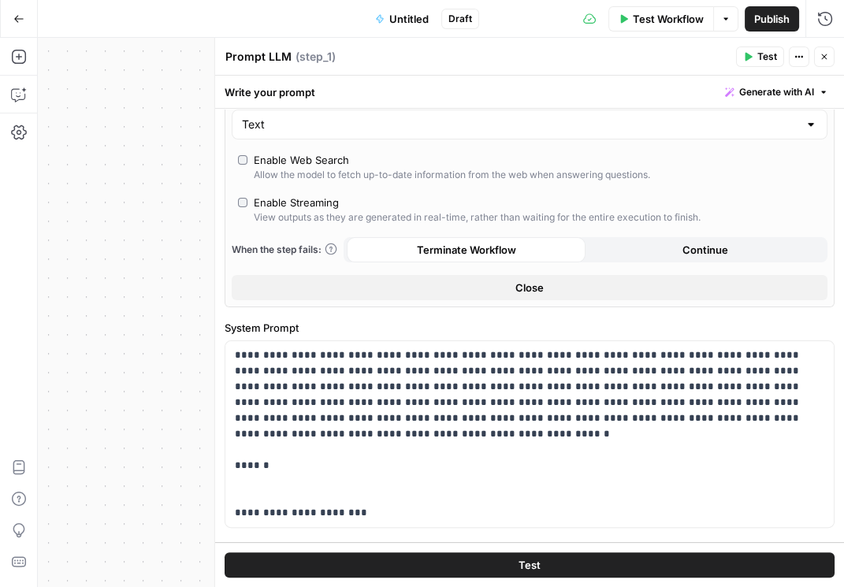
scroll to position [396, 0]
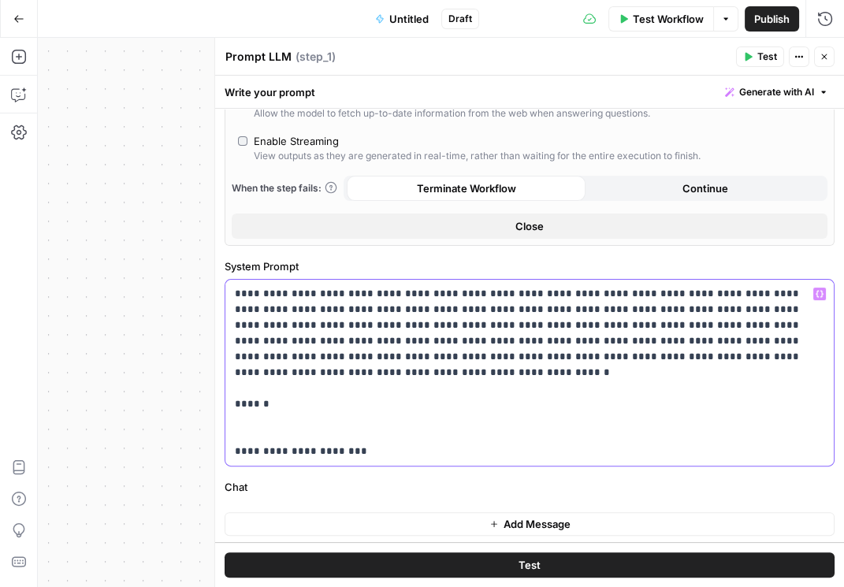
drag, startPoint x: 400, startPoint y: 309, endPoint x: 379, endPoint y: 305, distance: 21.6
click at [379, 305] on p "**********" at bounding box center [526, 372] width 583 height 173
click at [581, 425] on p "**********" at bounding box center [526, 372] width 583 height 173
click at [356, 429] on p "**********" at bounding box center [526, 372] width 583 height 173
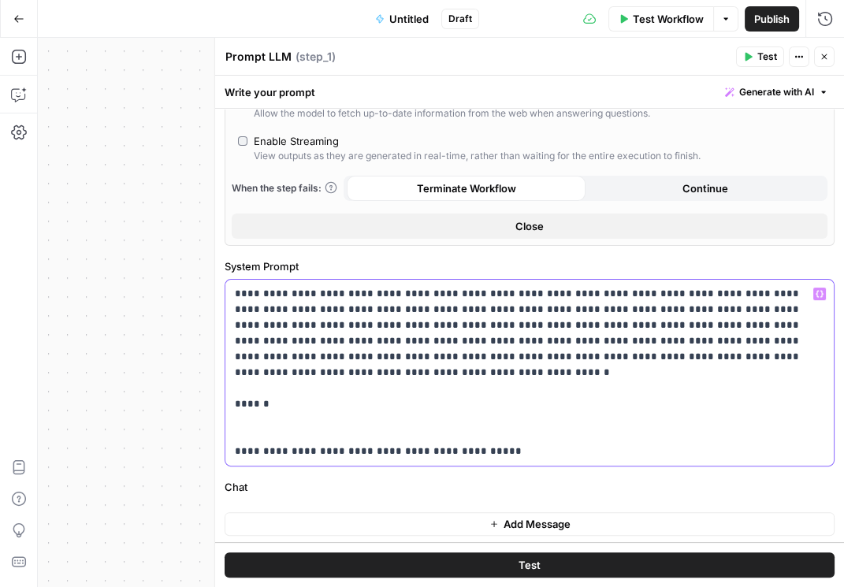
drag, startPoint x: 490, startPoint y: 434, endPoint x: 233, endPoint y: 435, distance: 256.9
click at [233, 435] on div "**********" at bounding box center [529, 373] width 608 height 186
click at [475, 445] on p "**********" at bounding box center [526, 372] width 583 height 173
drag, startPoint x: 412, startPoint y: 433, endPoint x: 340, endPoint y: 433, distance: 71.7
click at [340, 433] on p "**********" at bounding box center [526, 372] width 583 height 173
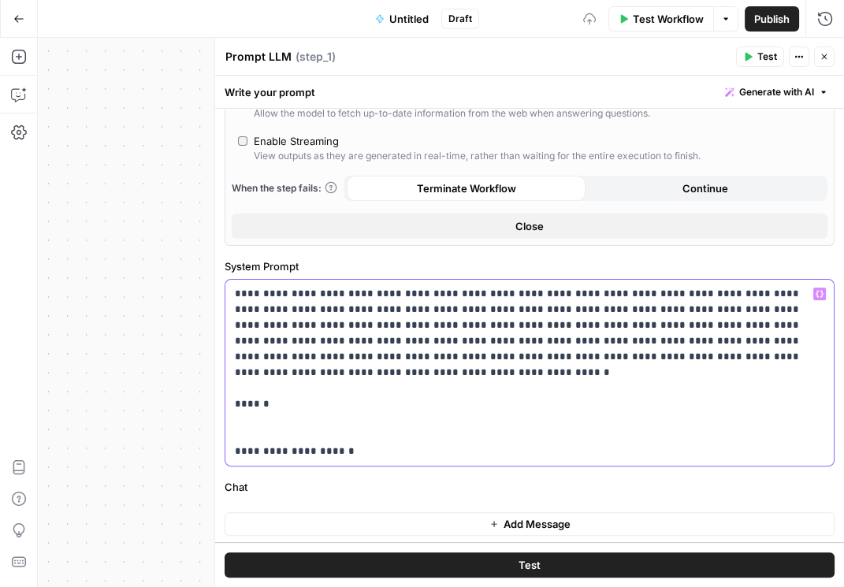
click at [240, 430] on p "**********" at bounding box center [526, 372] width 583 height 173
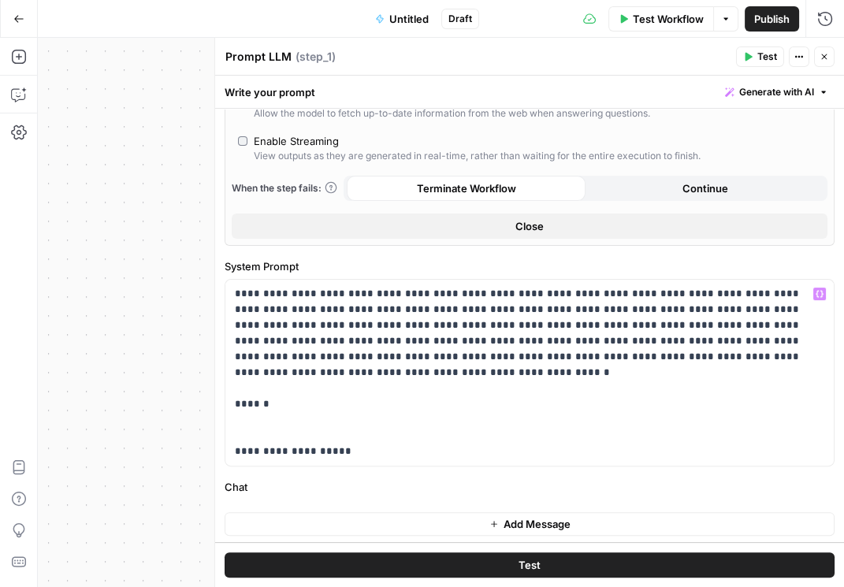
click at [783, 13] on span "Publish" at bounding box center [771, 19] width 35 height 16
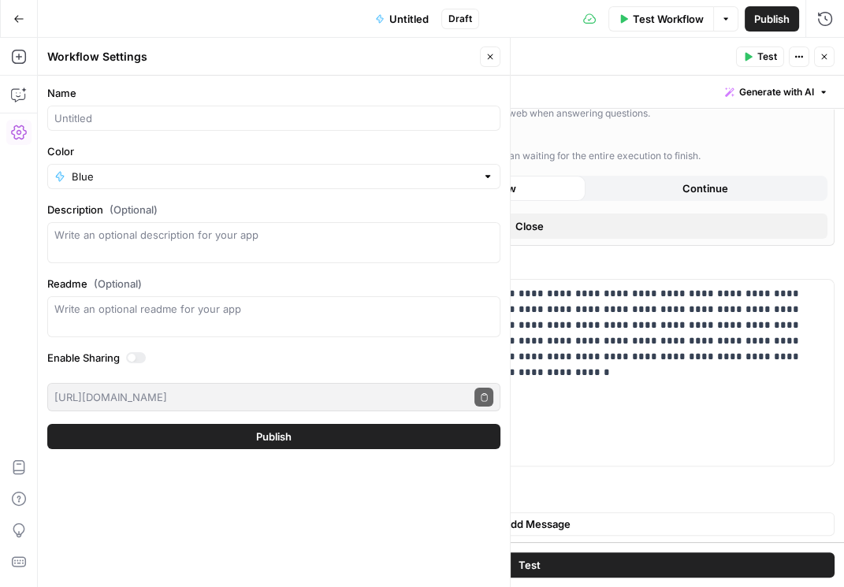
click at [827, 63] on button "Close" at bounding box center [824, 56] width 20 height 20
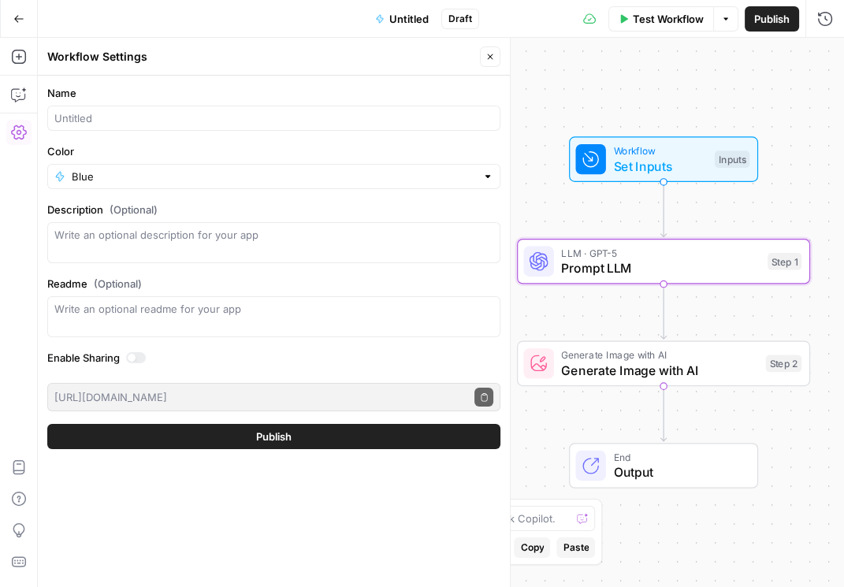
click at [645, 363] on span "Generate Image with AI" at bounding box center [659, 370] width 197 height 19
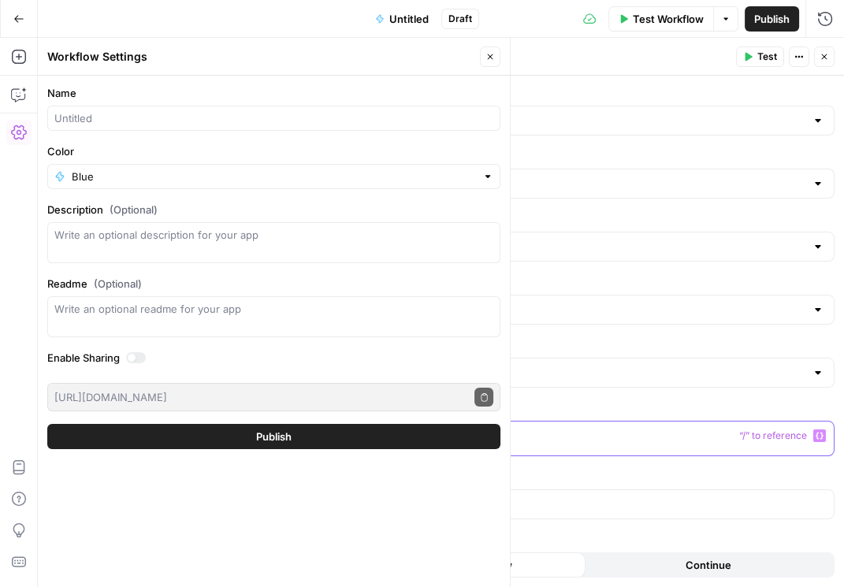
click at [448, 438] on p at bounding box center [529, 436] width 589 height 16
click at [821, 436] on icon "button" at bounding box center [820, 436] width 8 height 8
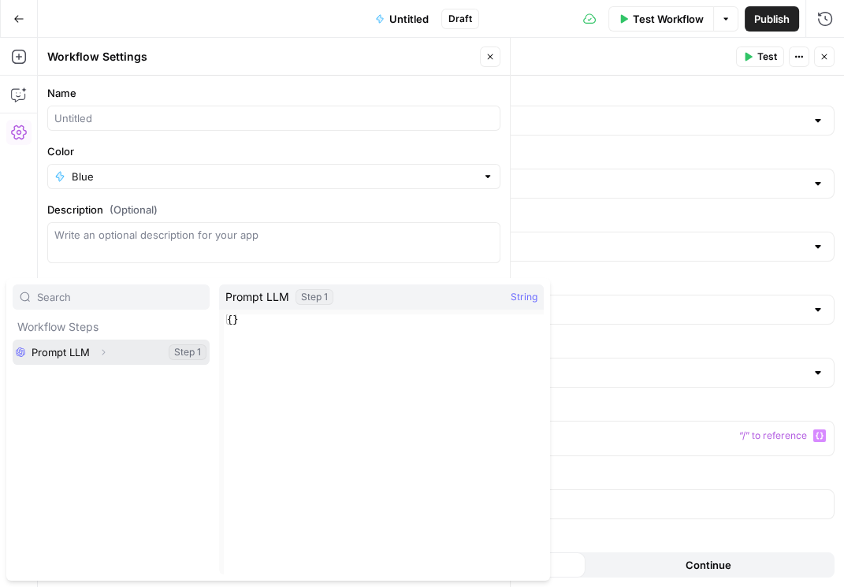
click at [102, 352] on icon "button" at bounding box center [103, 352] width 9 height 9
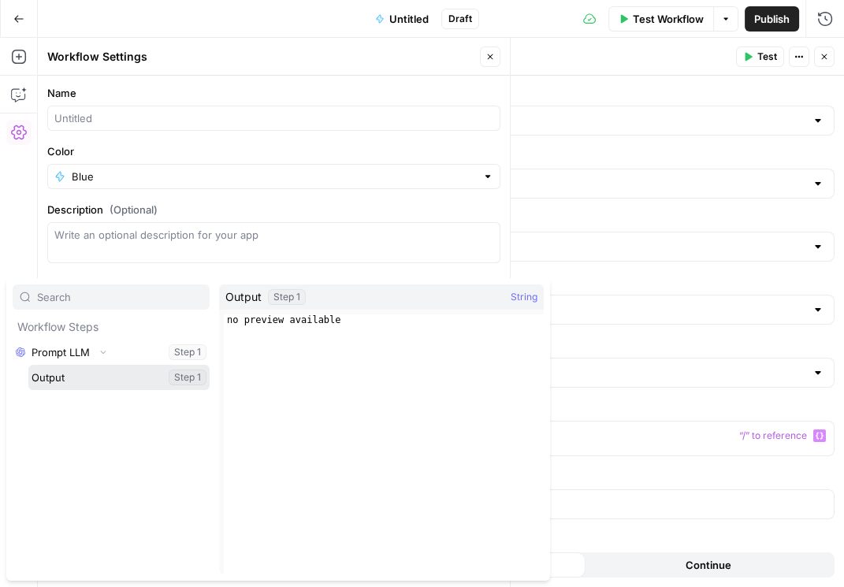
click at [87, 377] on button "Select variable Output" at bounding box center [118, 377] width 181 height 25
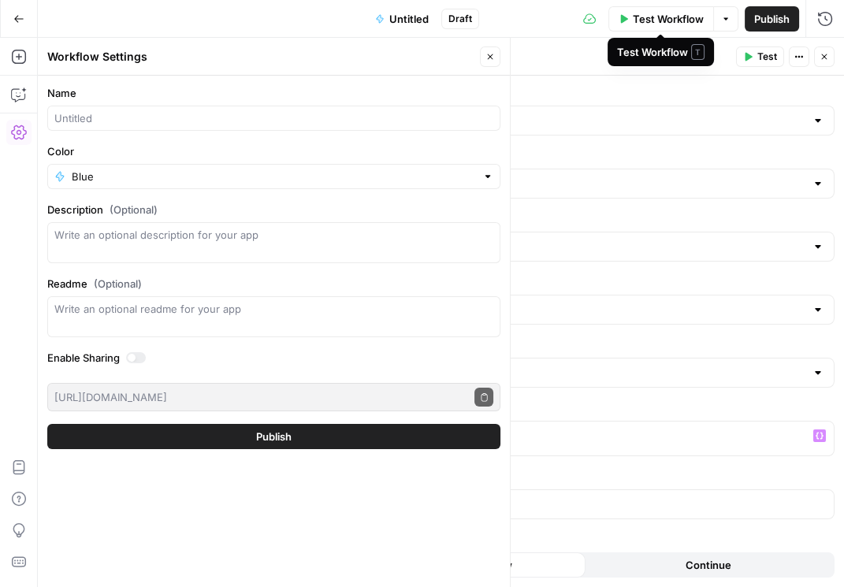
click at [775, 24] on span "Publish" at bounding box center [771, 19] width 35 height 16
click at [822, 59] on icon "button" at bounding box center [824, 57] width 6 height 6
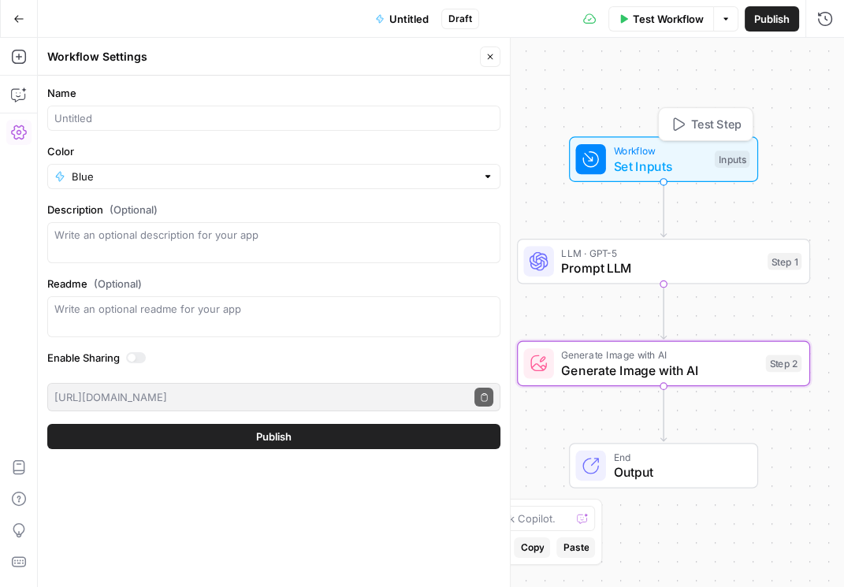
click at [639, 168] on span "Set Inputs" at bounding box center [660, 166] width 94 height 19
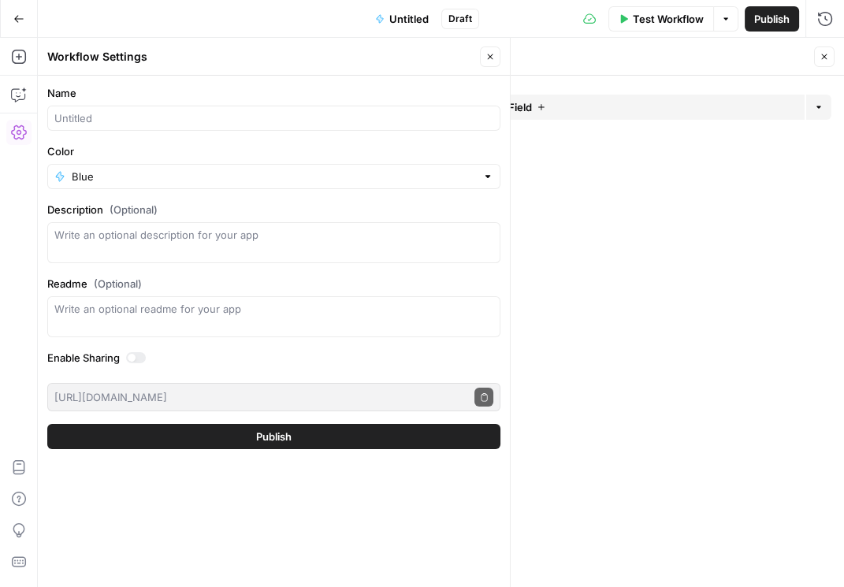
click at [474, 105] on button "Add Field" at bounding box center [516, 107] width 577 height 25
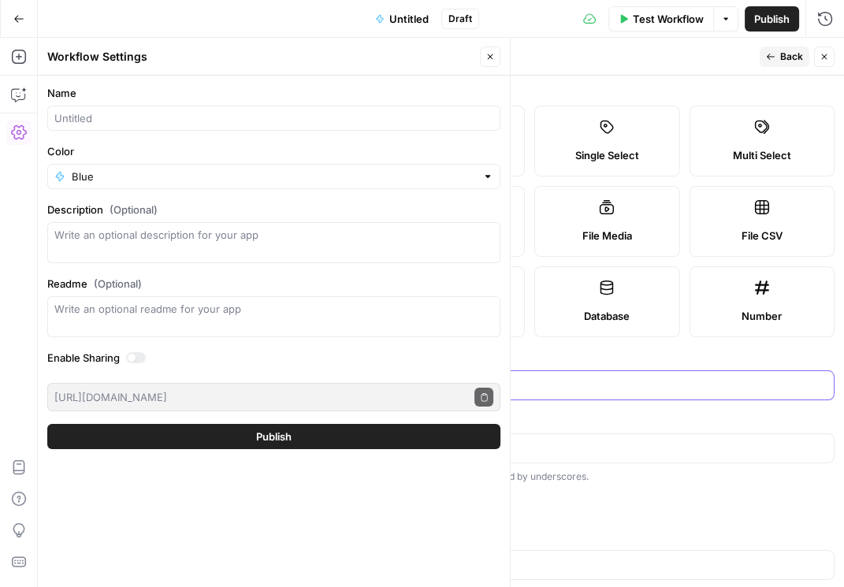
click at [436, 389] on input "Label" at bounding box center [529, 385] width 589 height 16
type input "question"
click at [280, 506] on div at bounding box center [283, 504] width 13 height 13
click at [819, 58] on button "Close" at bounding box center [824, 56] width 20 height 20
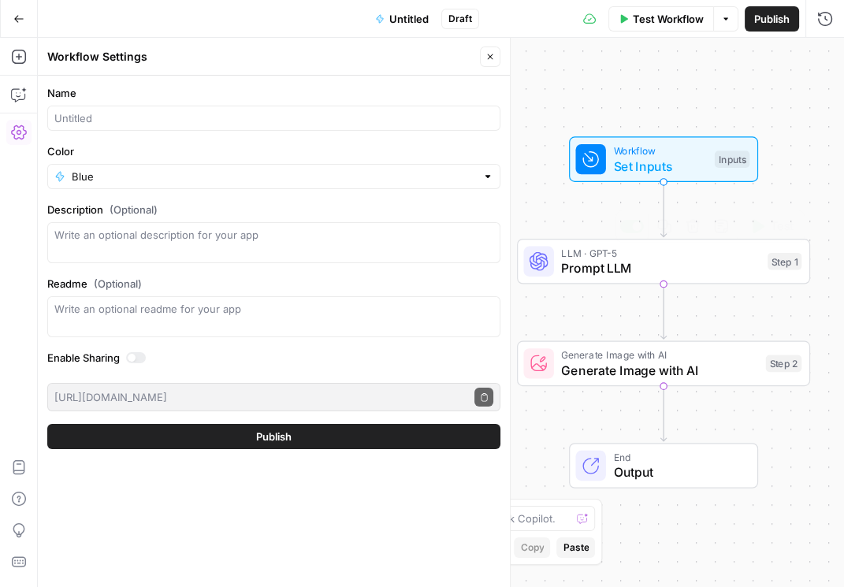
click at [616, 273] on span "Prompt LLM" at bounding box center [660, 267] width 199 height 19
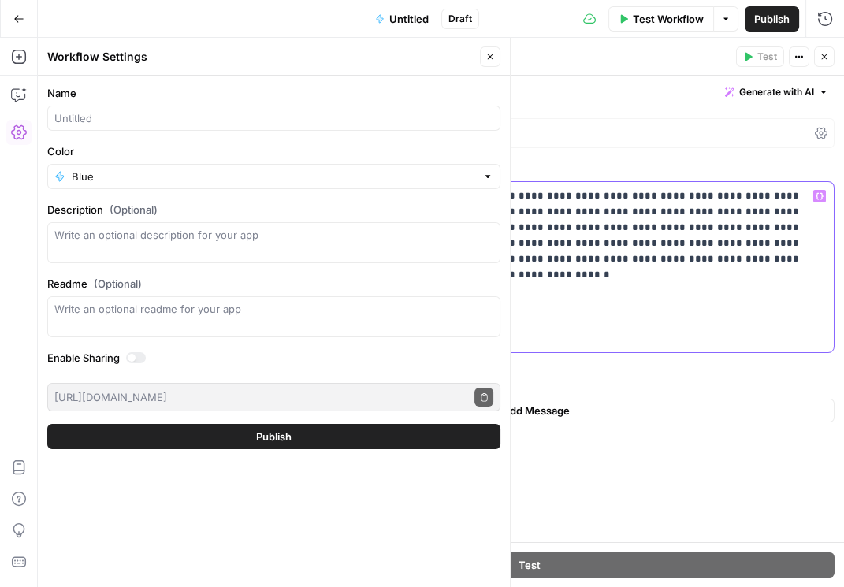
click at [305, 279] on p "**********" at bounding box center [530, 267] width 590 height 158
click at [675, 258] on p "**********" at bounding box center [530, 274] width 590 height 173
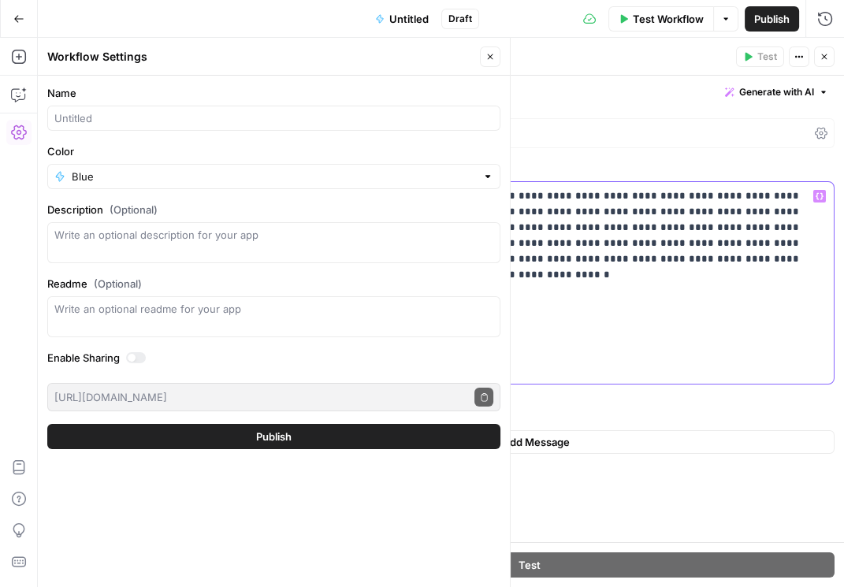
click at [385, 320] on p "**********" at bounding box center [530, 282] width 590 height 189
click at [390, 293] on p "**********" at bounding box center [530, 282] width 590 height 189
click at [819, 195] on icon "button" at bounding box center [820, 196] width 8 height 8
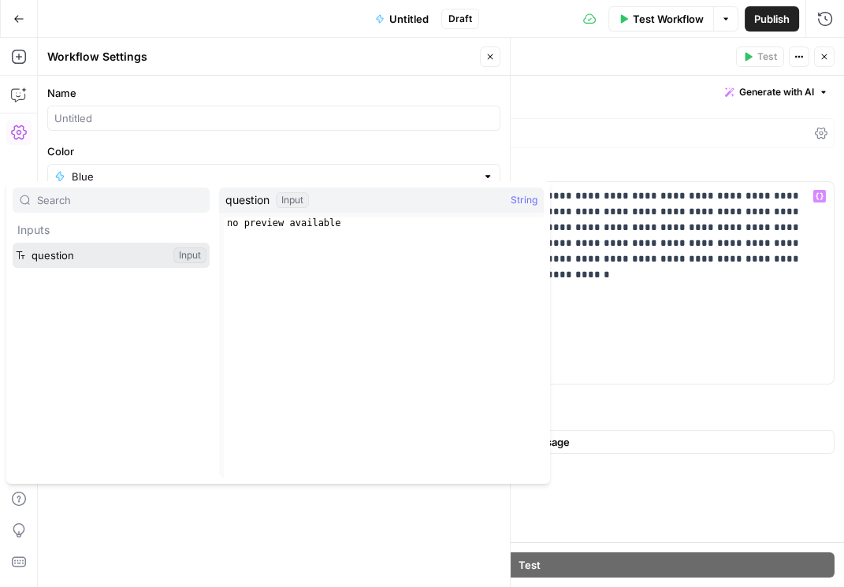
click at [38, 251] on button "Select variable question" at bounding box center [111, 255] width 197 height 25
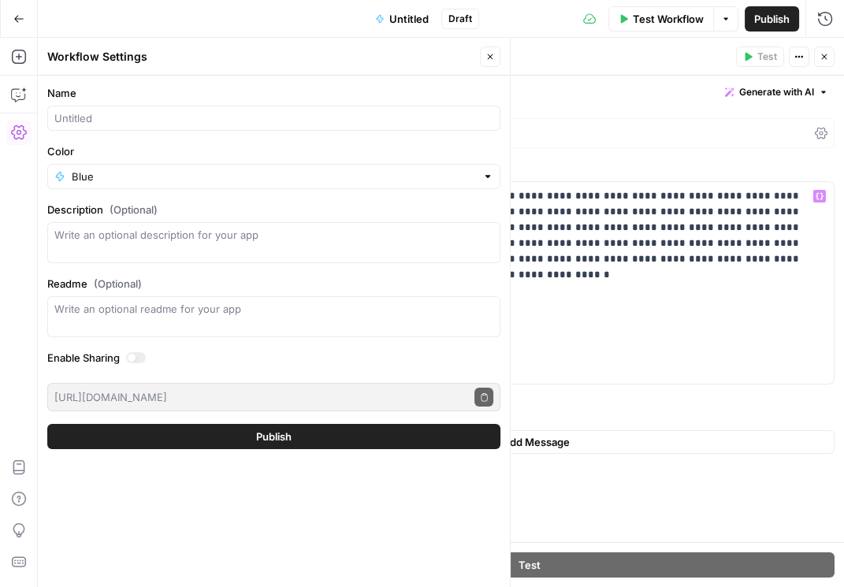
click at [765, 27] on button "Publish" at bounding box center [772, 18] width 54 height 25
click at [828, 58] on icon "button" at bounding box center [824, 56] width 9 height 9
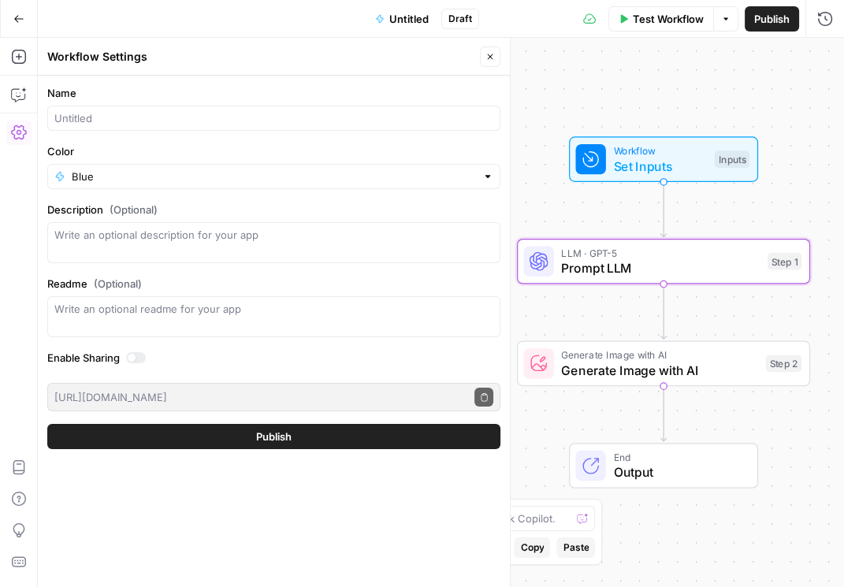
click at [764, 12] on span "Publish" at bounding box center [771, 19] width 35 height 16
click at [665, 24] on span "Test Workflow" at bounding box center [668, 19] width 71 height 16
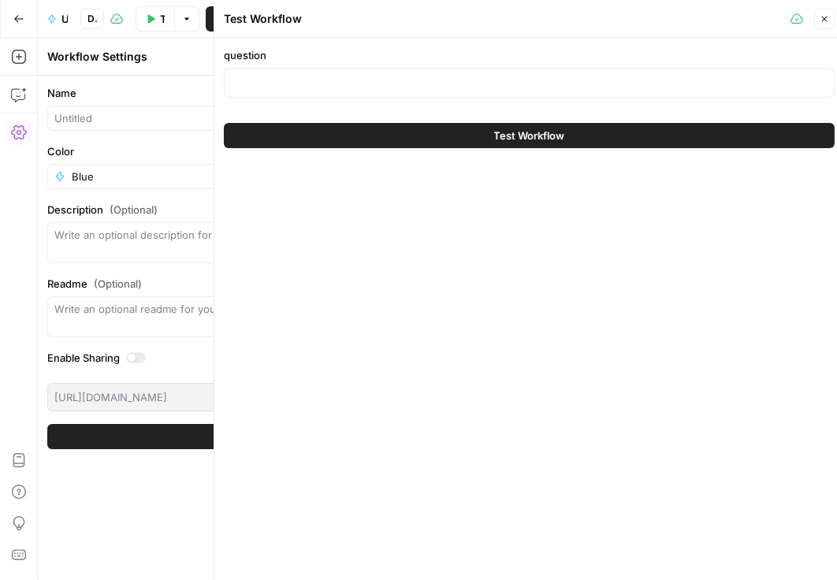
click at [400, 91] on div at bounding box center [529, 83] width 611 height 30
type input "How many watermelons are on the table?"
click at [409, 127] on button "Test Workflow" at bounding box center [529, 135] width 611 height 25
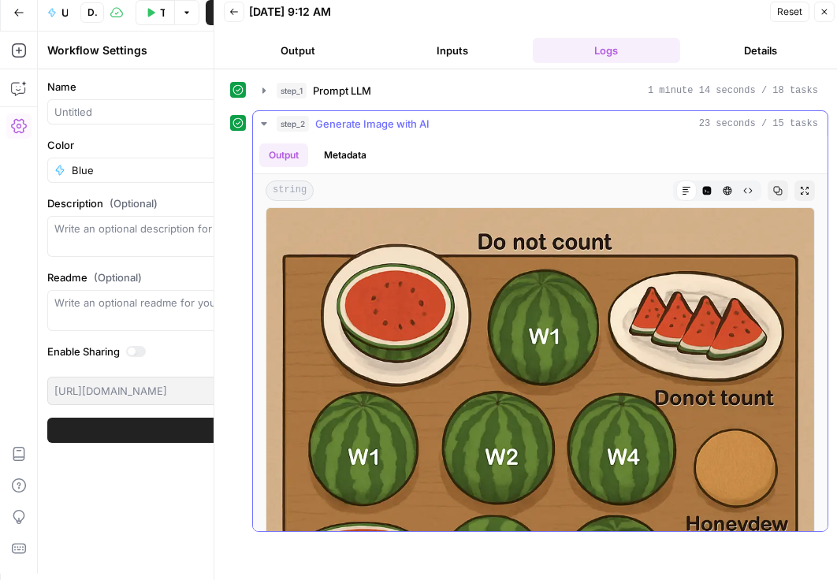
scroll to position [96, 0]
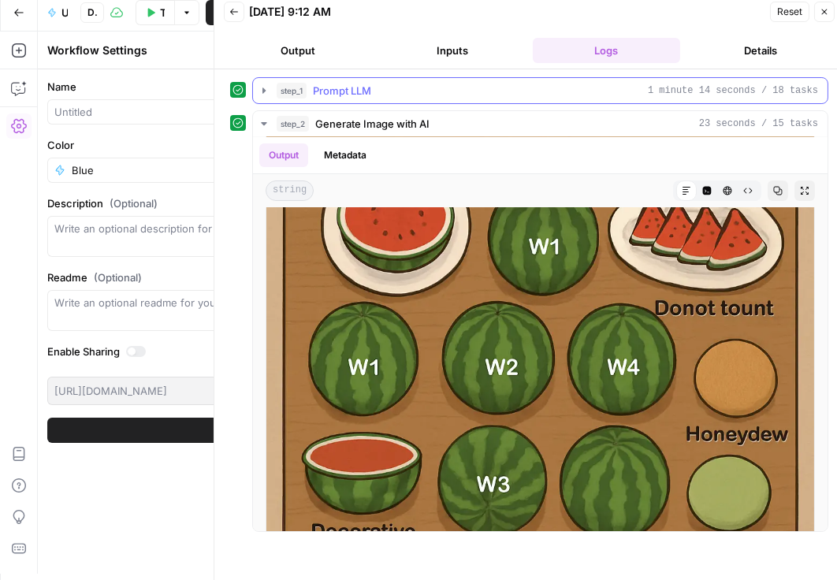
click at [266, 90] on icon "button" at bounding box center [264, 90] width 13 height 13
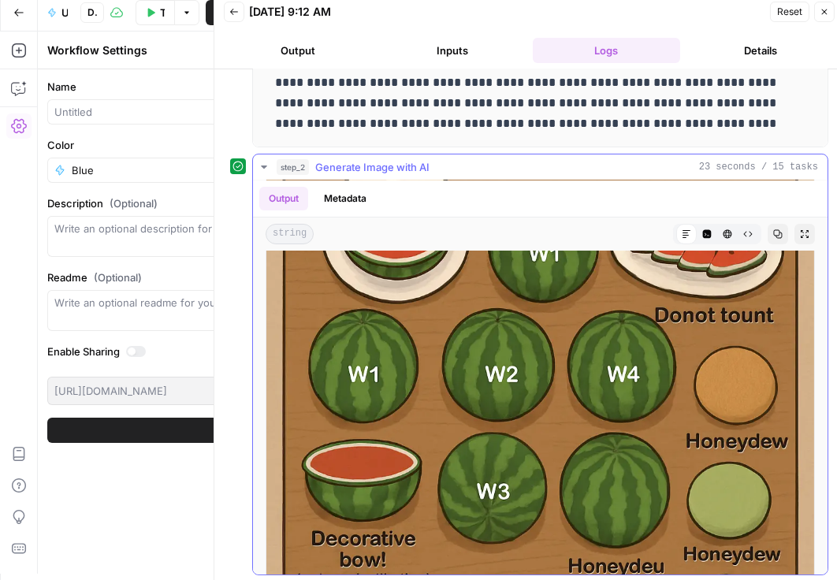
scroll to position [141, 0]
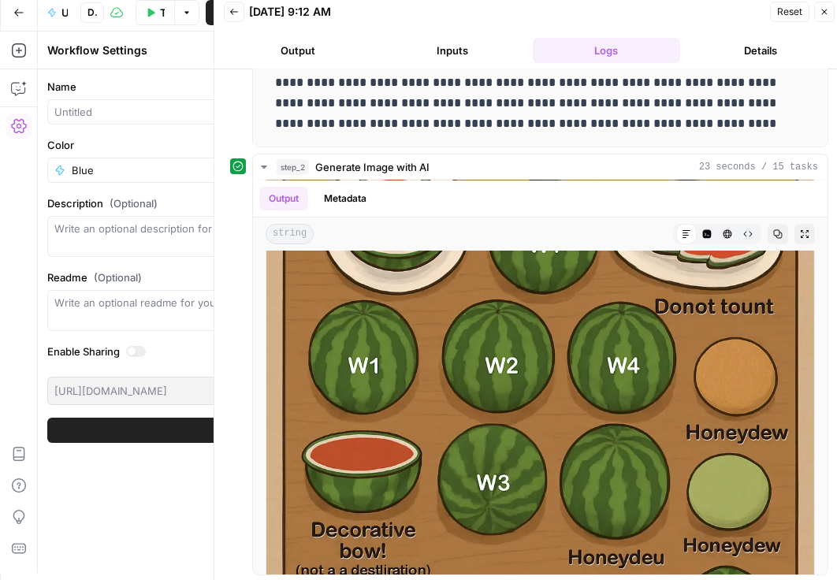
click at [828, 13] on icon "button" at bounding box center [824, 11] width 9 height 9
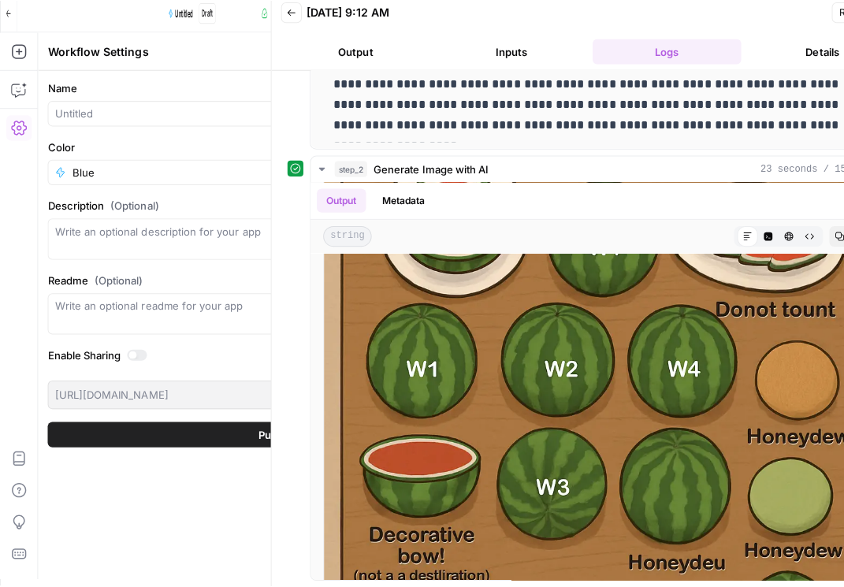
scroll to position [0, 0]
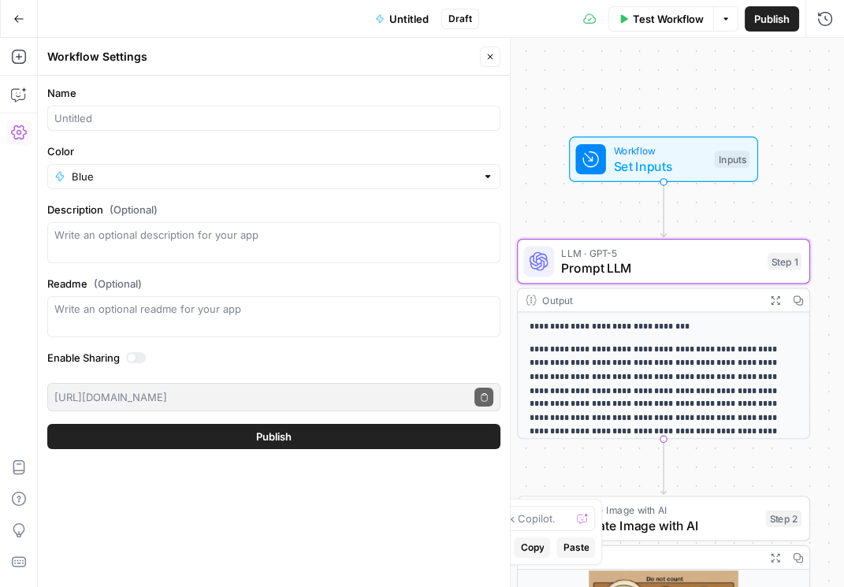
click at [10, 12] on button "Go Back" at bounding box center [19, 19] width 28 height 28
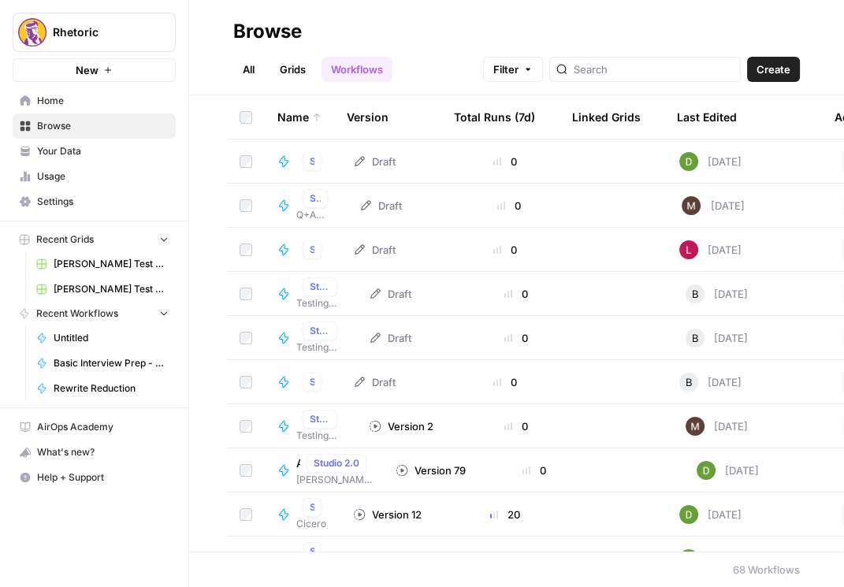
click at [375, 162] on div "Draft" at bounding box center [374, 162] width 43 height 16
click at [359, 164] on icon at bounding box center [360, 161] width 10 height 10
click at [303, 162] on div "Studio 2.0" at bounding box center [312, 161] width 19 height 19
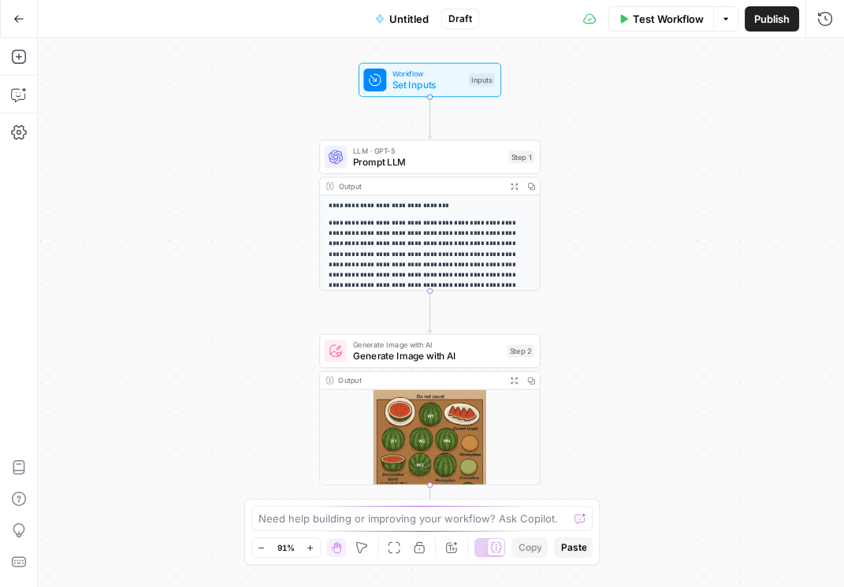
click at [403, 14] on span "Untitled" at bounding box center [408, 19] width 39 height 16
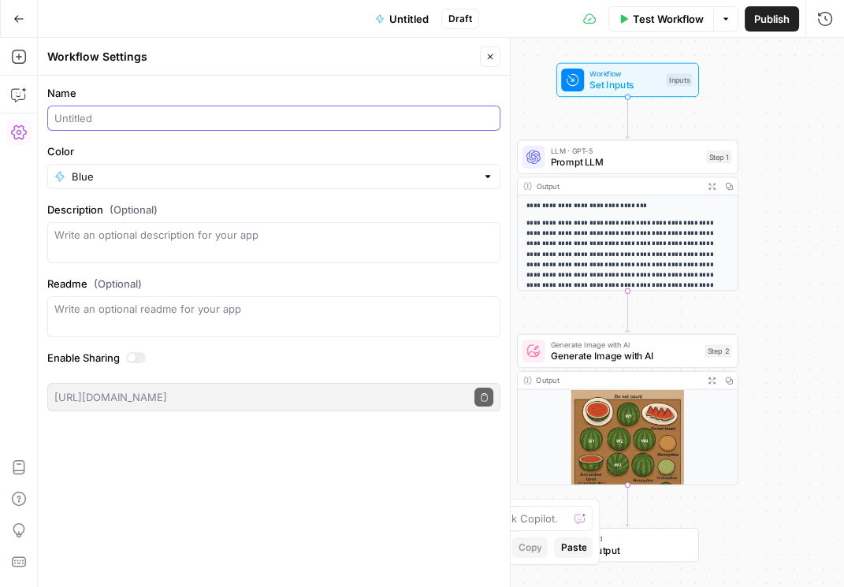
click at [189, 121] on input "Name" at bounding box center [273, 118] width 439 height 16
type input "image test"
click at [764, 20] on span "Publish" at bounding box center [771, 19] width 35 height 16
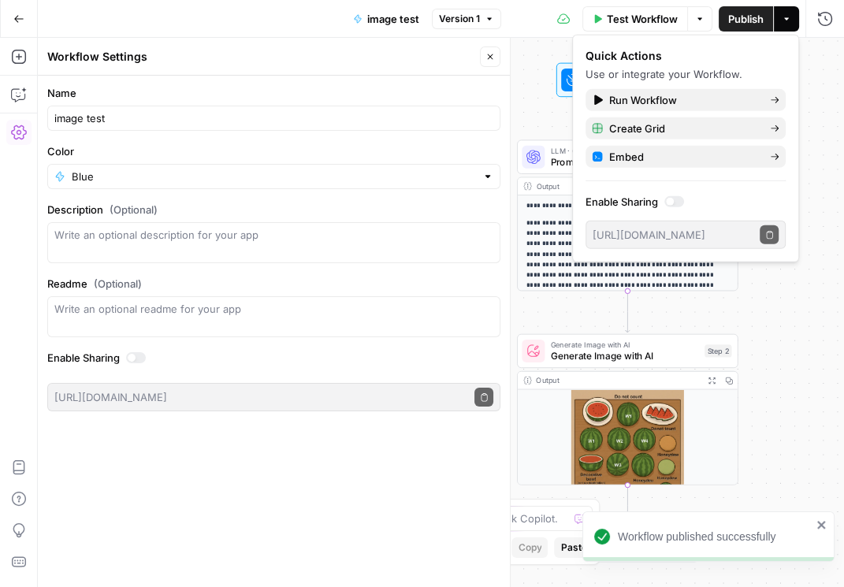
click at [2, 17] on div "Go Back" at bounding box center [19, 18] width 38 height 37
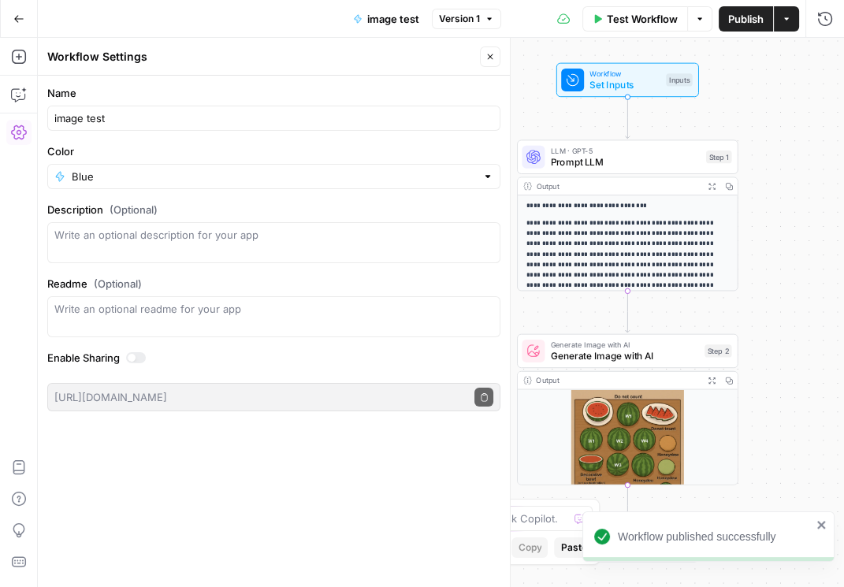
click at [13, 18] on button "Go Back" at bounding box center [19, 19] width 28 height 28
